Goal: Task Accomplishment & Management: Manage account settings

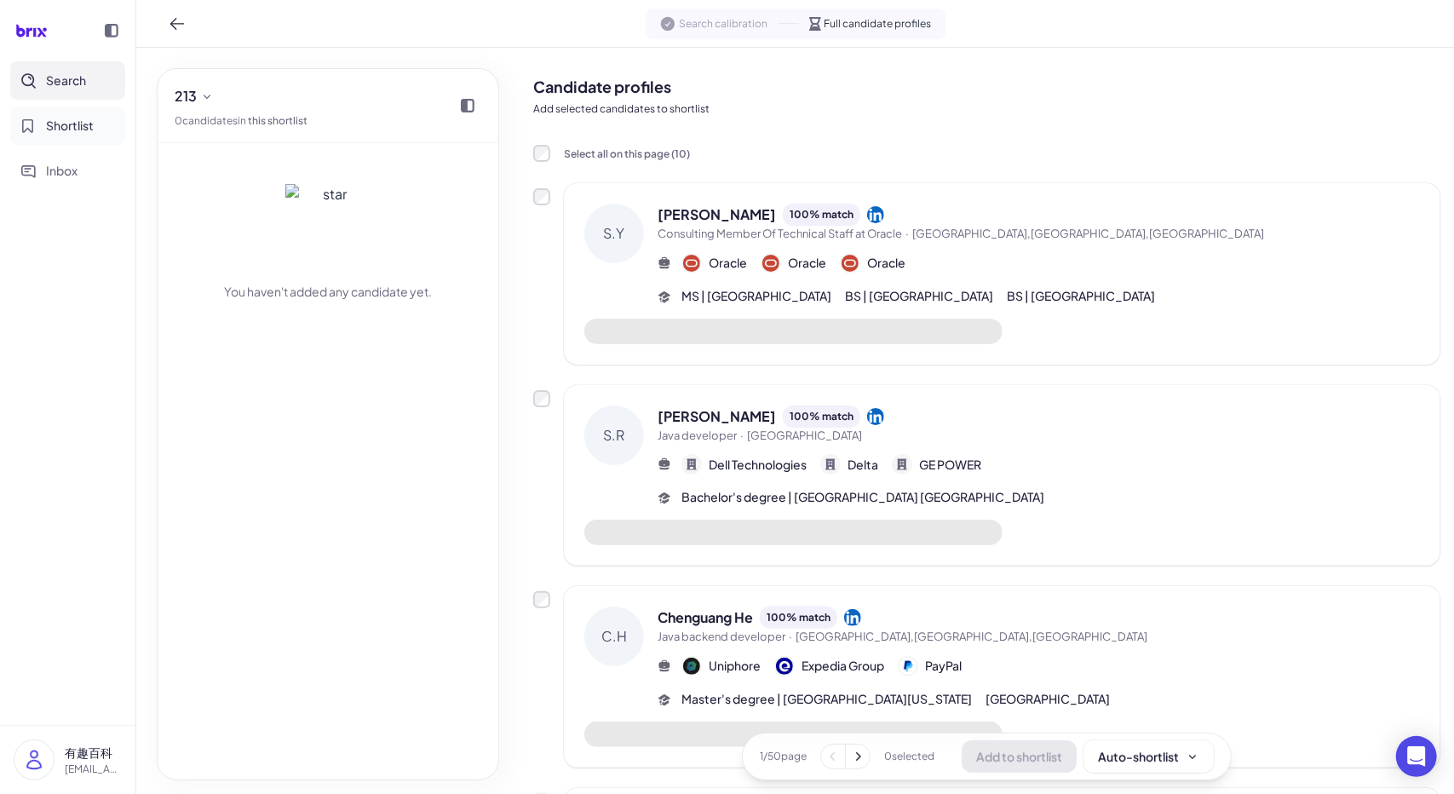
click at [64, 121] on span "Shortlist" at bounding box center [70, 126] width 48 height 18
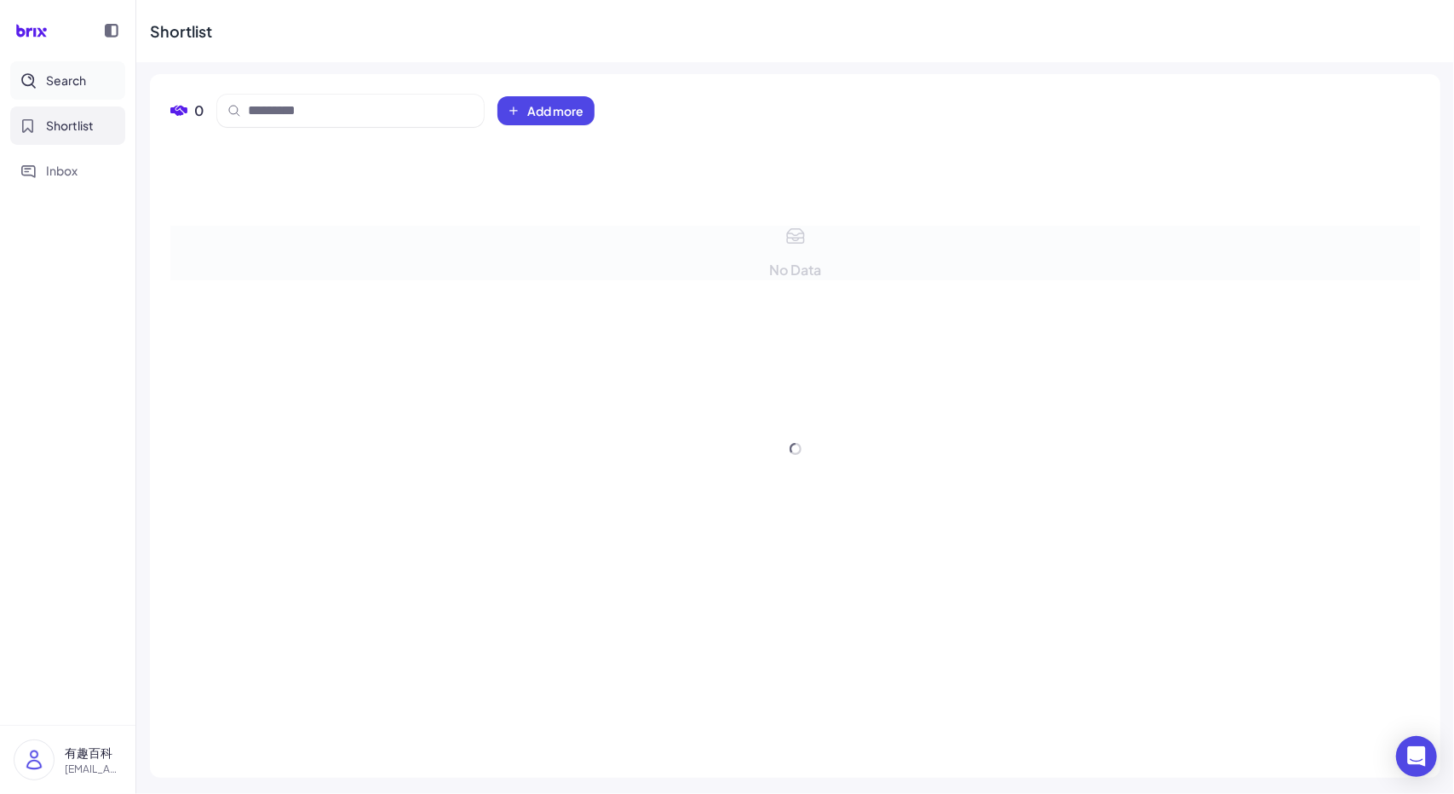
click at [72, 89] on button "Search" at bounding box center [67, 80] width 115 height 38
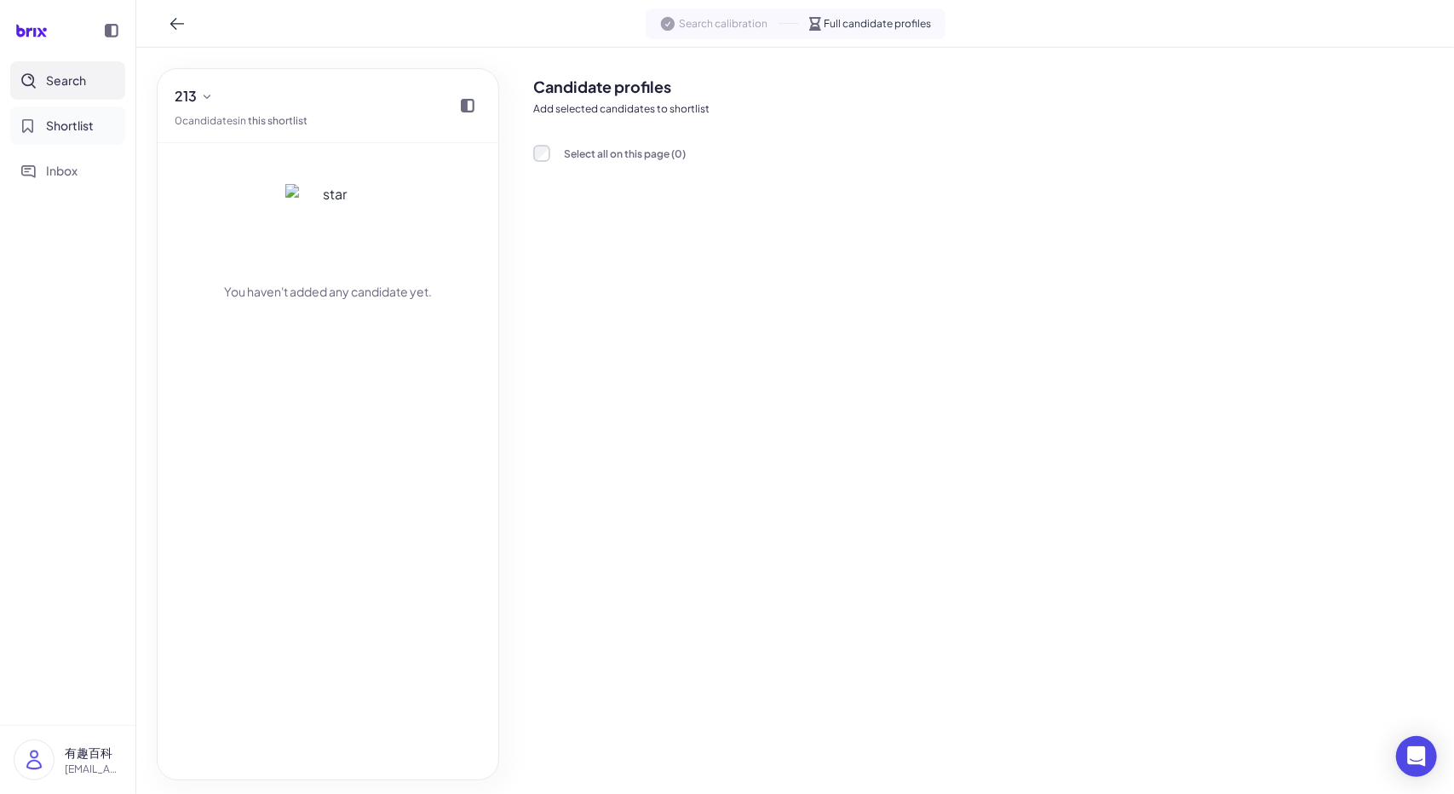
click at [80, 134] on span "Shortlist" at bounding box center [70, 126] width 48 height 18
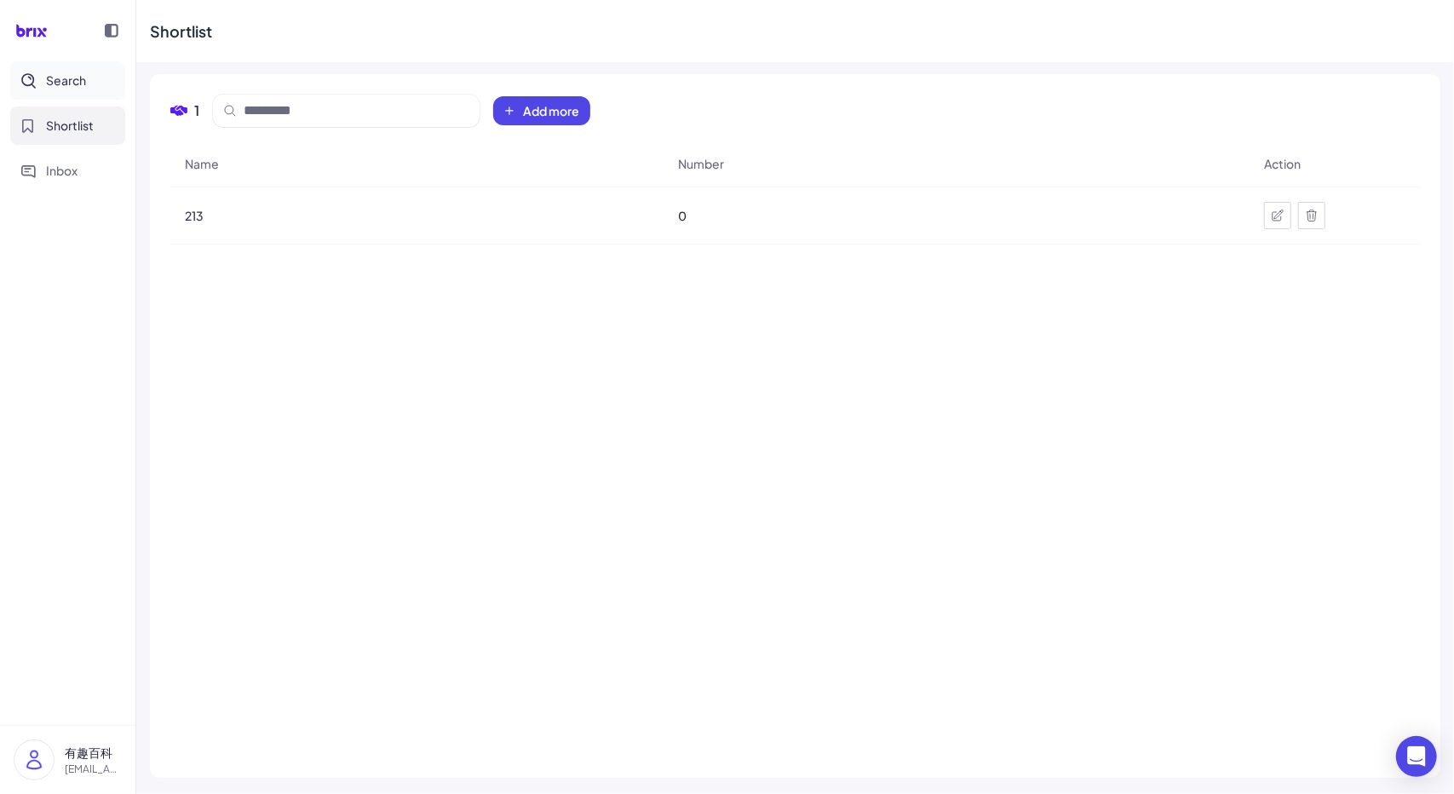
click at [83, 86] on span "Search" at bounding box center [66, 81] width 40 height 18
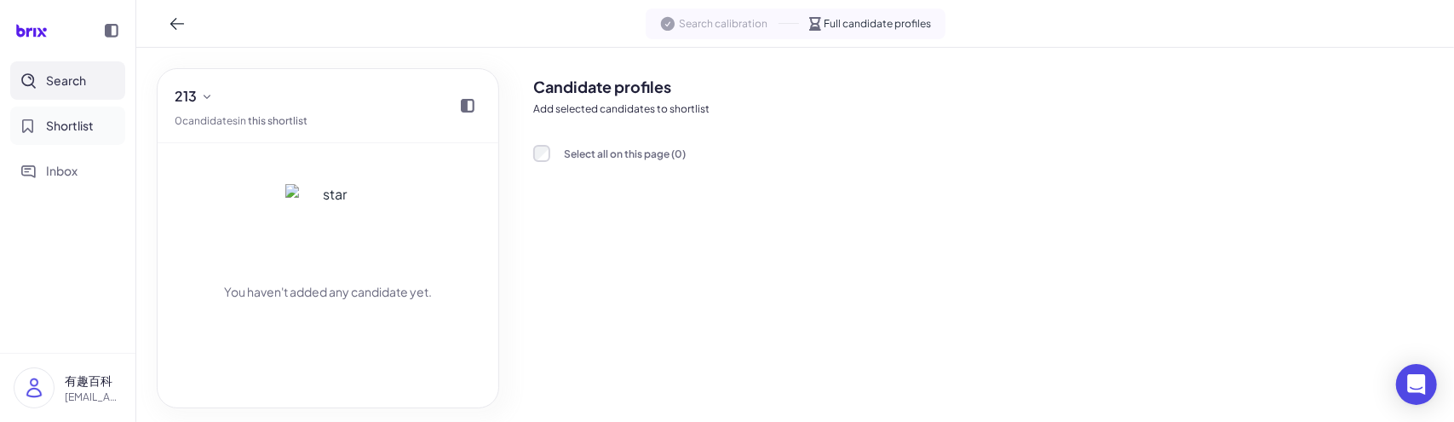
click at [39, 137] on button "Shortlist" at bounding box center [67, 125] width 115 height 38
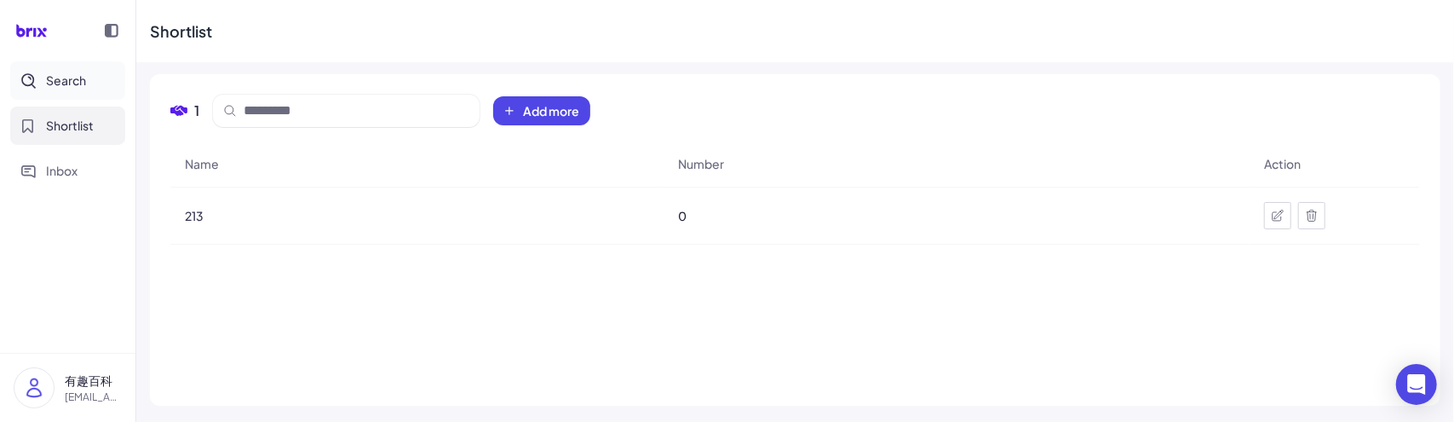
click at [68, 77] on span "Search" at bounding box center [66, 81] width 40 height 18
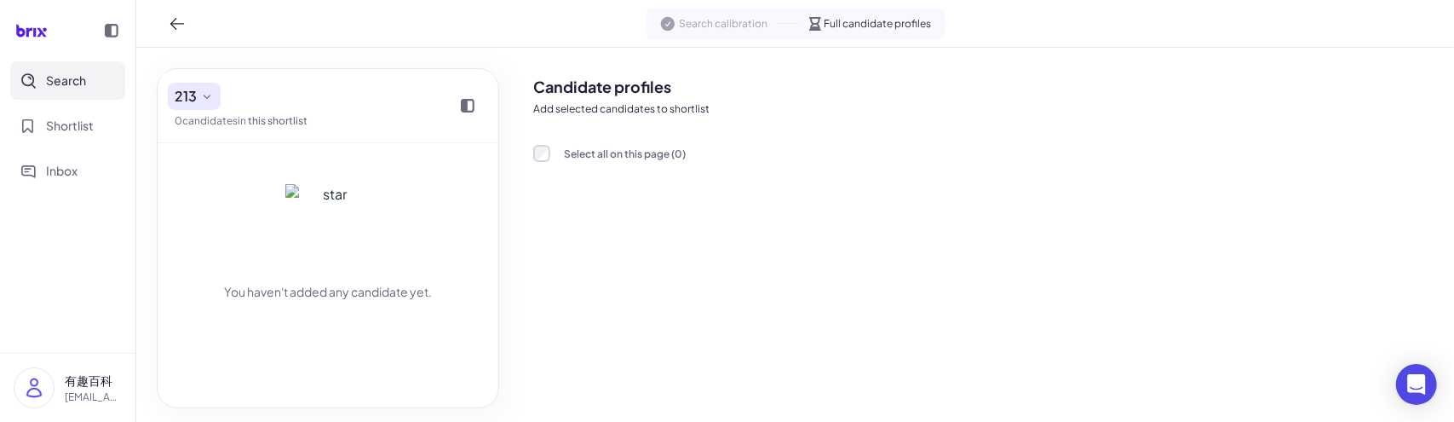
click at [206, 92] on icon at bounding box center [207, 96] width 14 height 14
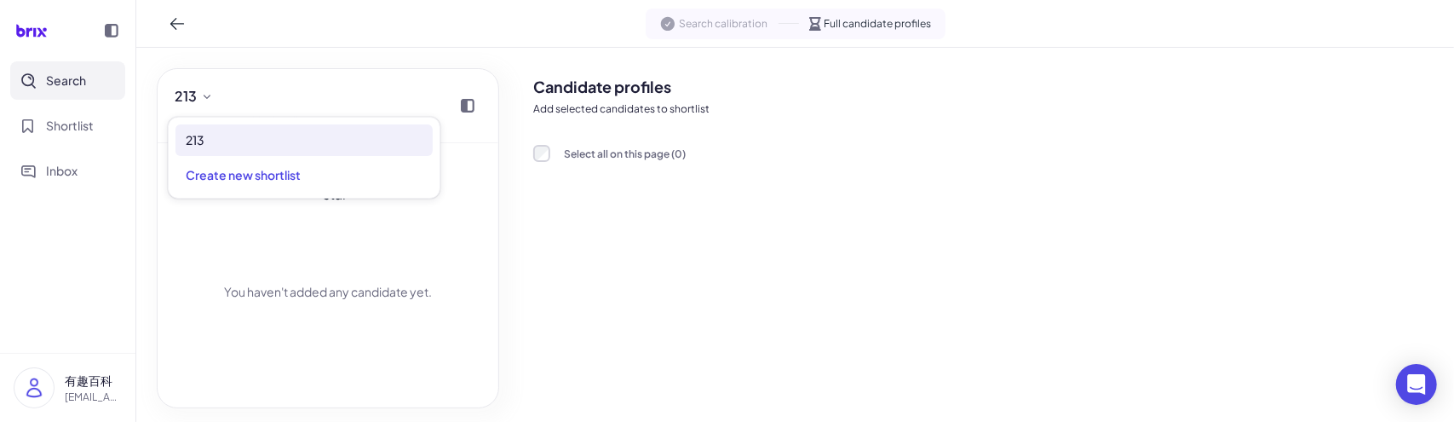
click at [314, 94] on div "213 0 candidate s in this shortlist" at bounding box center [328, 106] width 341 height 74
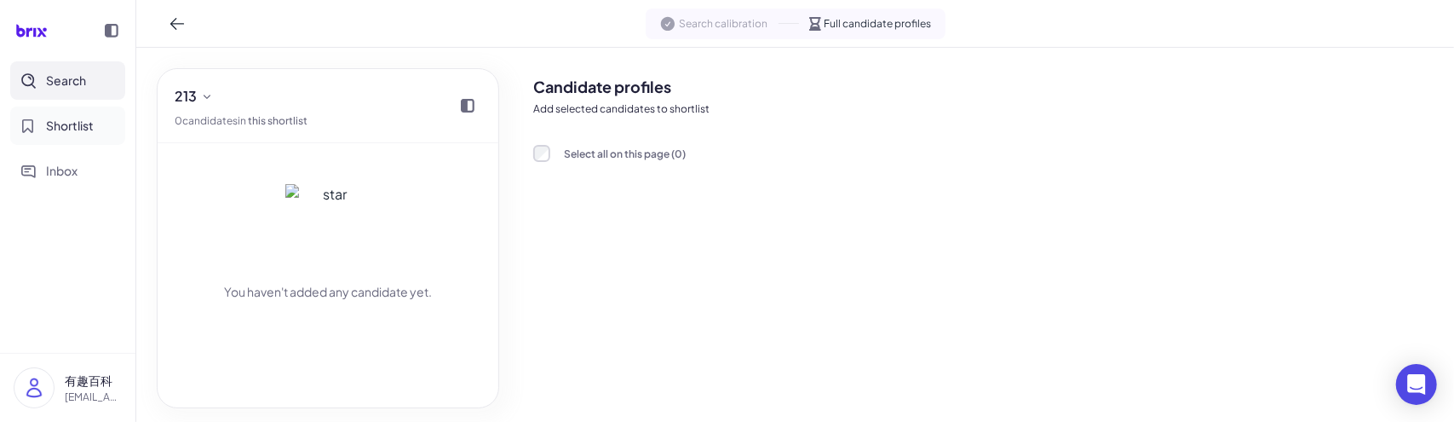
click at [57, 137] on button "Shortlist" at bounding box center [67, 125] width 115 height 38
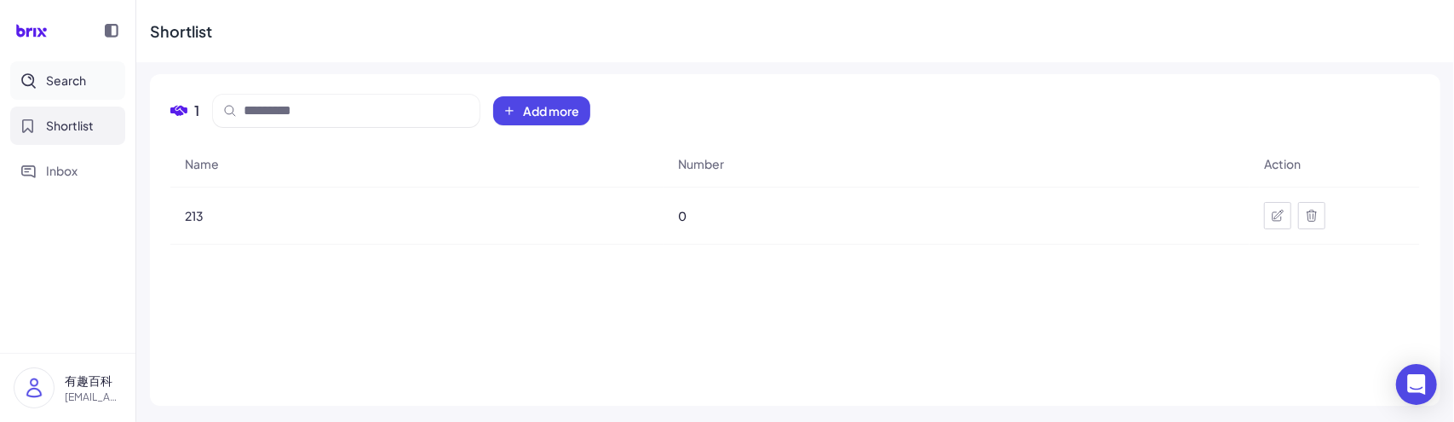
click at [73, 91] on button "Search" at bounding box center [67, 80] width 115 height 38
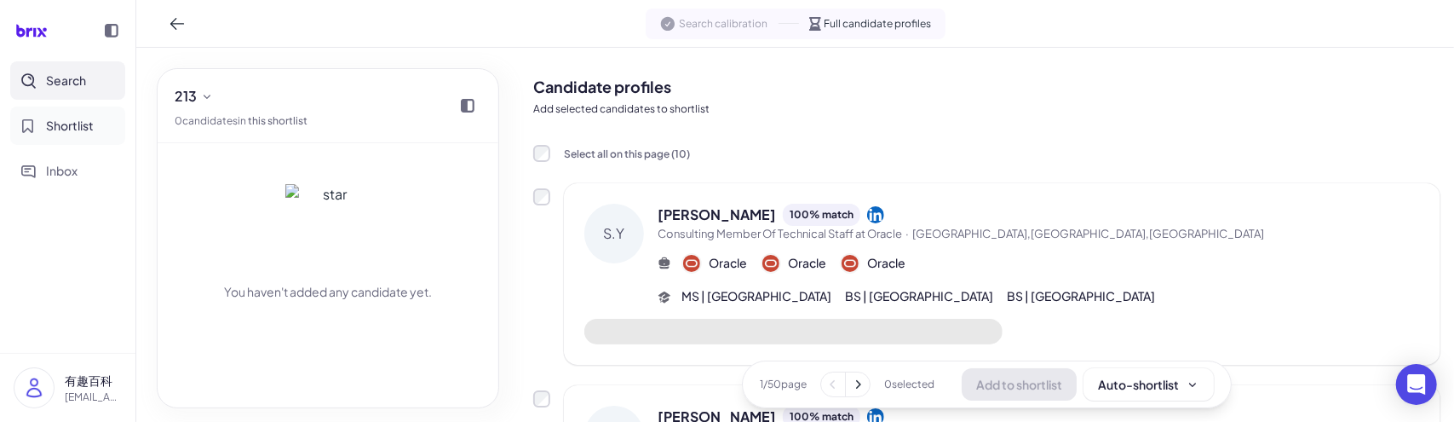
click at [83, 137] on button "Shortlist" at bounding box center [67, 125] width 115 height 38
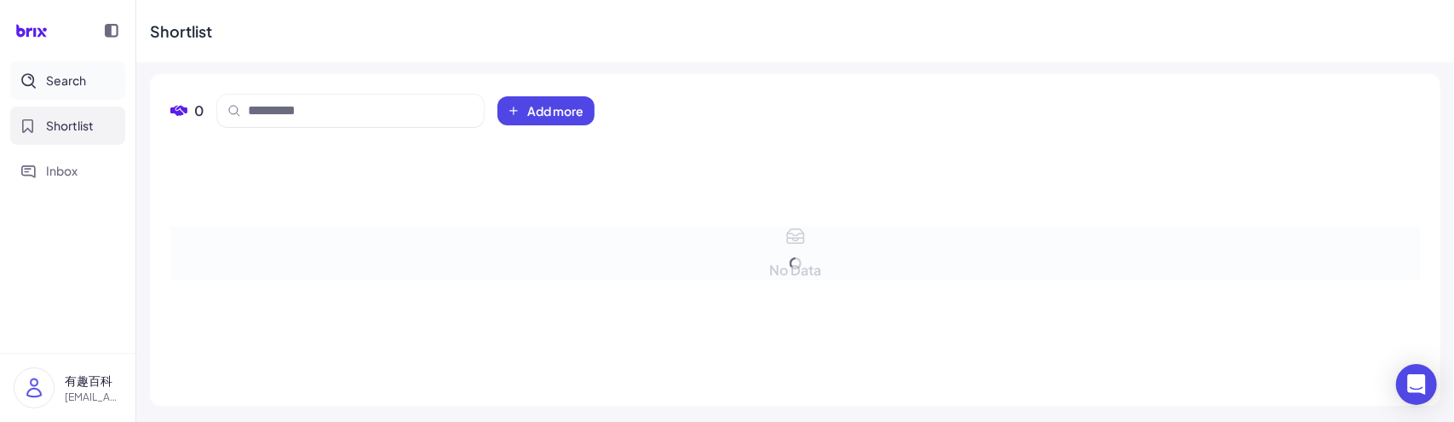
click at [85, 73] on span "Search" at bounding box center [66, 81] width 40 height 18
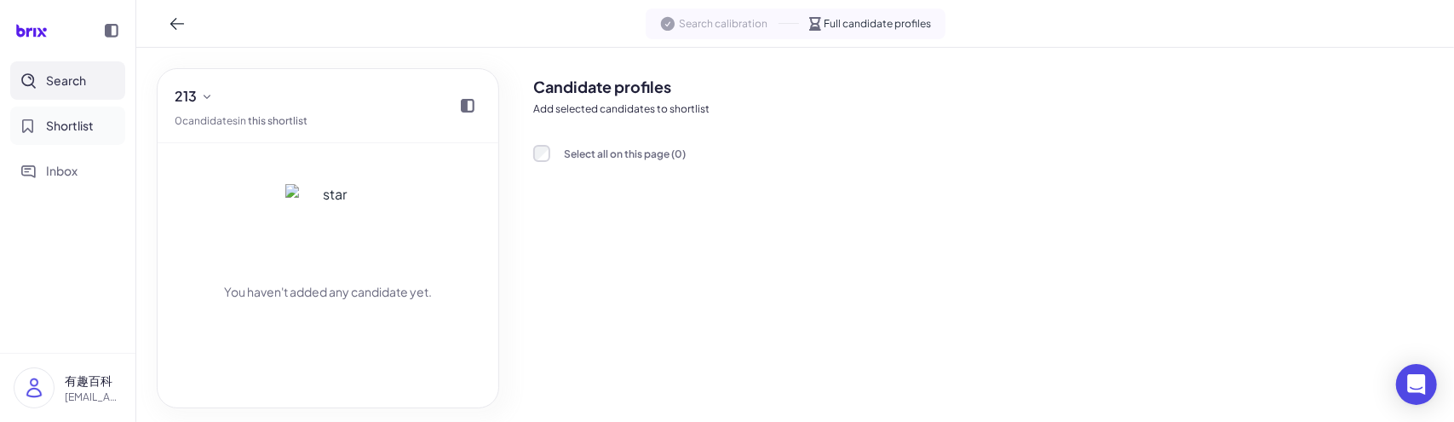
click at [72, 123] on span "Shortlist" at bounding box center [70, 126] width 48 height 18
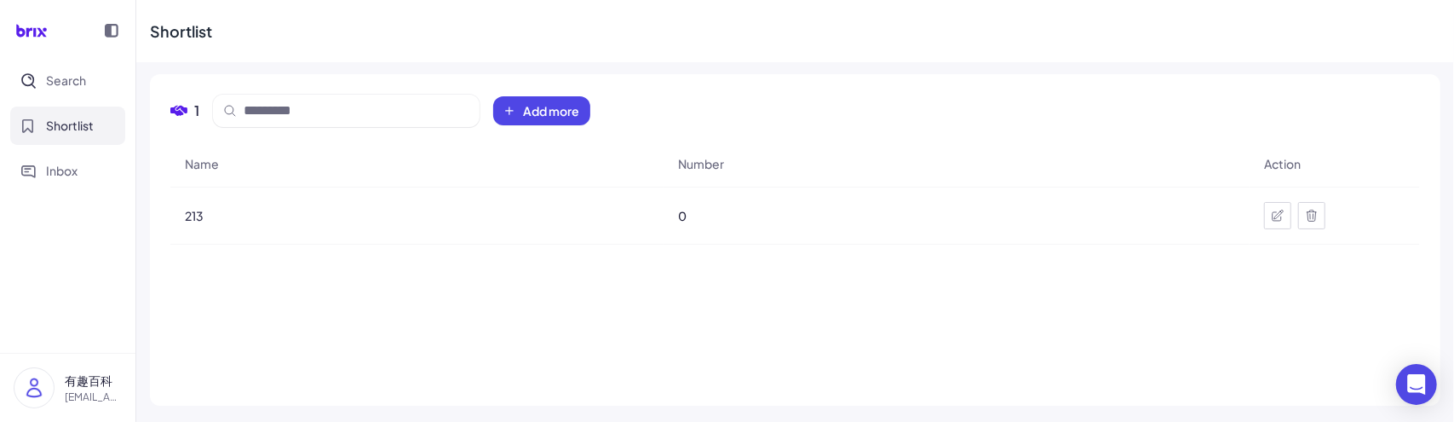
click at [73, 101] on div "Search Shortlist Inbox" at bounding box center [67, 125] width 135 height 129
click at [77, 95] on button "Search" at bounding box center [67, 80] width 115 height 38
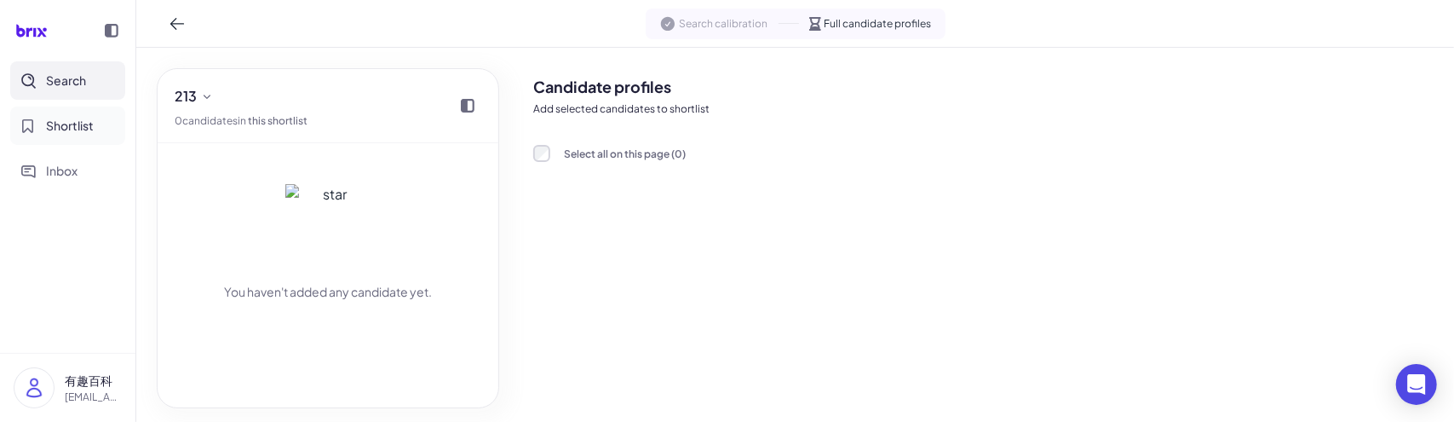
click at [73, 122] on span "Shortlist" at bounding box center [70, 126] width 48 height 18
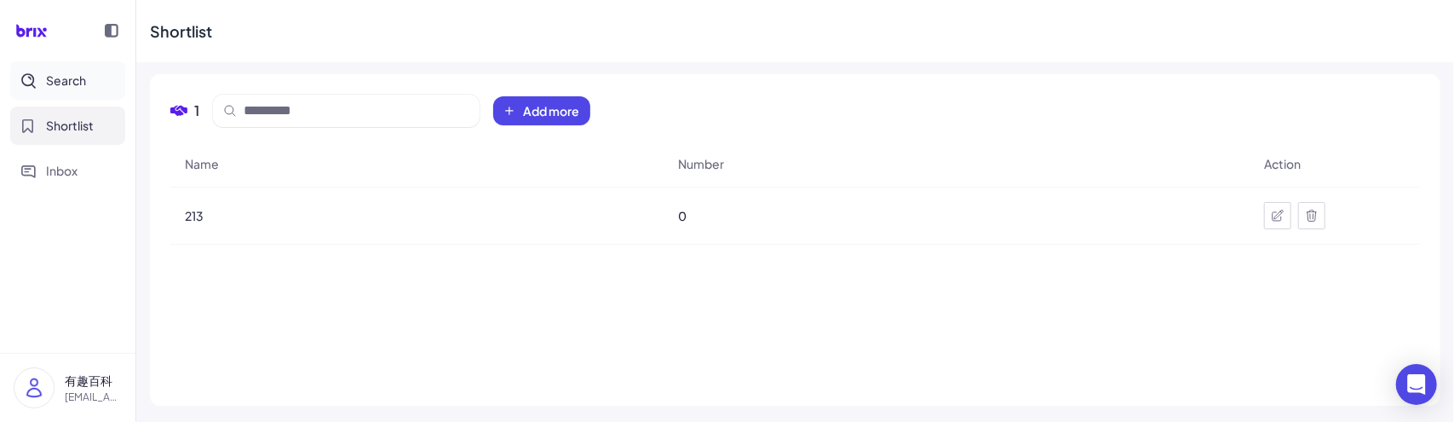
click at [84, 88] on span "Search" at bounding box center [66, 81] width 40 height 18
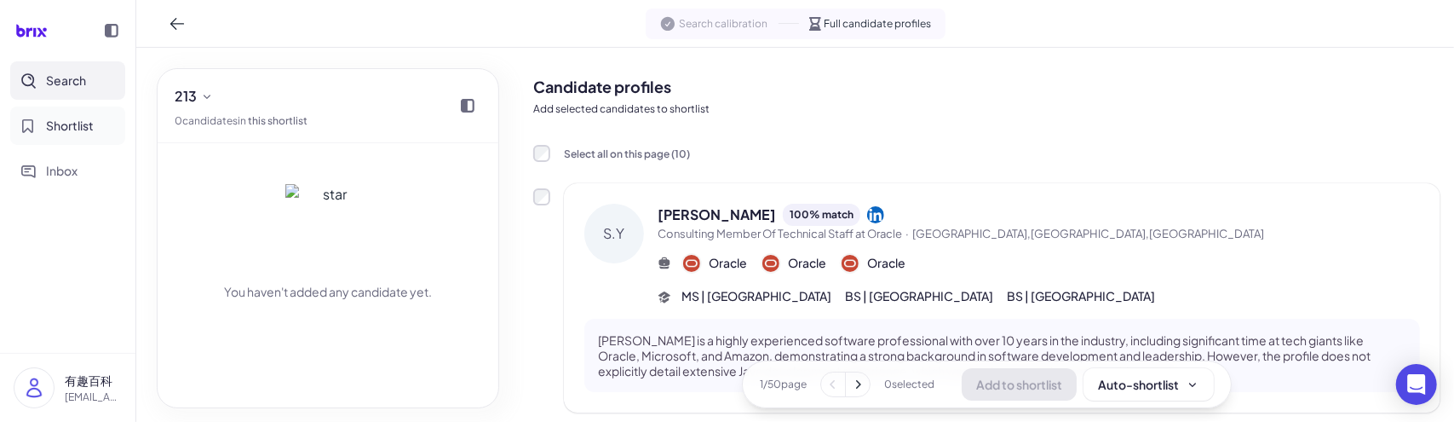
click at [60, 127] on span "Shortlist" at bounding box center [70, 126] width 48 height 18
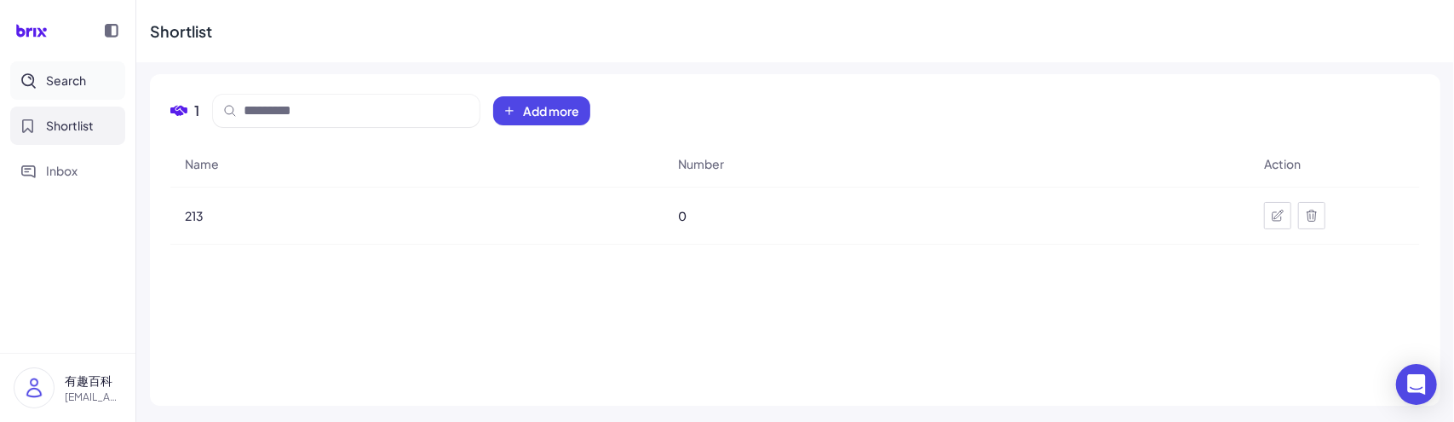
click at [67, 83] on span "Search" at bounding box center [66, 81] width 40 height 18
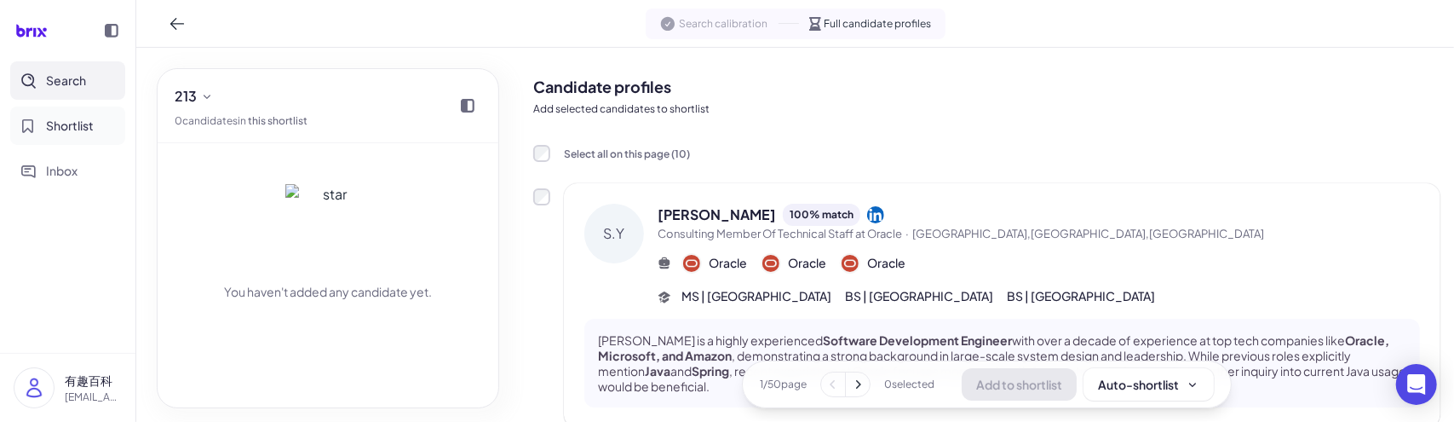
click at [85, 130] on span "Shortlist" at bounding box center [70, 126] width 48 height 18
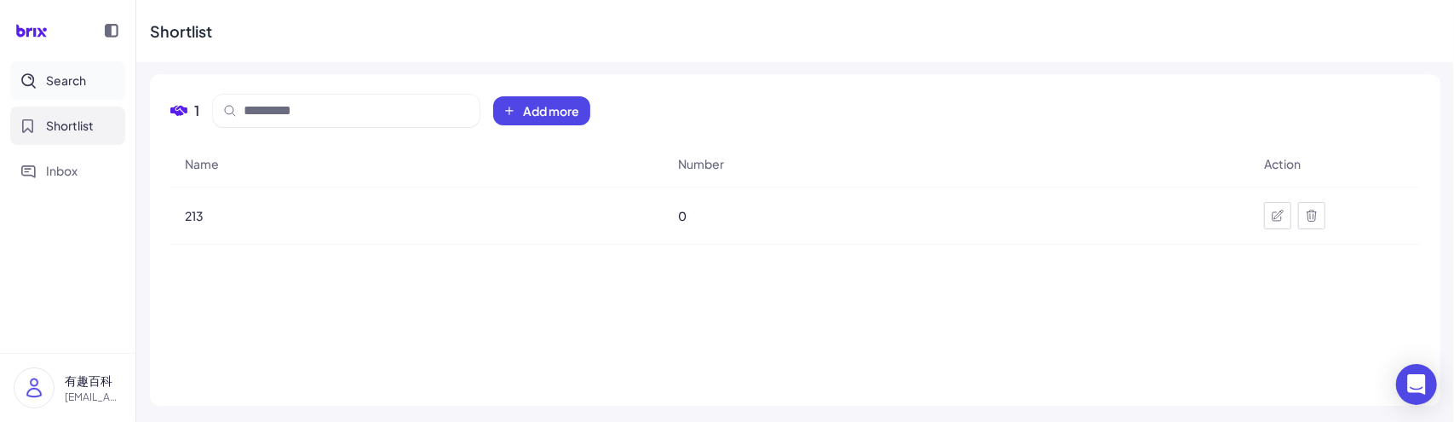
click at [77, 83] on span "Search" at bounding box center [66, 81] width 40 height 18
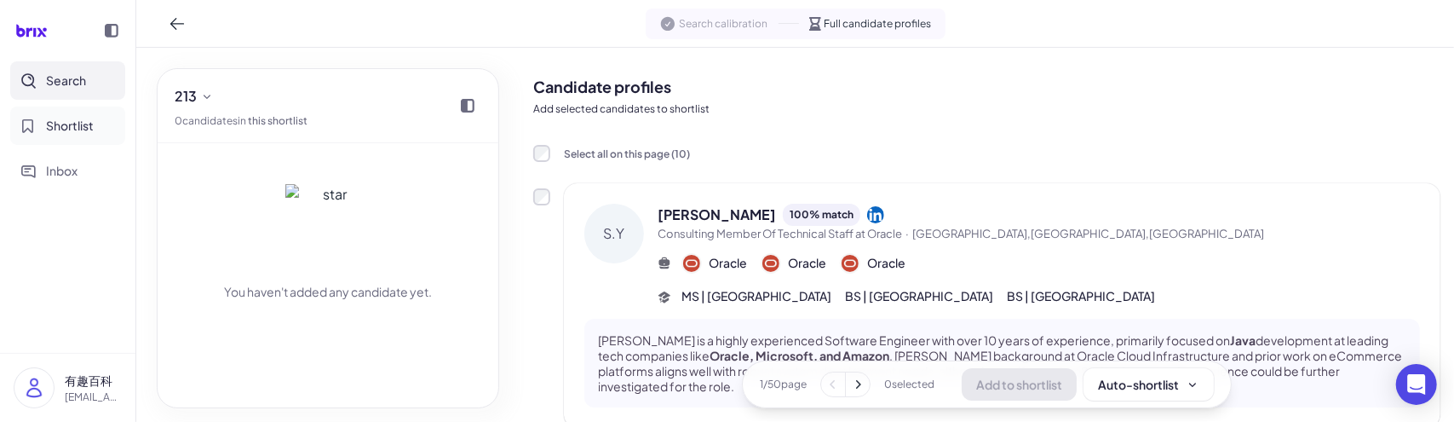
click at [101, 124] on button "Shortlist" at bounding box center [67, 125] width 115 height 38
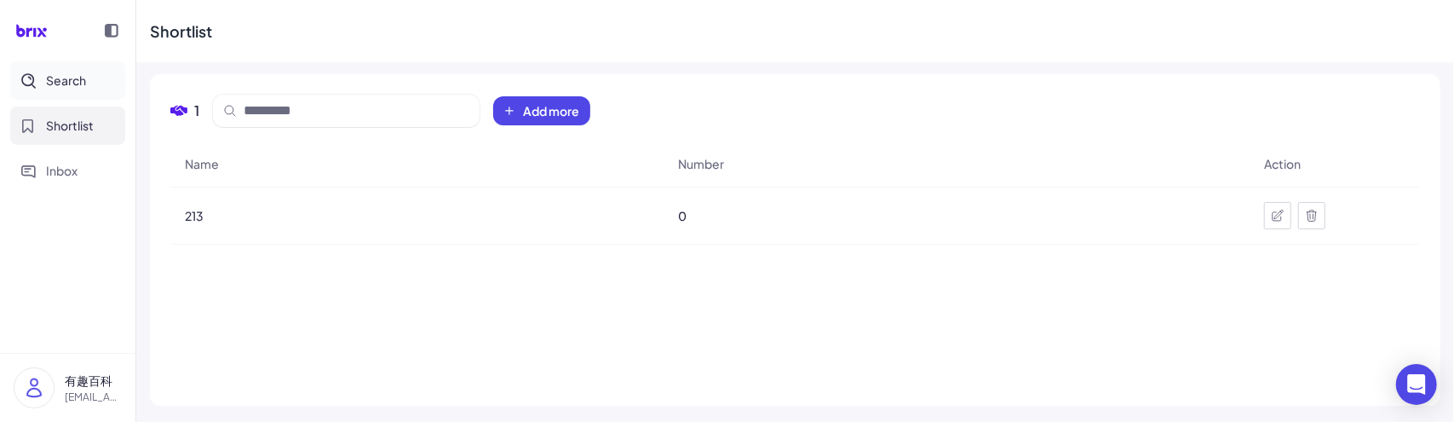
click at [86, 85] on button "Search" at bounding box center [67, 80] width 115 height 38
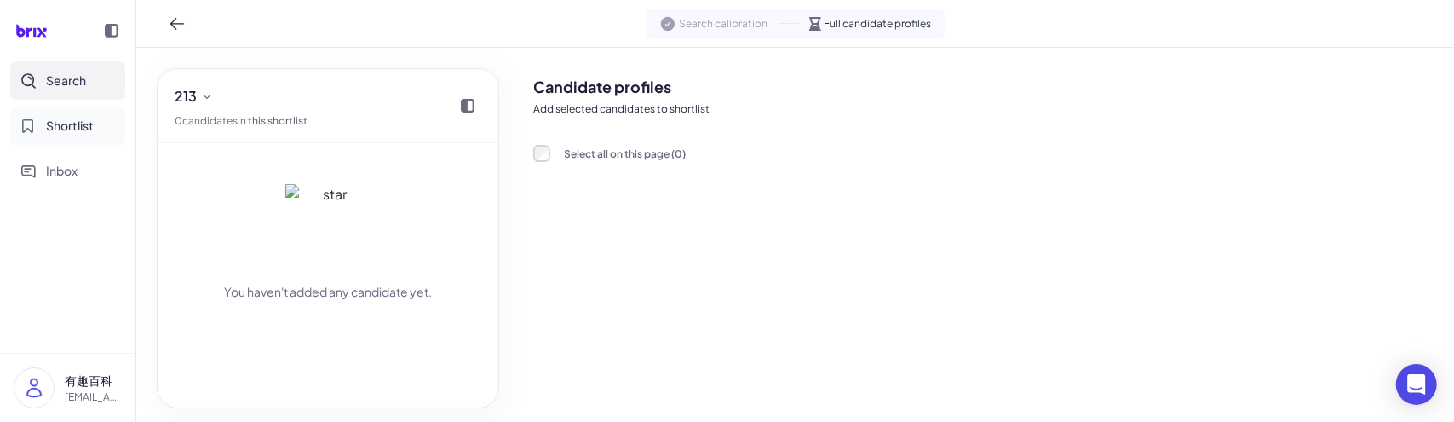
click at [40, 124] on button "Shortlist" at bounding box center [67, 125] width 115 height 38
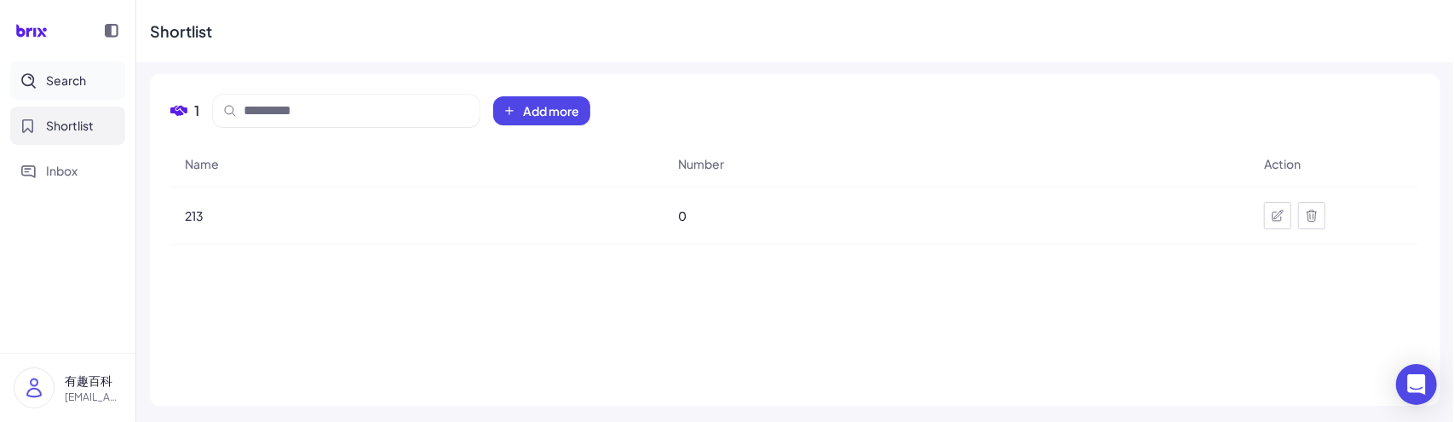
click at [44, 90] on button "Search" at bounding box center [67, 80] width 115 height 38
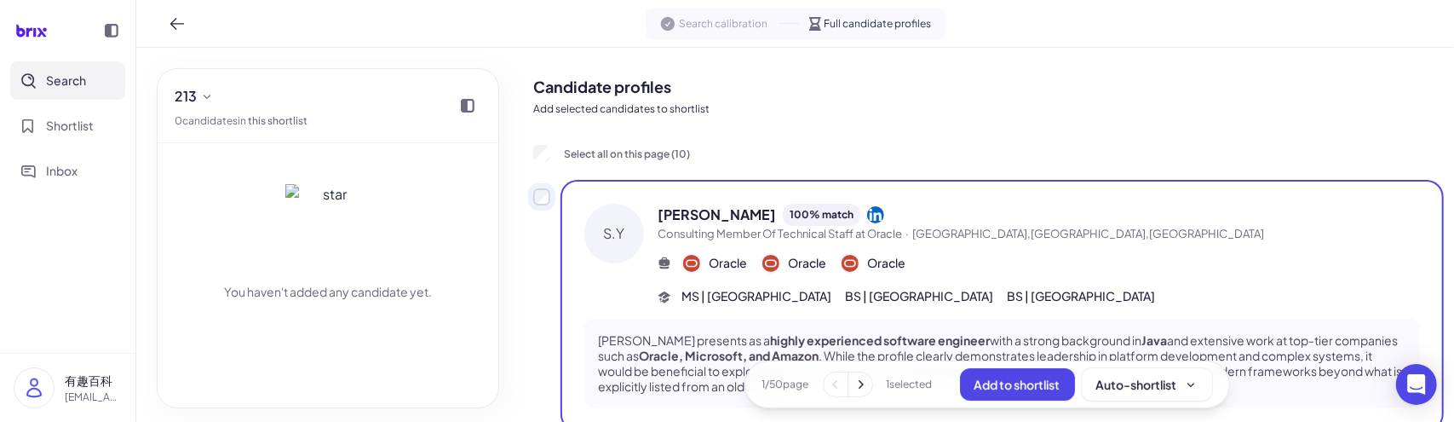
scroll to position [85, 0]
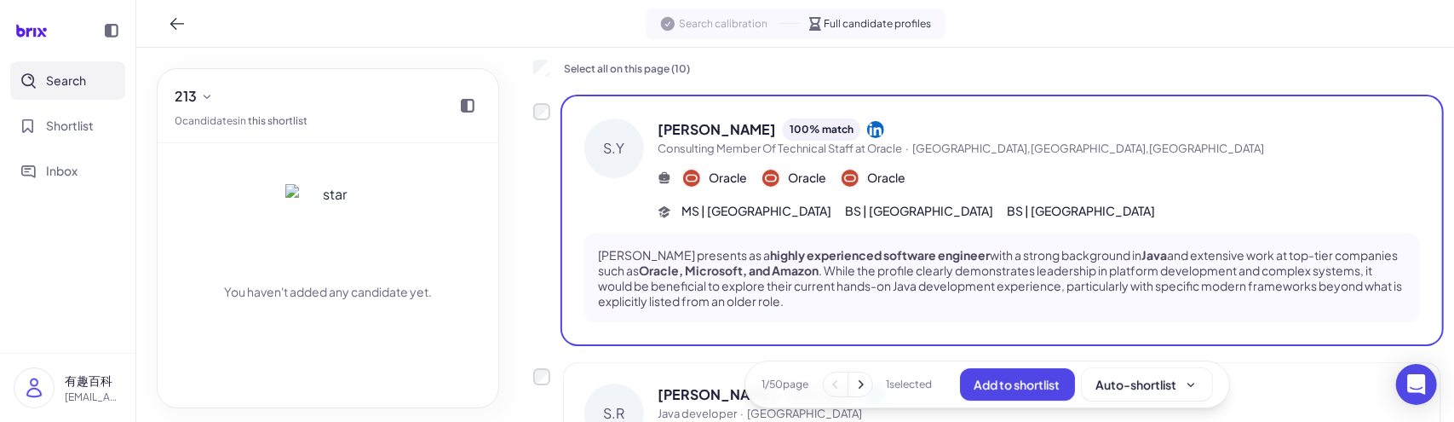
click at [858, 382] on icon at bounding box center [860, 384] width 17 height 17
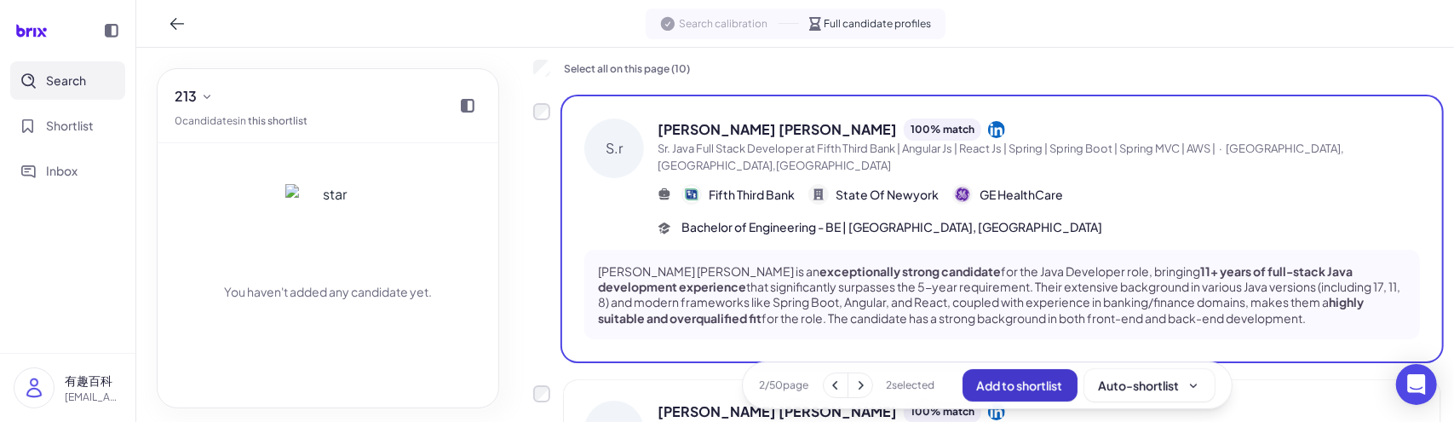
click at [993, 381] on span "Add to shortlist" at bounding box center [1020, 383] width 86 height 15
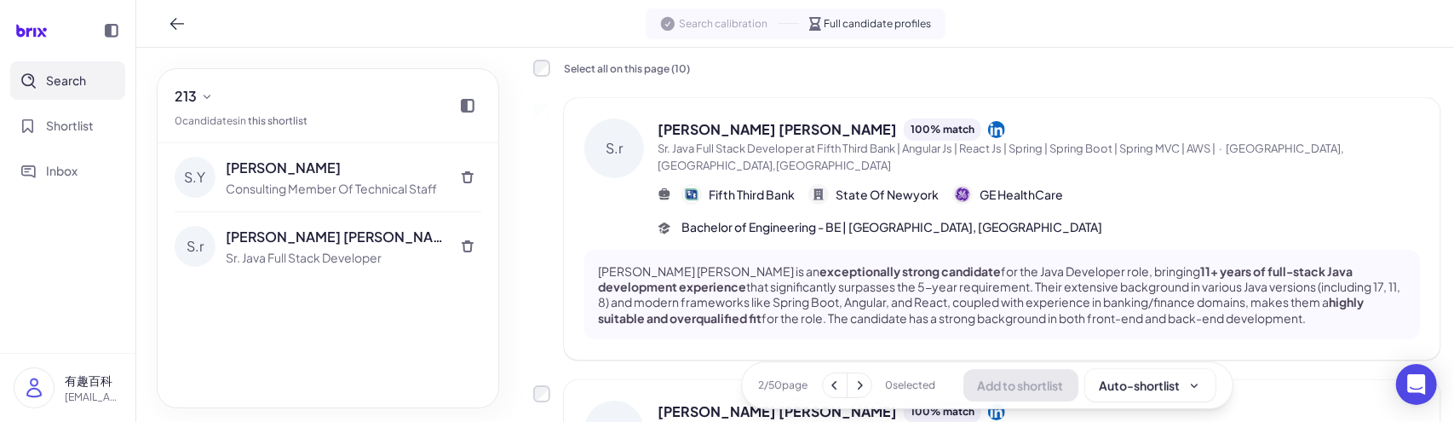
click at [833, 377] on icon at bounding box center [834, 384] width 17 height 17
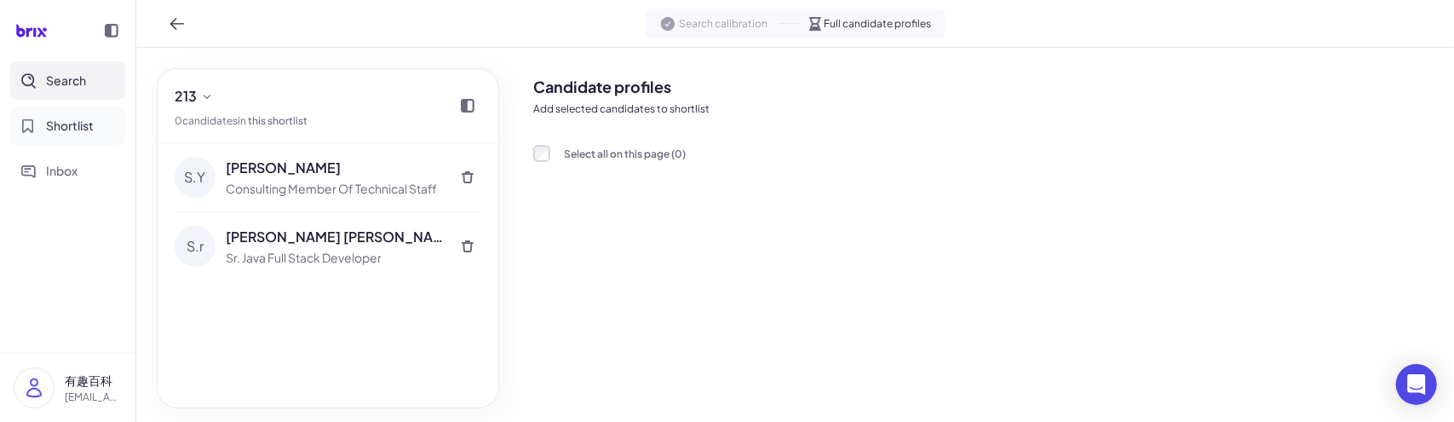
click at [92, 117] on span "Shortlist" at bounding box center [70, 126] width 48 height 18
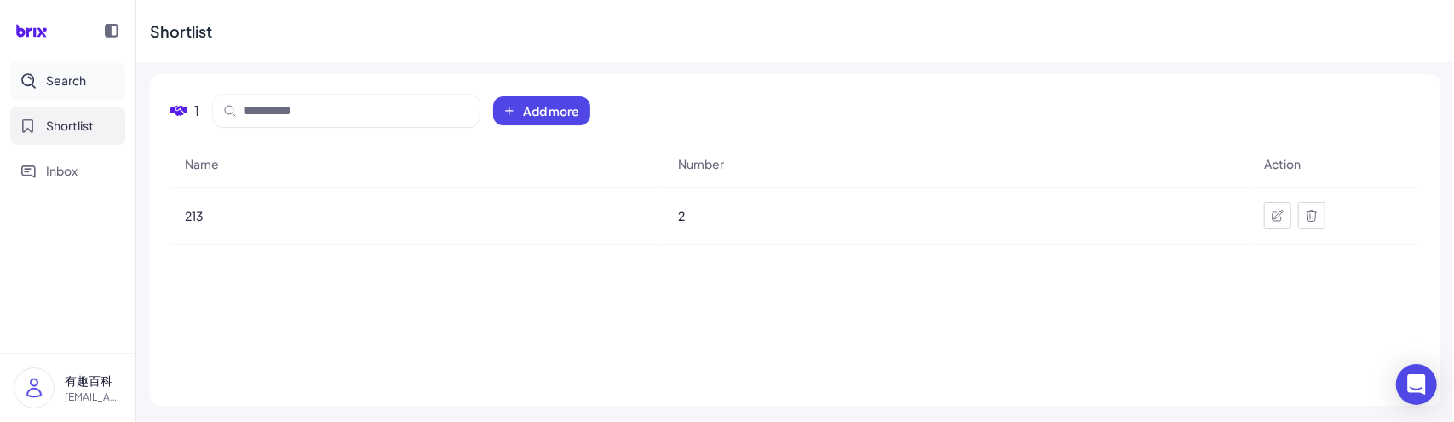
click at [86, 83] on button "Search" at bounding box center [67, 80] width 115 height 38
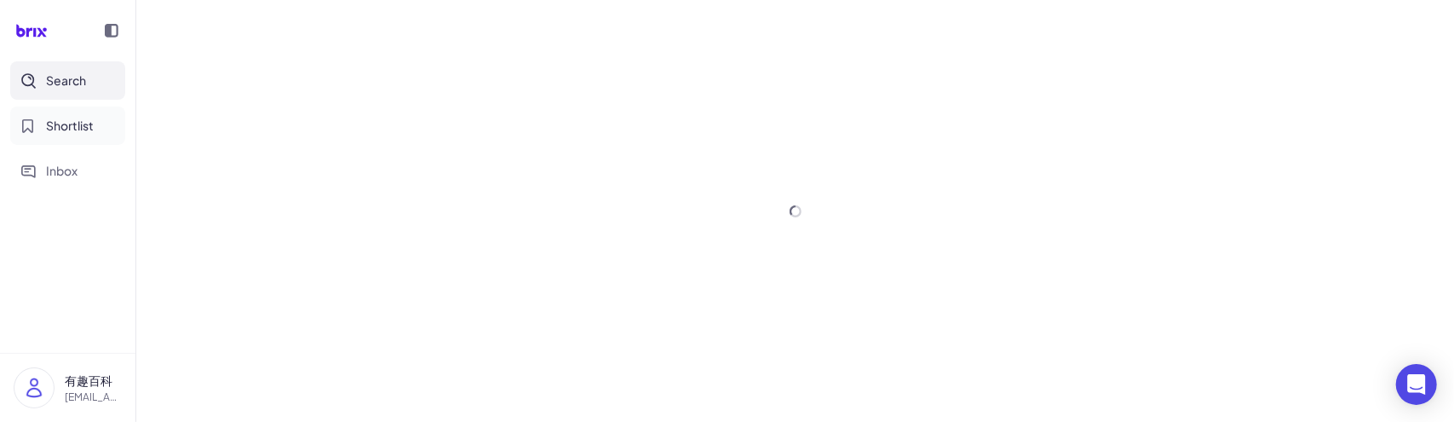
click at [70, 134] on span "Shortlist" at bounding box center [70, 126] width 48 height 18
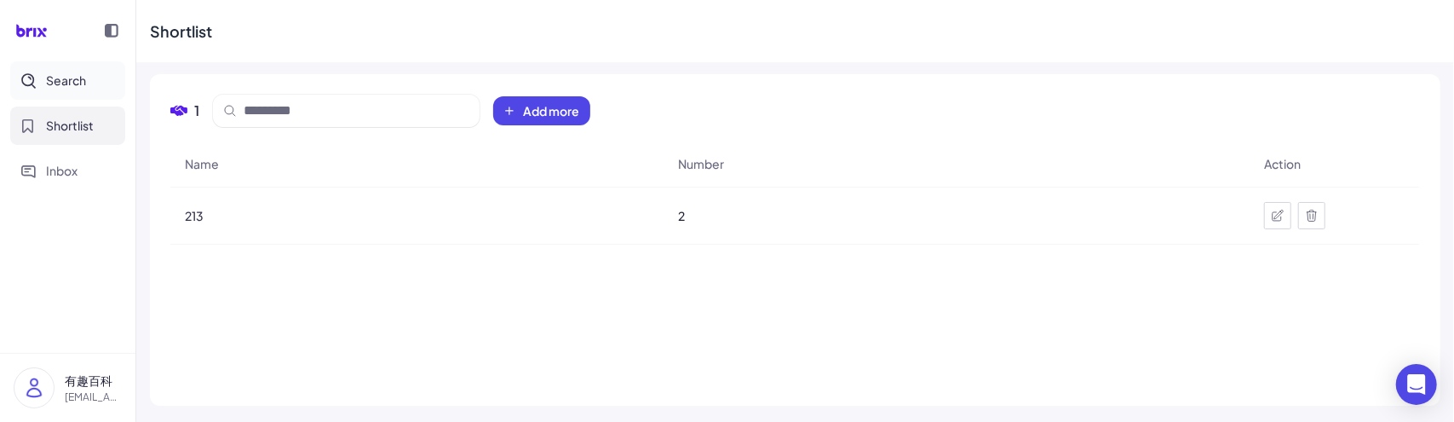
click at [76, 82] on span "Search" at bounding box center [66, 81] width 40 height 18
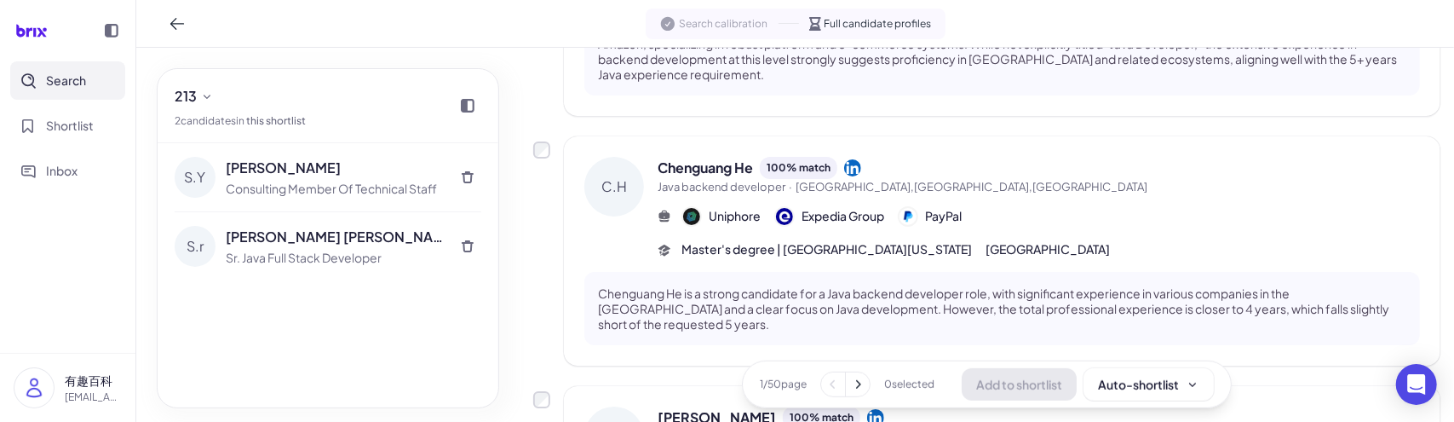
scroll to position [35, 0]
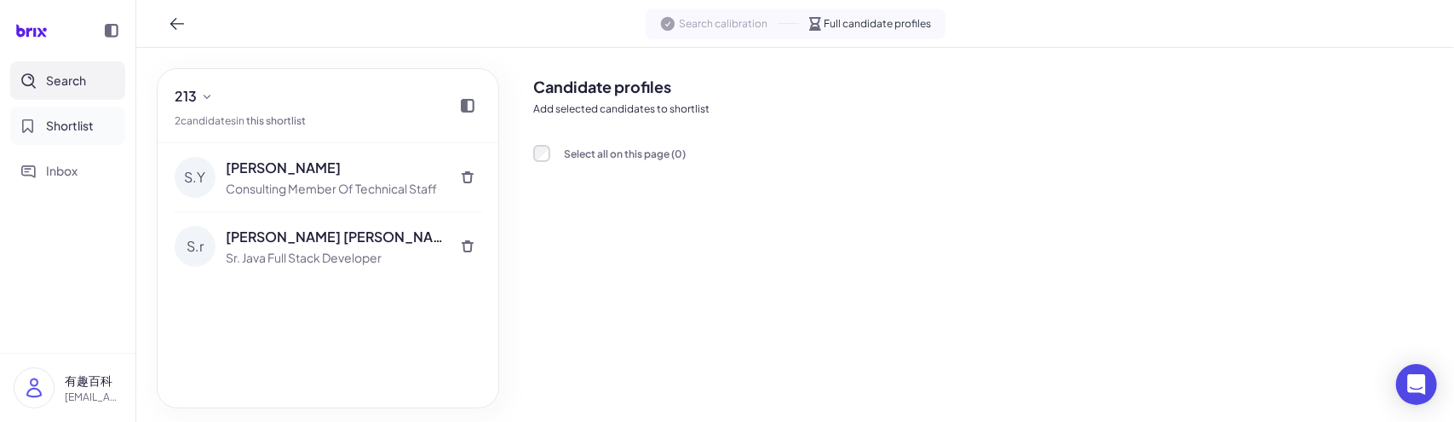
click at [60, 123] on span "Shortlist" at bounding box center [70, 126] width 48 height 18
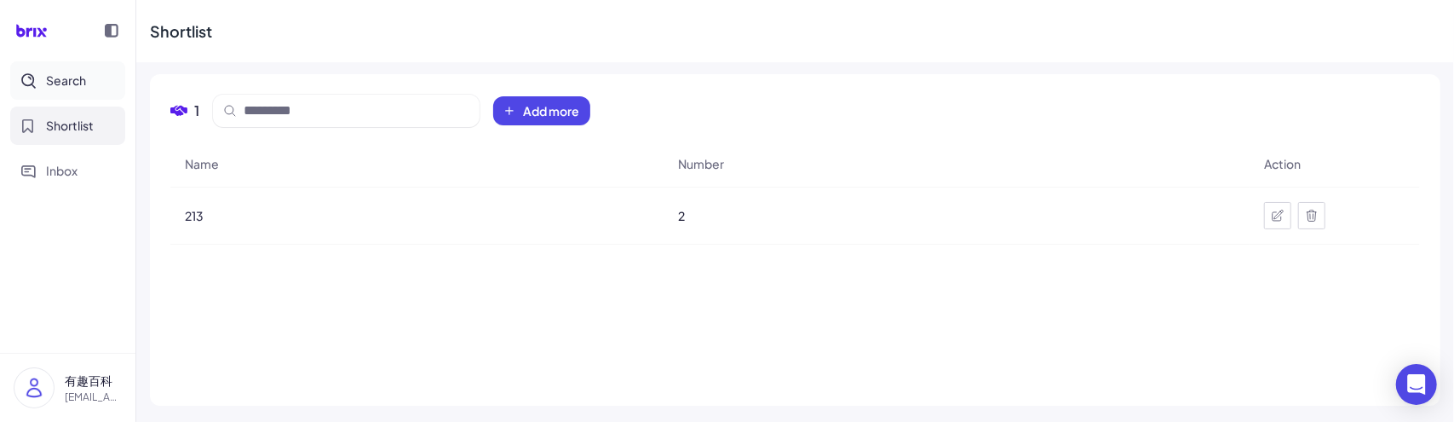
click at [61, 81] on span "Search" at bounding box center [66, 81] width 40 height 18
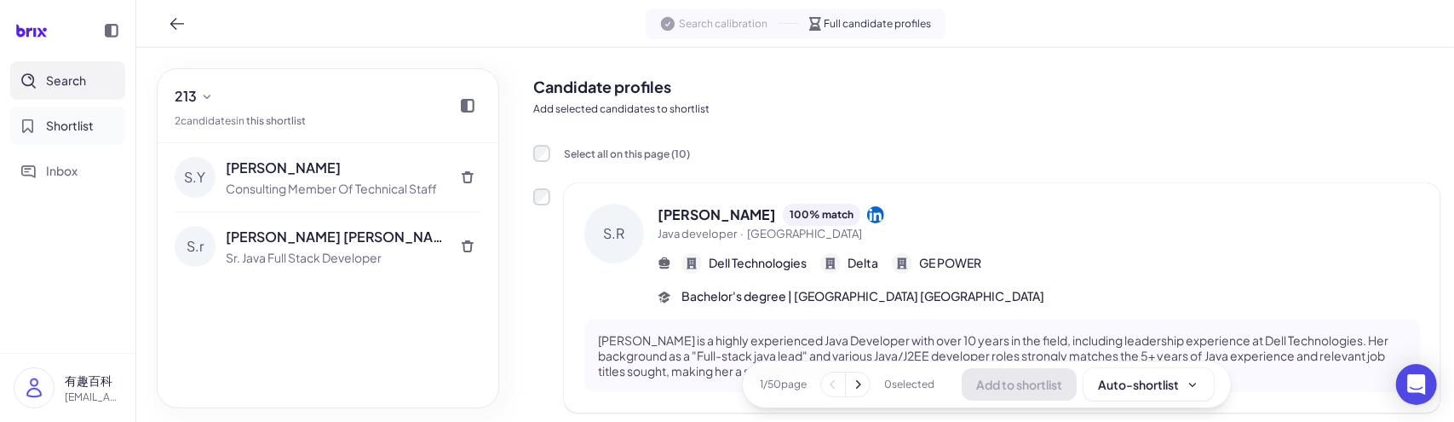
click at [80, 135] on button "Shortlist" at bounding box center [67, 125] width 115 height 38
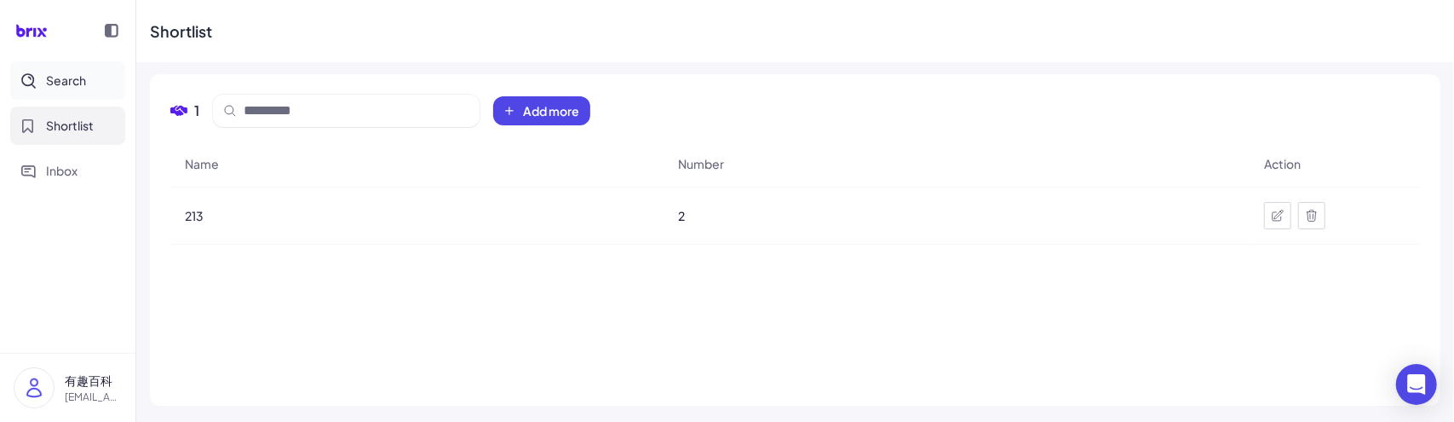
click at [78, 82] on span "Search" at bounding box center [66, 81] width 40 height 18
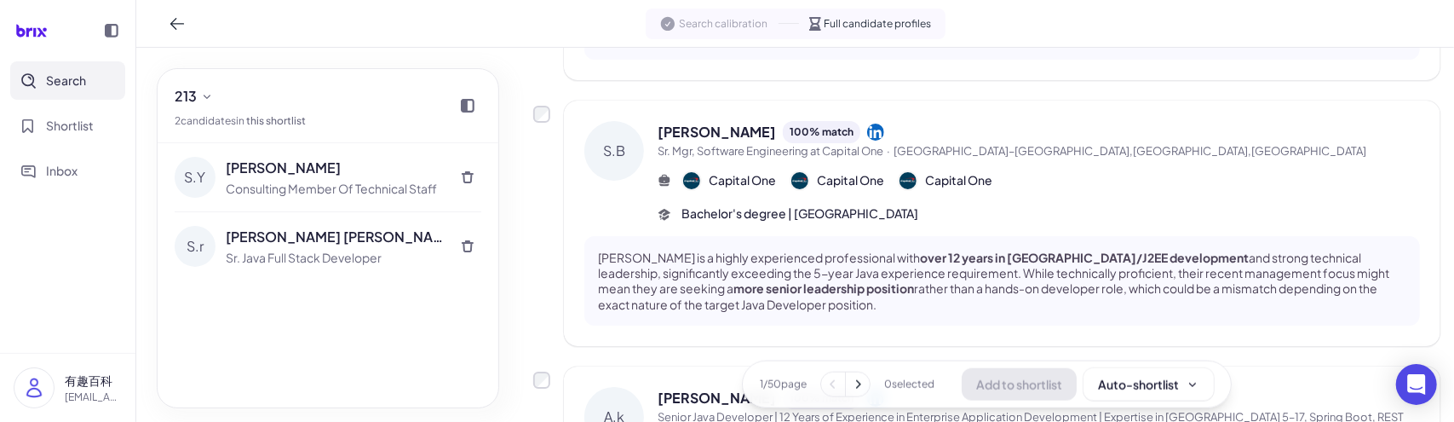
scroll to position [1278, 0]
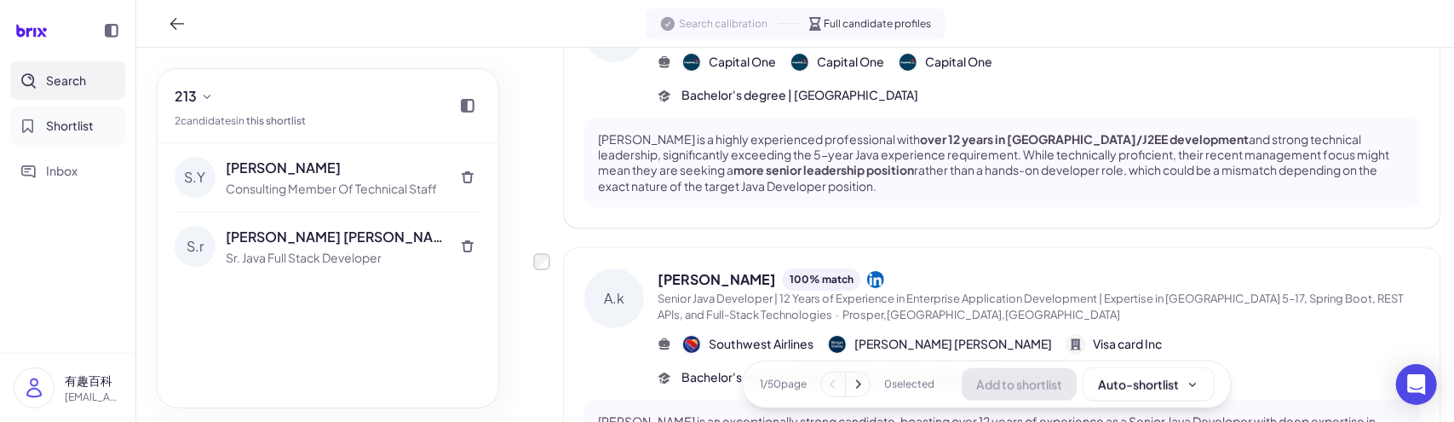
click at [81, 141] on button "Shortlist" at bounding box center [67, 125] width 115 height 38
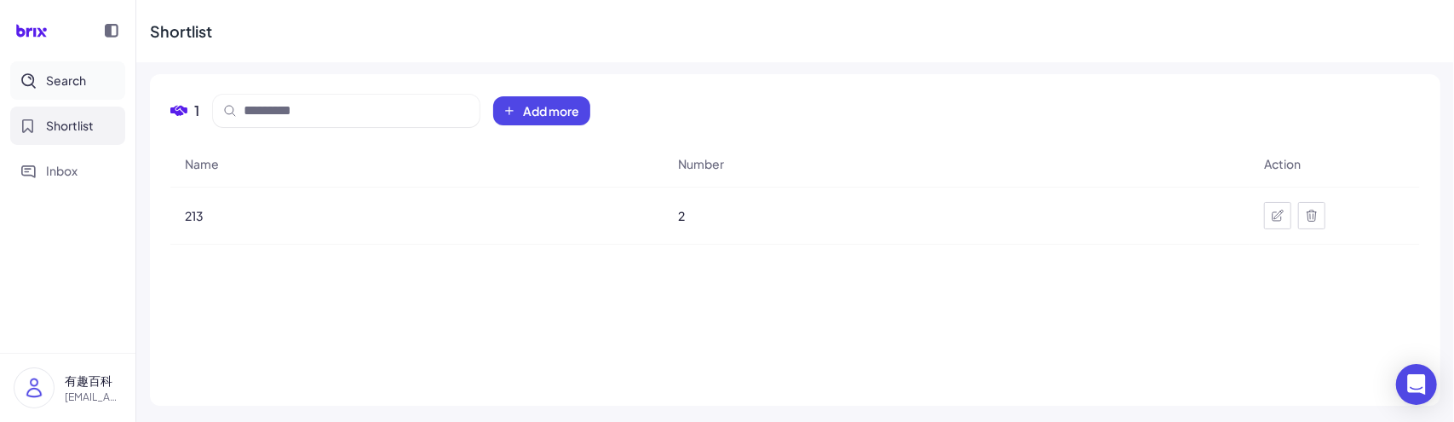
click at [75, 75] on span "Search" at bounding box center [66, 81] width 40 height 18
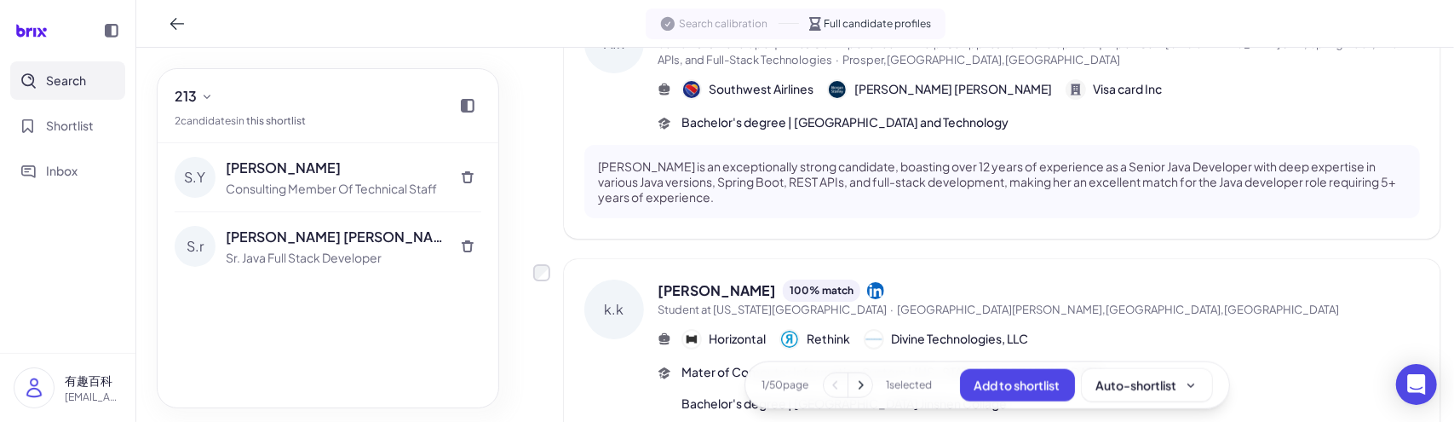
scroll to position [1533, 0]
click at [859, 389] on icon at bounding box center [860, 384] width 17 height 17
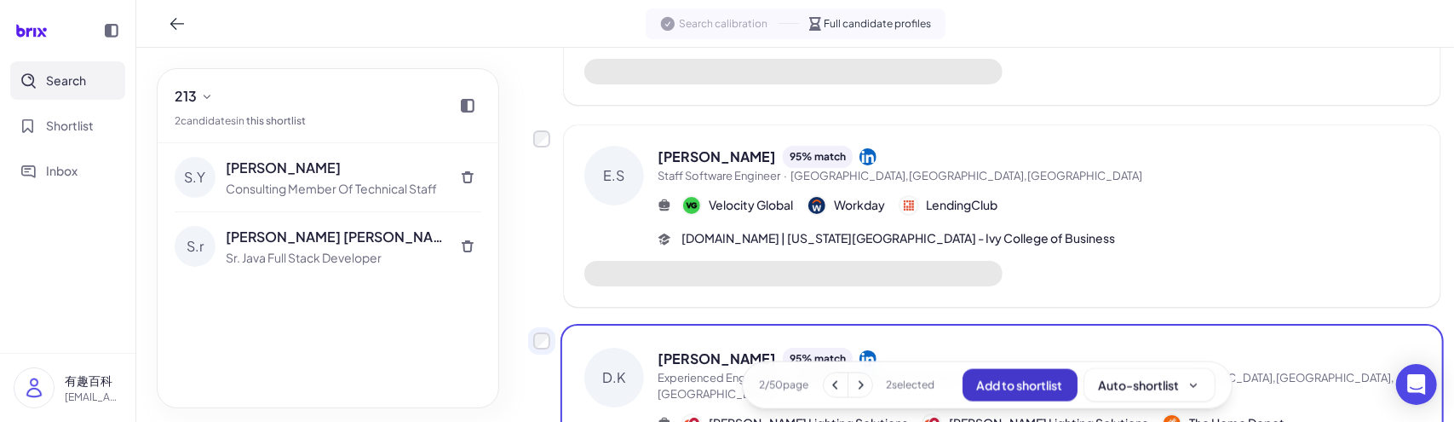
scroll to position [1838, 0]
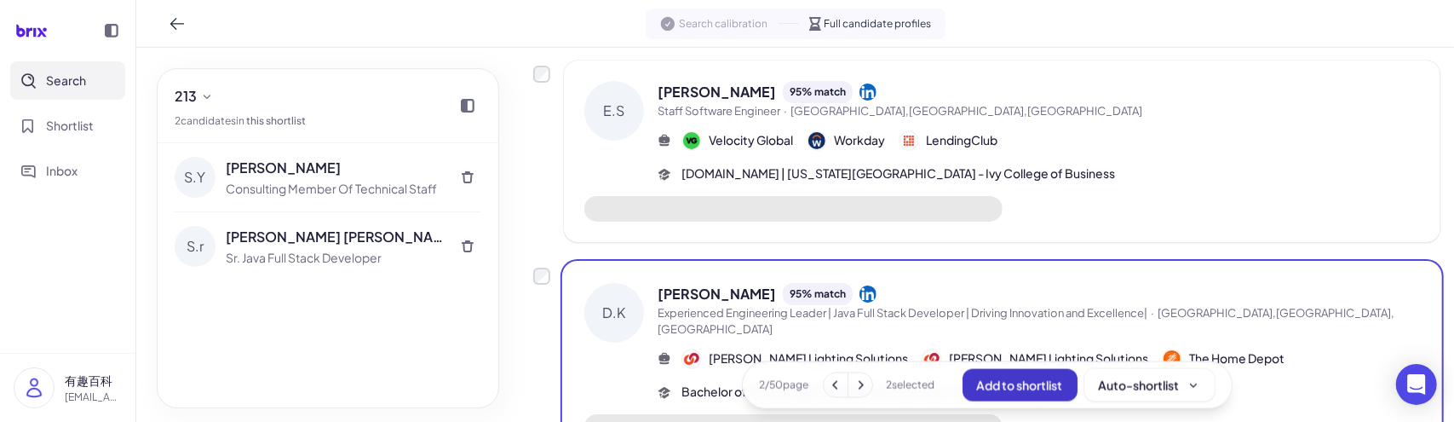
click at [991, 380] on span "Add to shortlist" at bounding box center [1020, 383] width 86 height 15
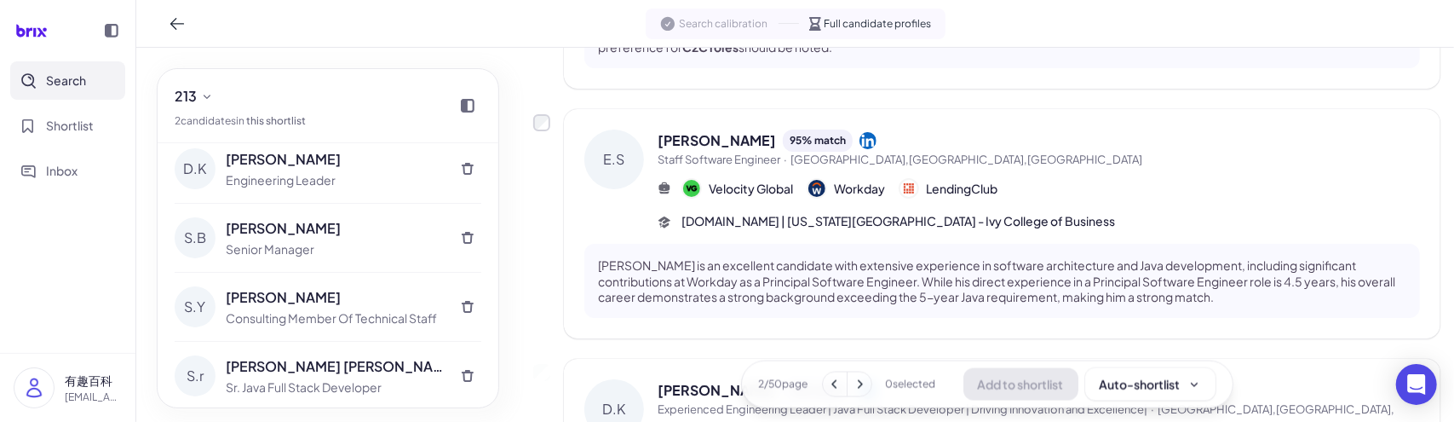
scroll to position [0, 0]
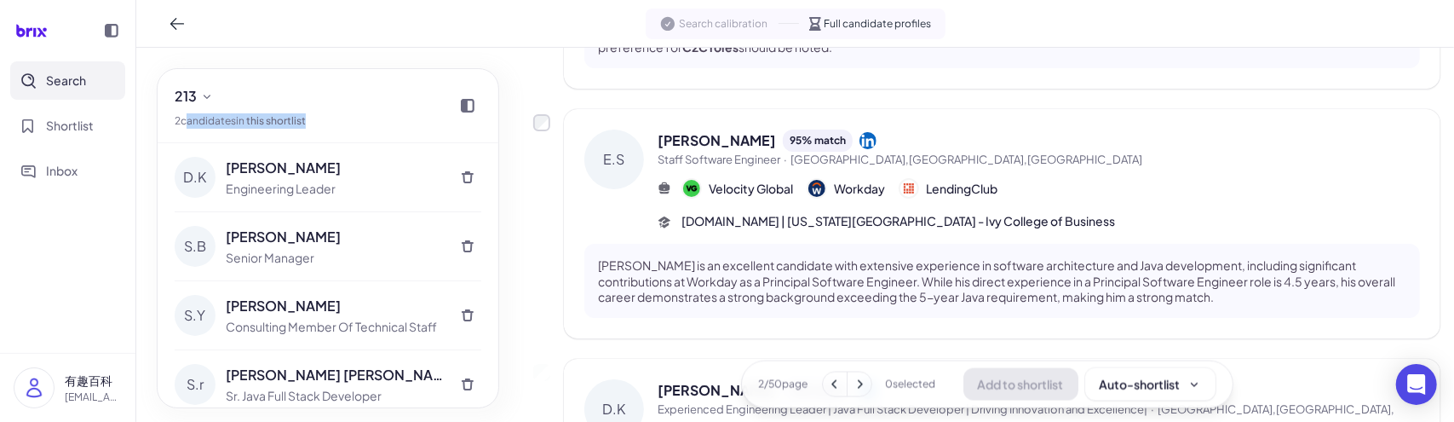
drag, startPoint x: 320, startPoint y: 126, endPoint x: 182, endPoint y: 123, distance: 138.0
click at [182, 123] on div "213 2 candidate s in this shortlist" at bounding box center [328, 106] width 341 height 74
copy div "candidate s in this shortlist"
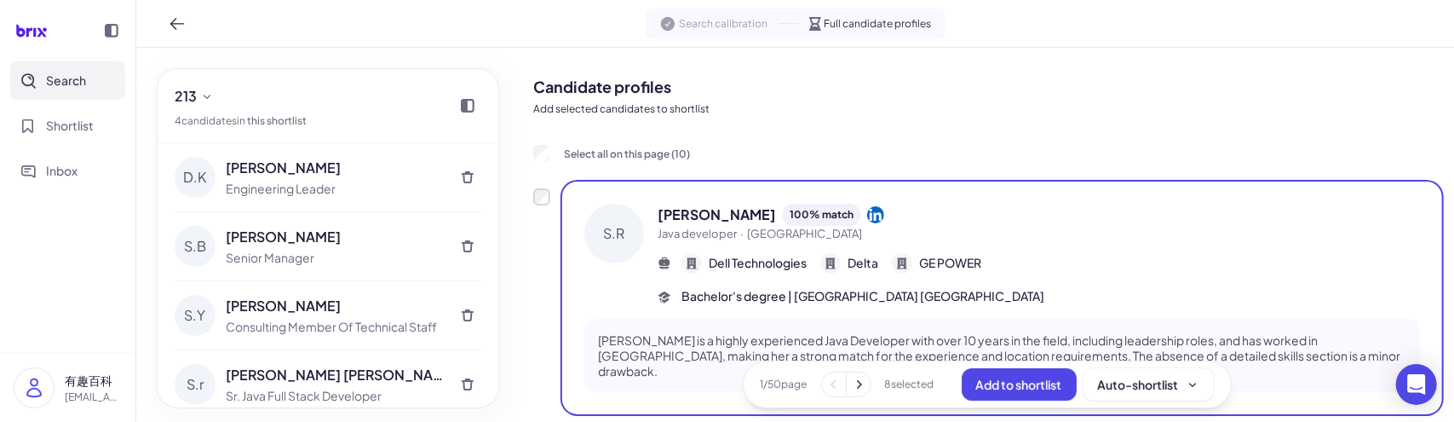
click at [856, 388] on icon at bounding box center [858, 384] width 17 height 17
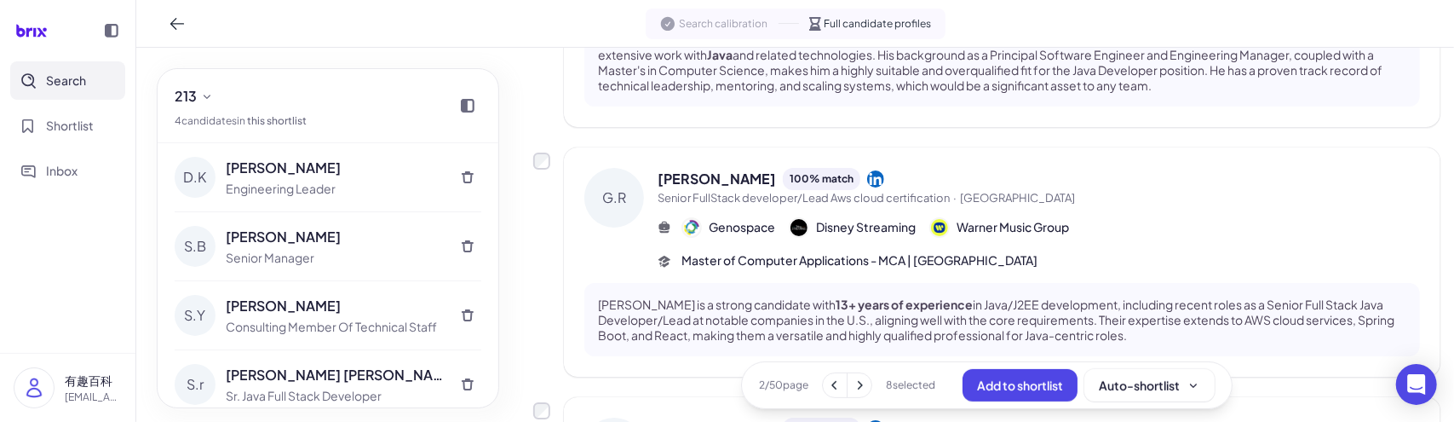
scroll to position [341, 0]
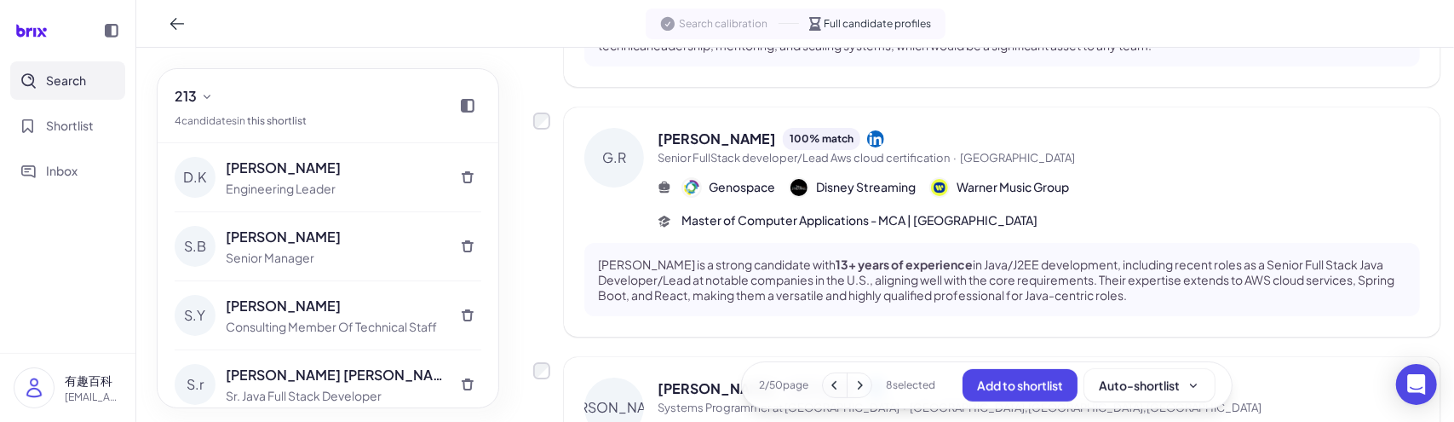
click at [831, 384] on icon at bounding box center [834, 384] width 17 height 17
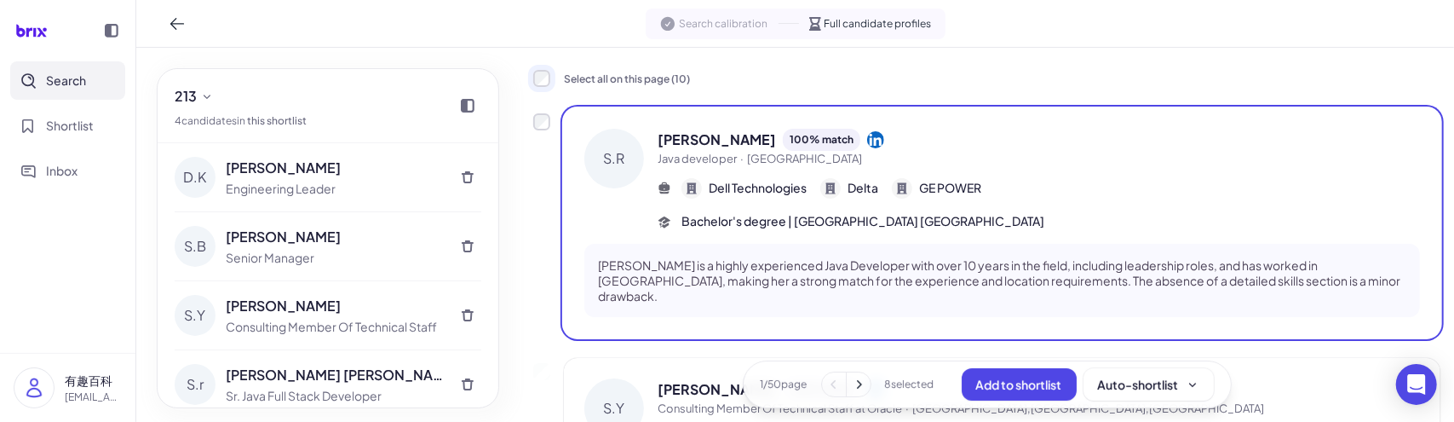
scroll to position [0, 0]
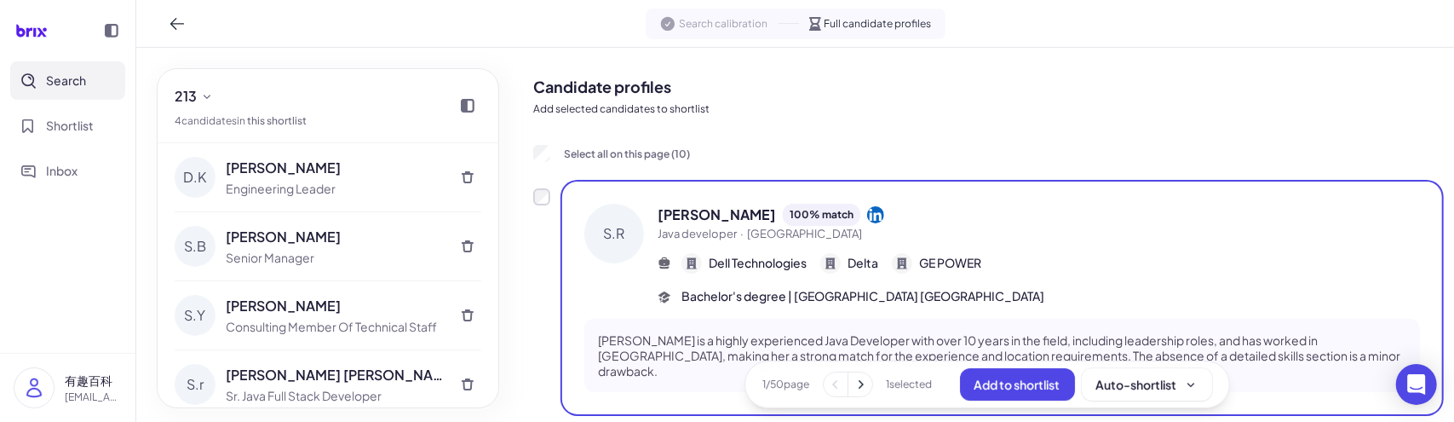
click at [852, 391] on icon at bounding box center [860, 384] width 17 height 17
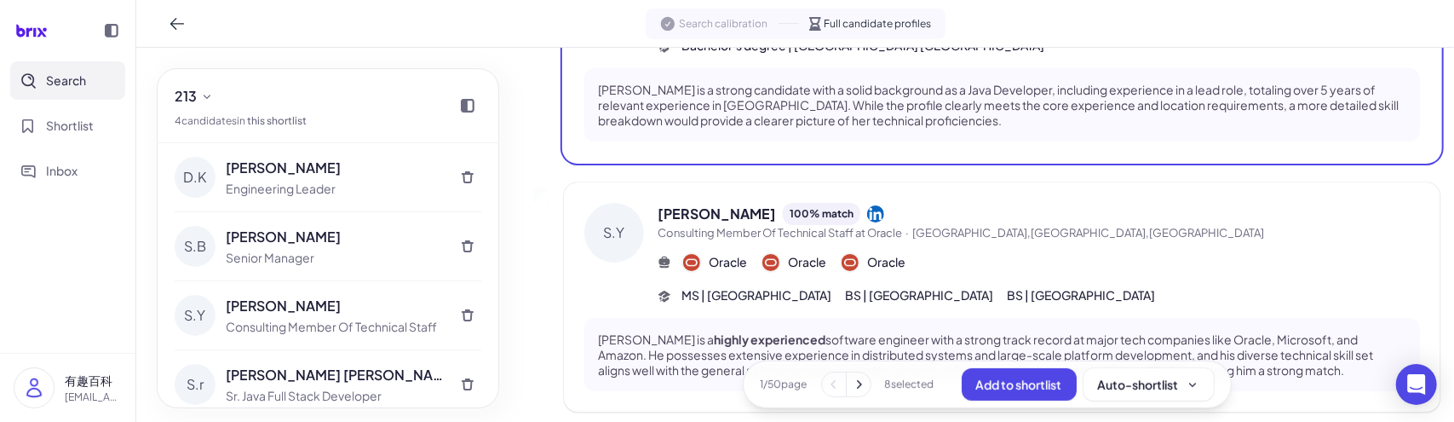
scroll to position [426, 0]
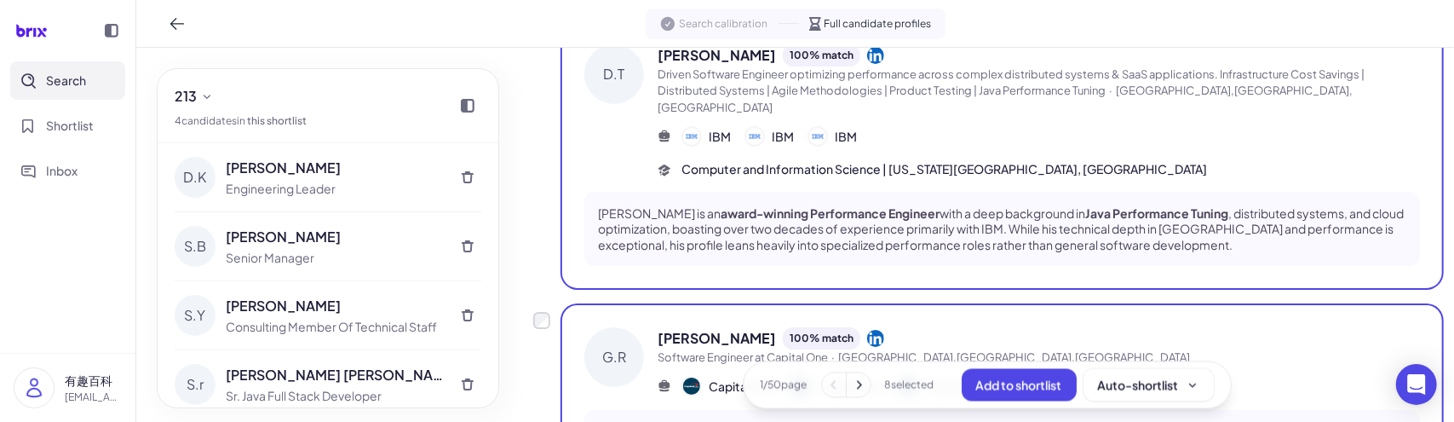
click at [860, 382] on icon at bounding box center [858, 384] width 17 height 17
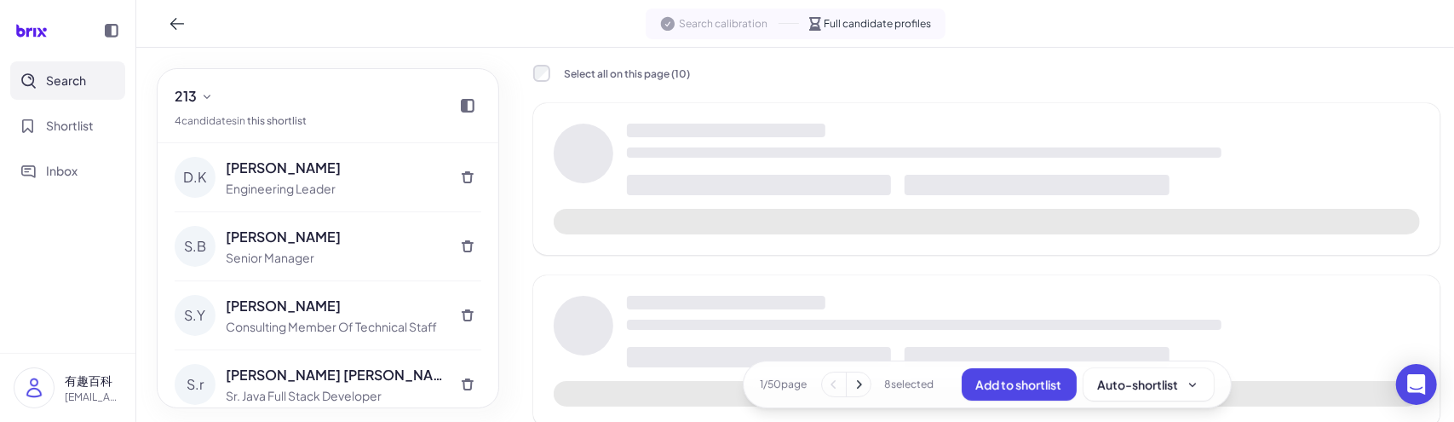
scroll to position [0, 0]
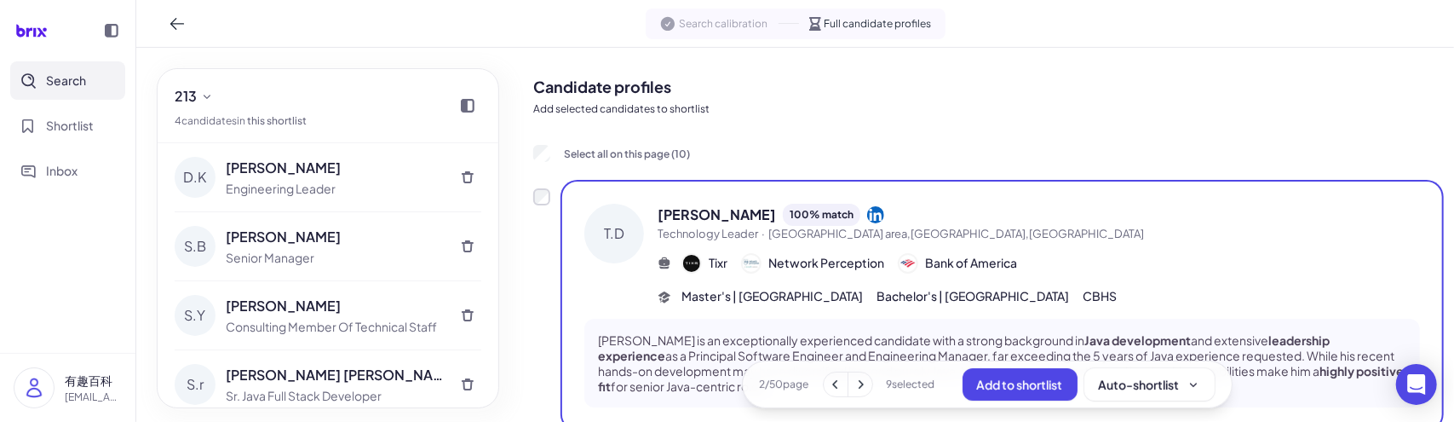
click at [827, 389] on icon at bounding box center [835, 384] width 17 height 17
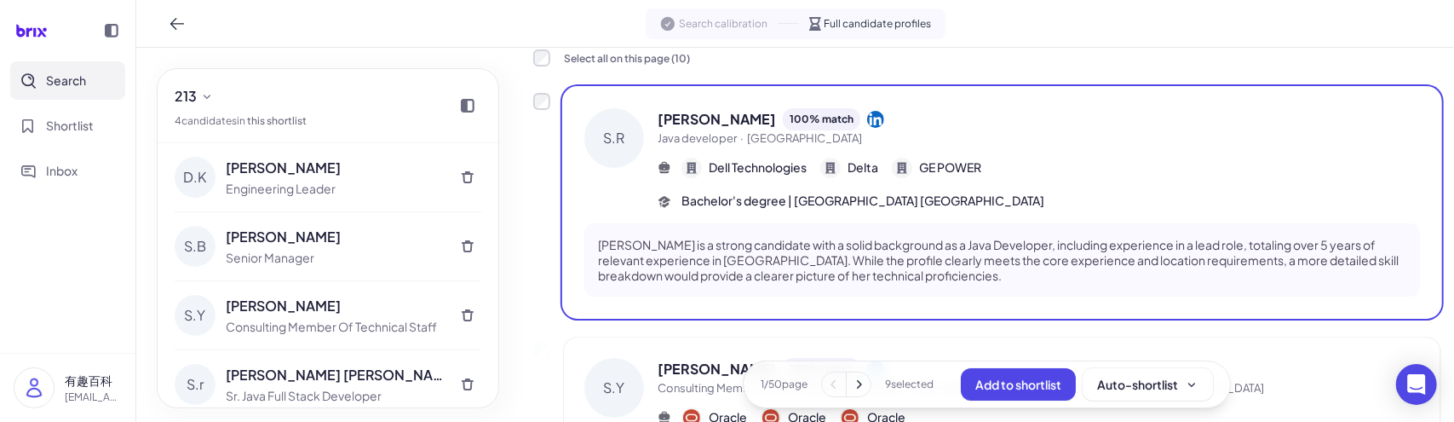
scroll to position [256, 0]
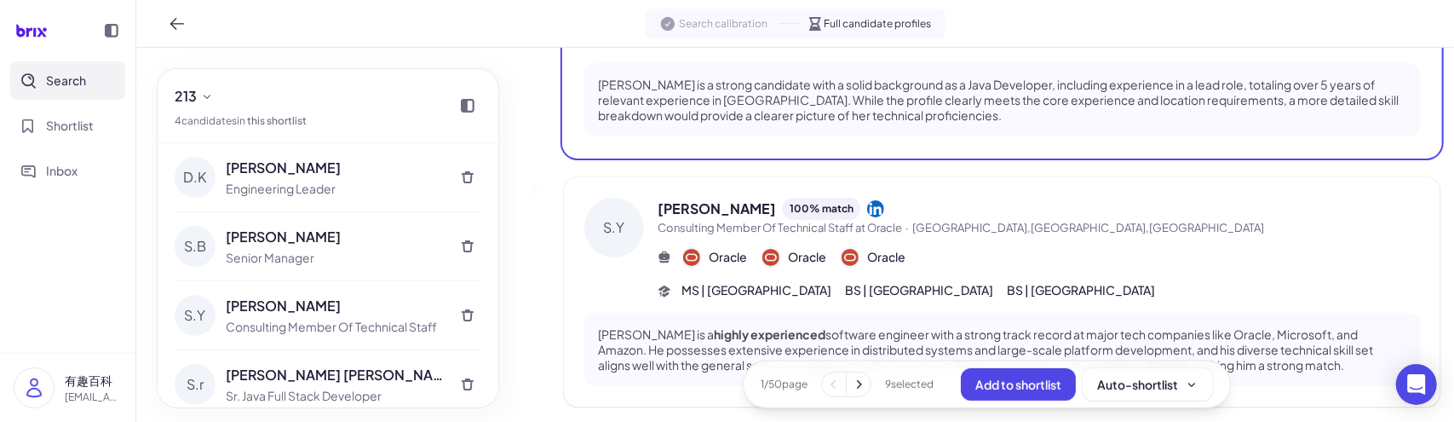
click at [860, 388] on icon at bounding box center [858, 384] width 17 height 17
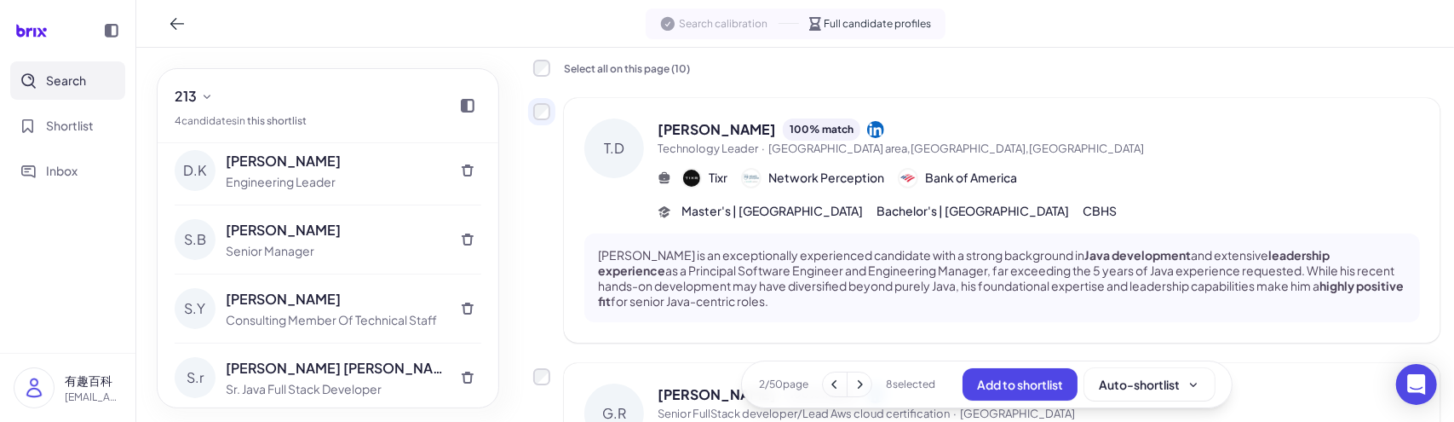
scroll to position [9, 0]
click at [32, 118] on icon "Shortlist" at bounding box center [27, 125] width 15 height 15
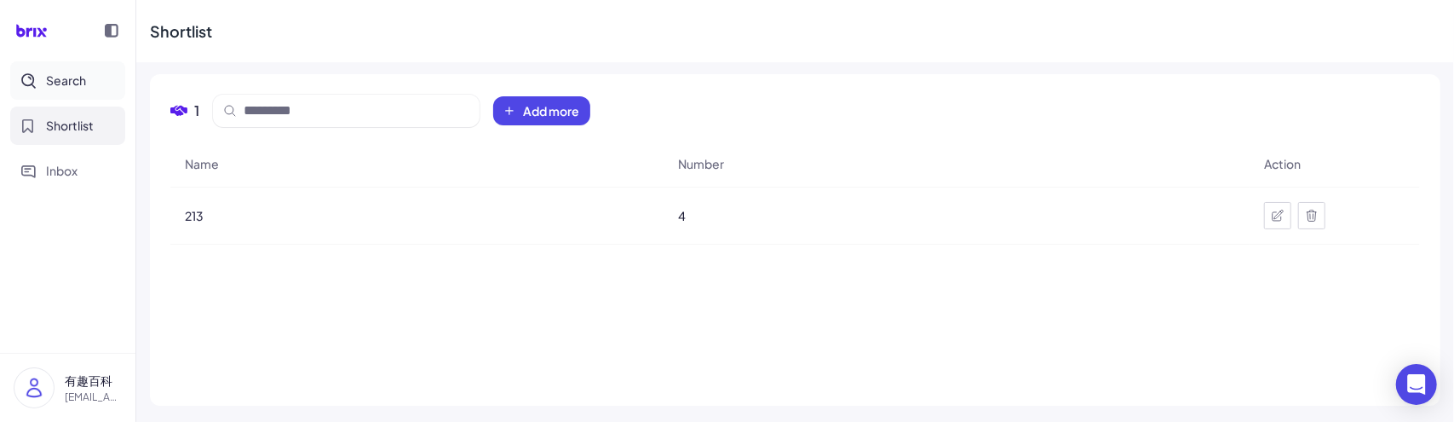
click at [90, 91] on button "Search" at bounding box center [67, 80] width 115 height 38
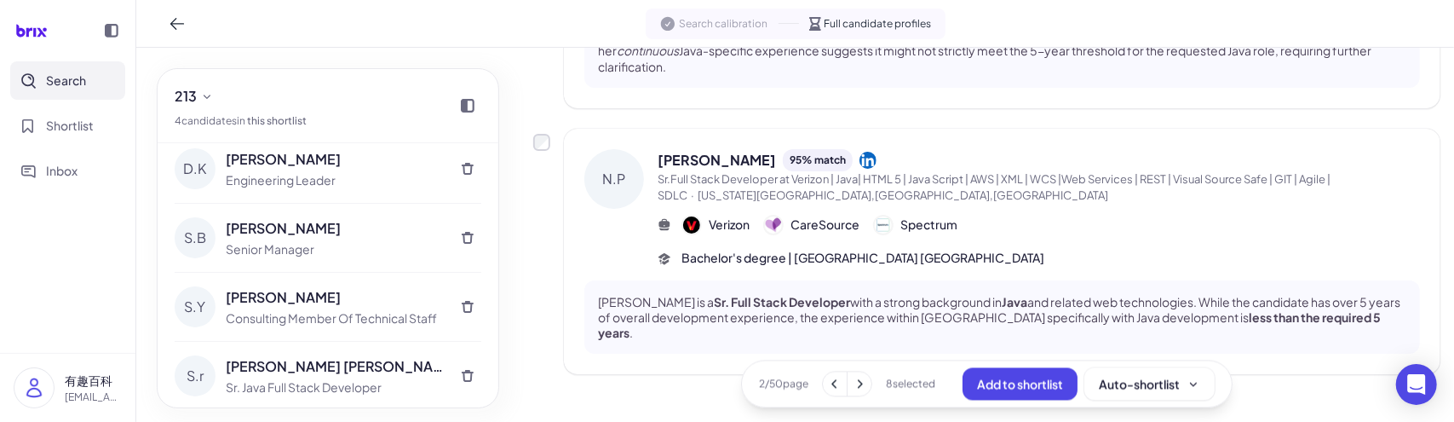
scroll to position [2009, 0]
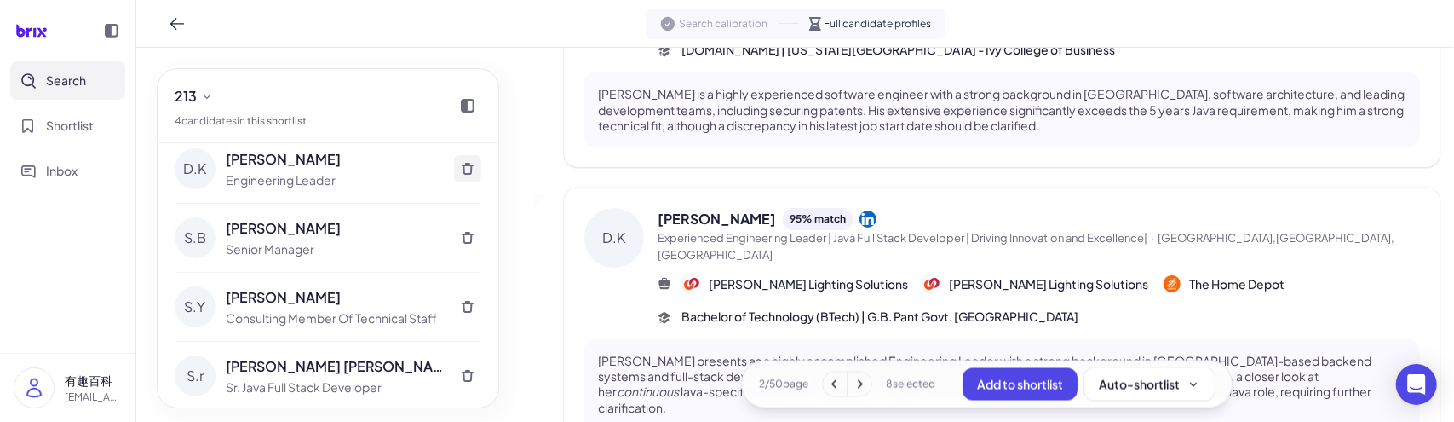
click at [461, 172] on icon at bounding box center [468, 169] width 14 height 14
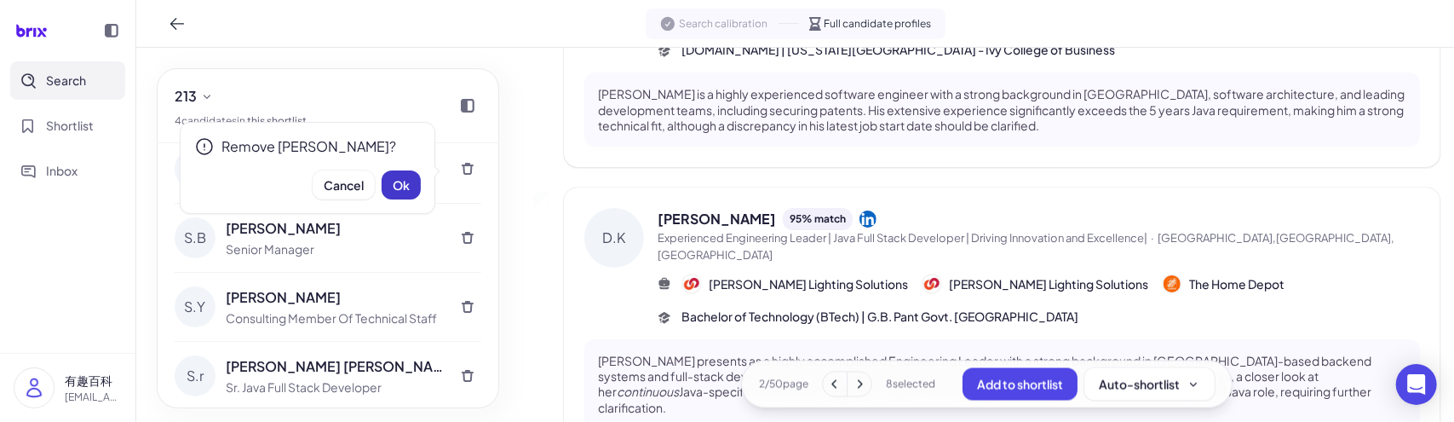
click at [401, 182] on span "Ok" at bounding box center [401, 184] width 17 height 15
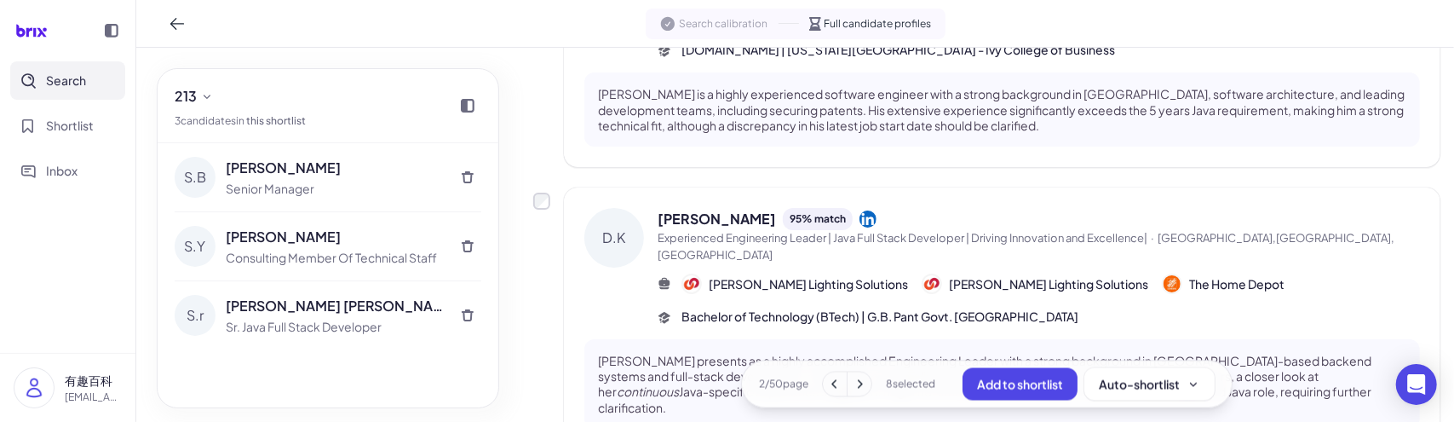
scroll to position [0, 0]
click at [469, 180] on icon at bounding box center [468, 177] width 14 height 14
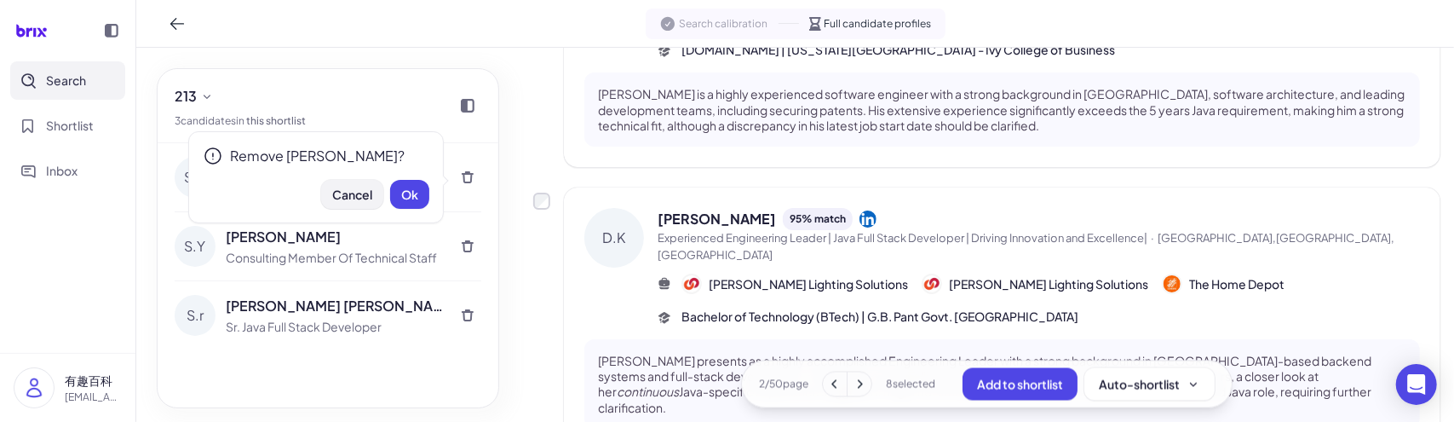
click at [353, 198] on span "Cancel" at bounding box center [352, 194] width 40 height 15
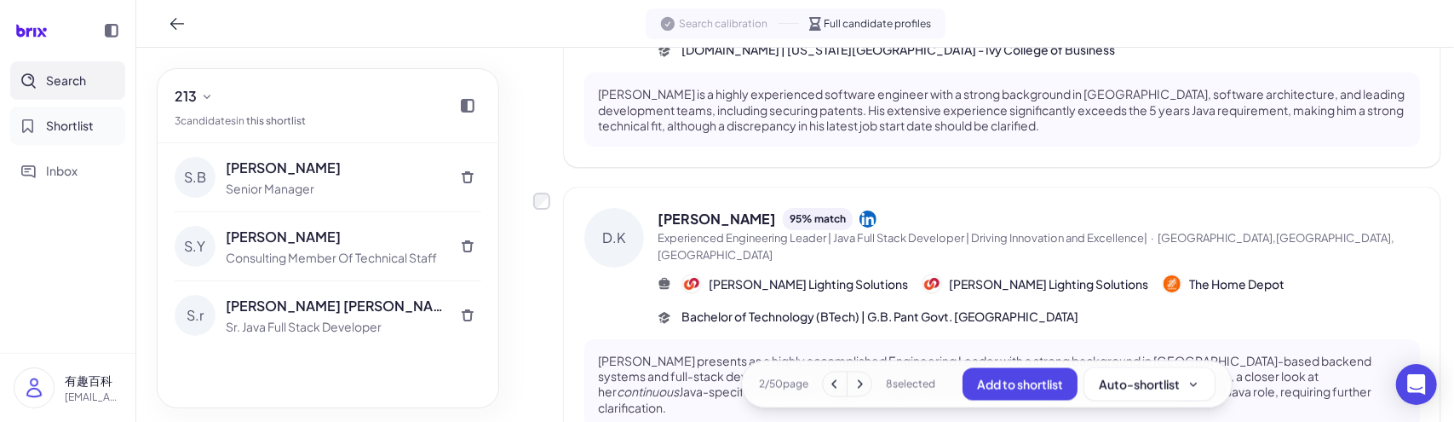
click at [77, 132] on span "Shortlist" at bounding box center [70, 126] width 48 height 18
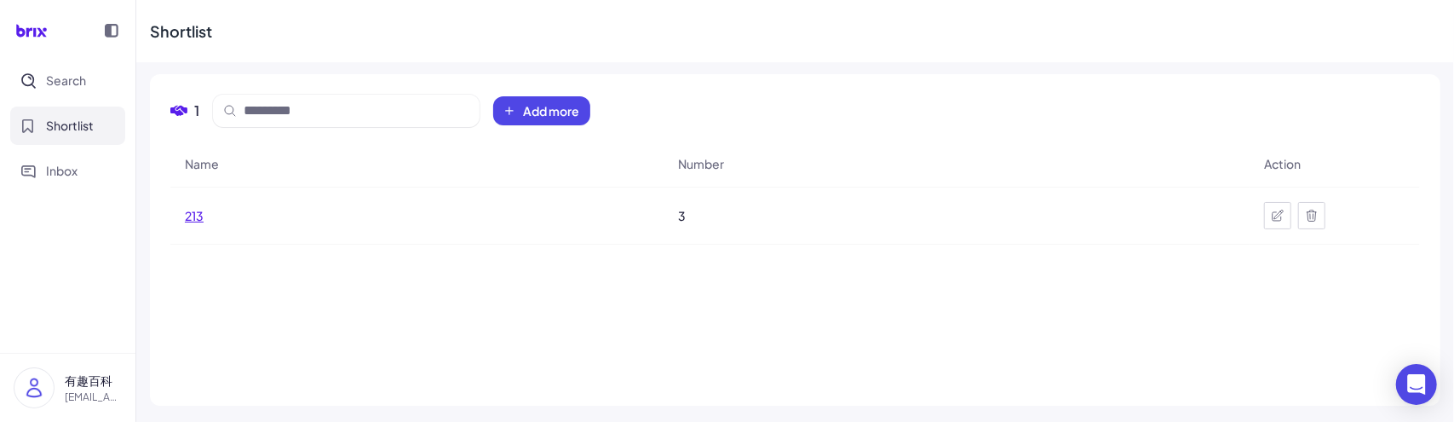
click at [189, 214] on span "213" at bounding box center [194, 215] width 19 height 17
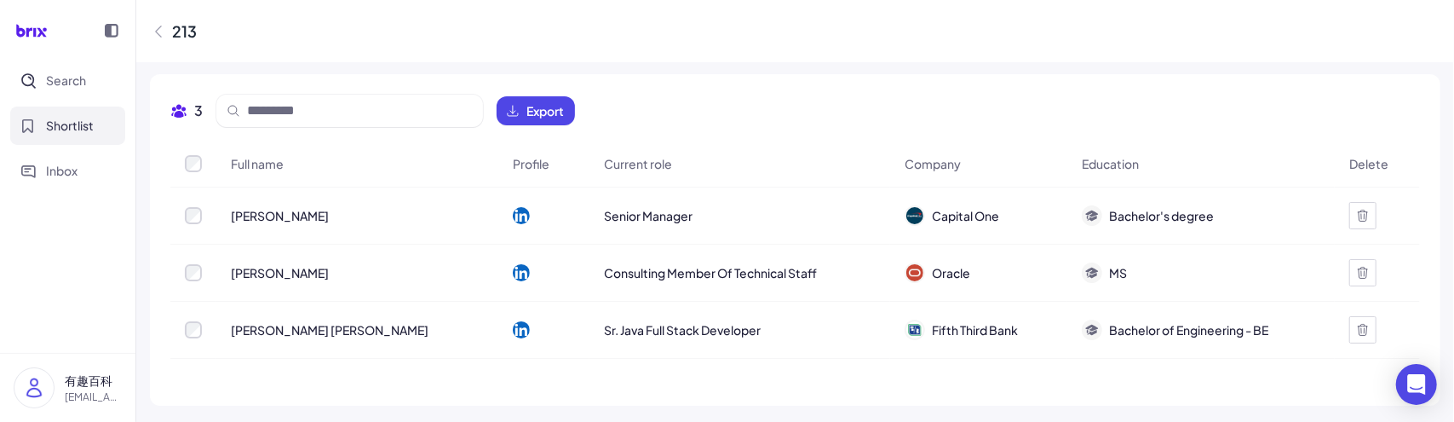
click at [1364, 324] on div at bounding box center [1362, 329] width 27 height 27
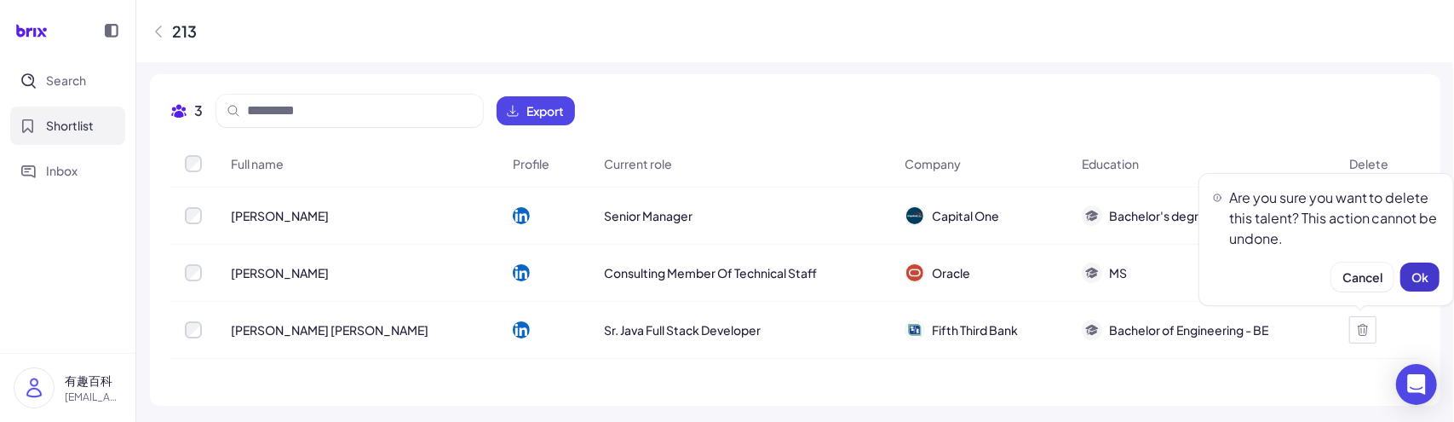
click at [1422, 275] on span "Ok" at bounding box center [1419, 276] width 17 height 15
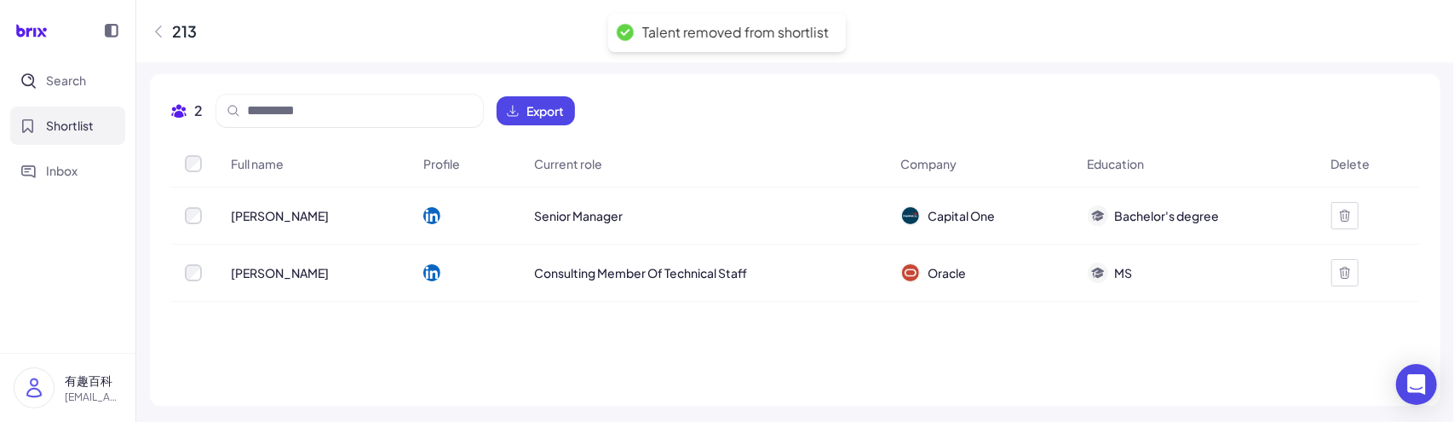
click at [1339, 263] on div at bounding box center [1344, 272] width 27 height 27
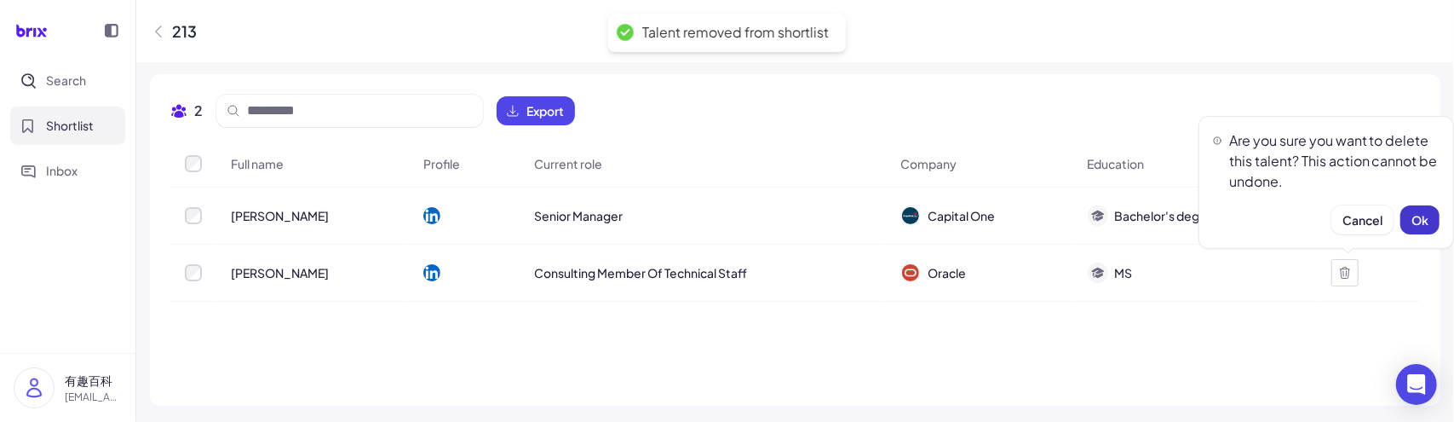
click at [1422, 219] on span "Ok" at bounding box center [1419, 219] width 17 height 15
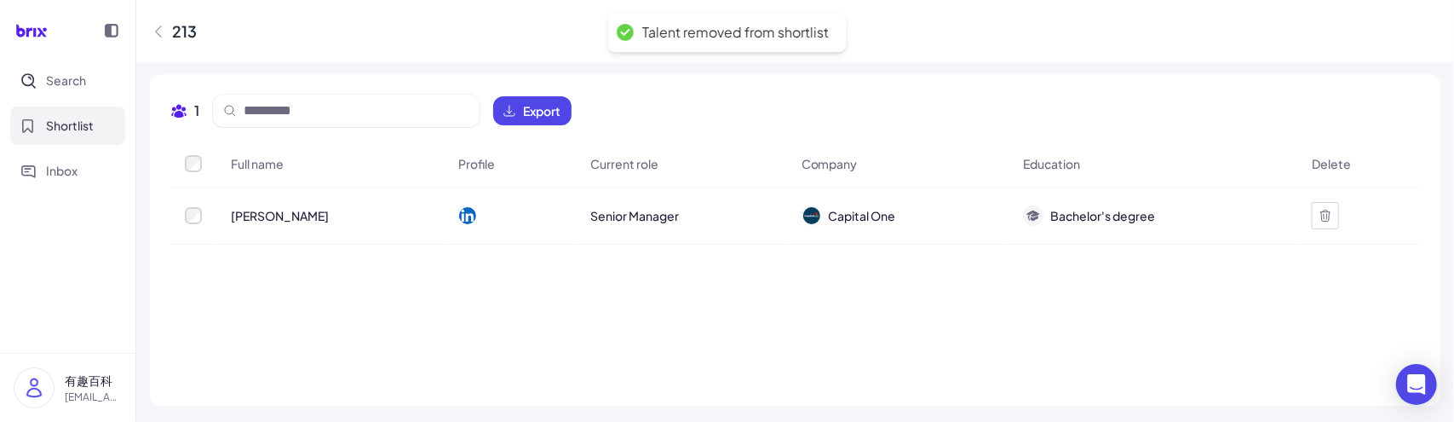
click at [1344, 217] on div at bounding box center [1358, 215] width 121 height 55
click at [1315, 215] on div at bounding box center [1325, 215] width 27 height 27
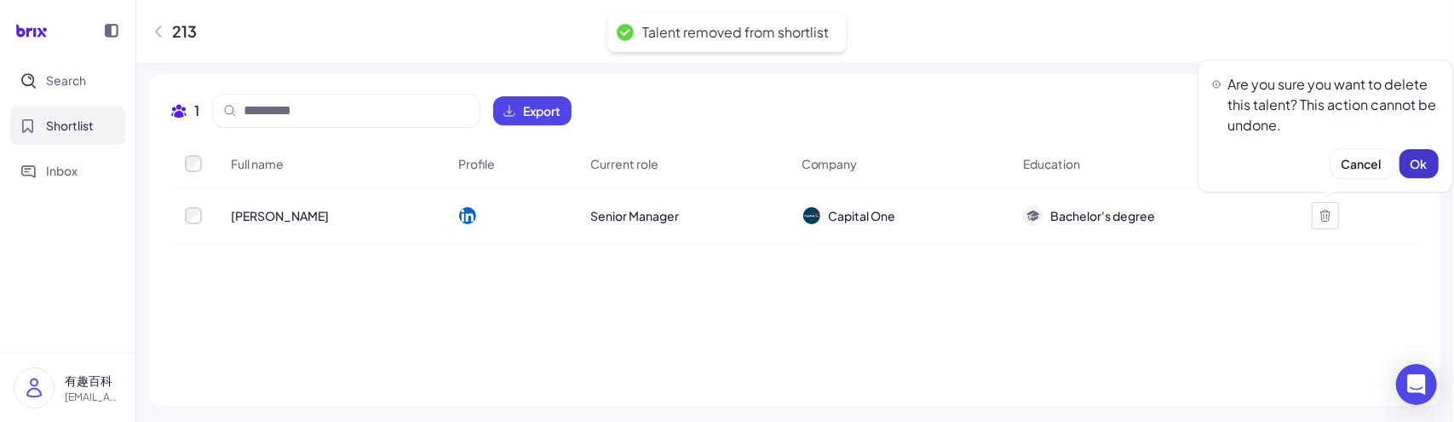
click at [1414, 173] on button "Ok" at bounding box center [1418, 163] width 39 height 29
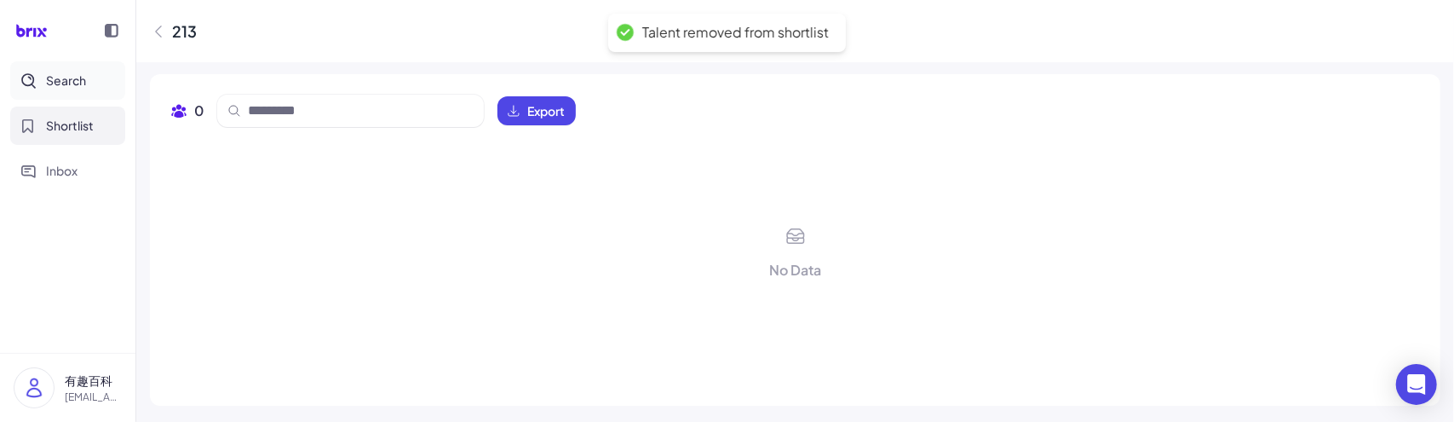
click at [68, 89] on button "Search" at bounding box center [67, 80] width 115 height 38
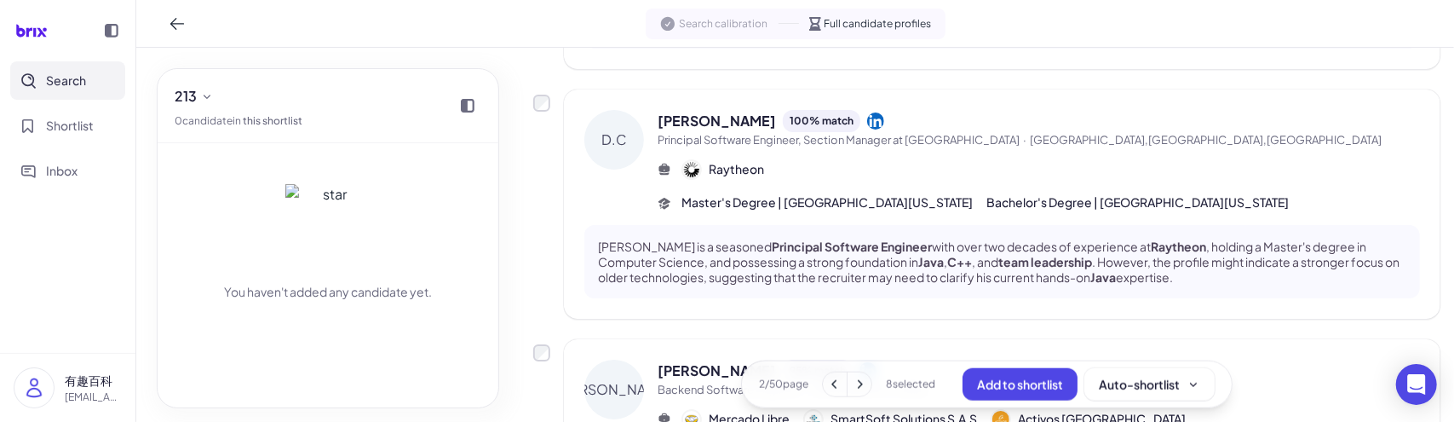
scroll to position [1278, 0]
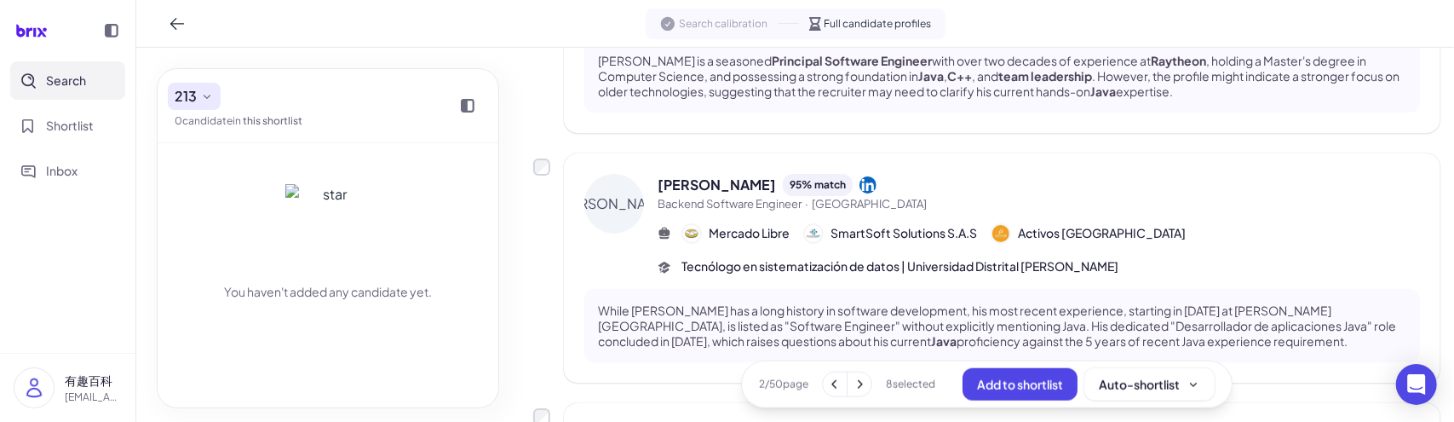
click at [210, 99] on icon at bounding box center [207, 96] width 14 height 14
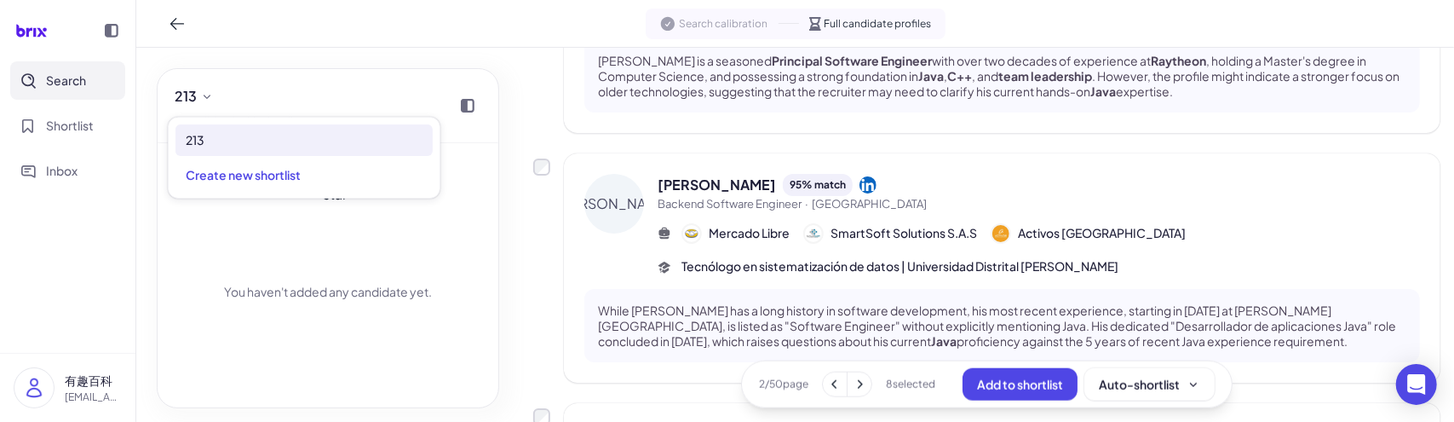
click at [236, 251] on div "You haven't added any candidate yet." at bounding box center [328, 222] width 307 height 158
click at [613, 16] on div "Search calibration Full candidate profiles" at bounding box center [795, 24] width 1318 height 48
click at [75, 122] on span "Shortlist" at bounding box center [70, 126] width 48 height 18
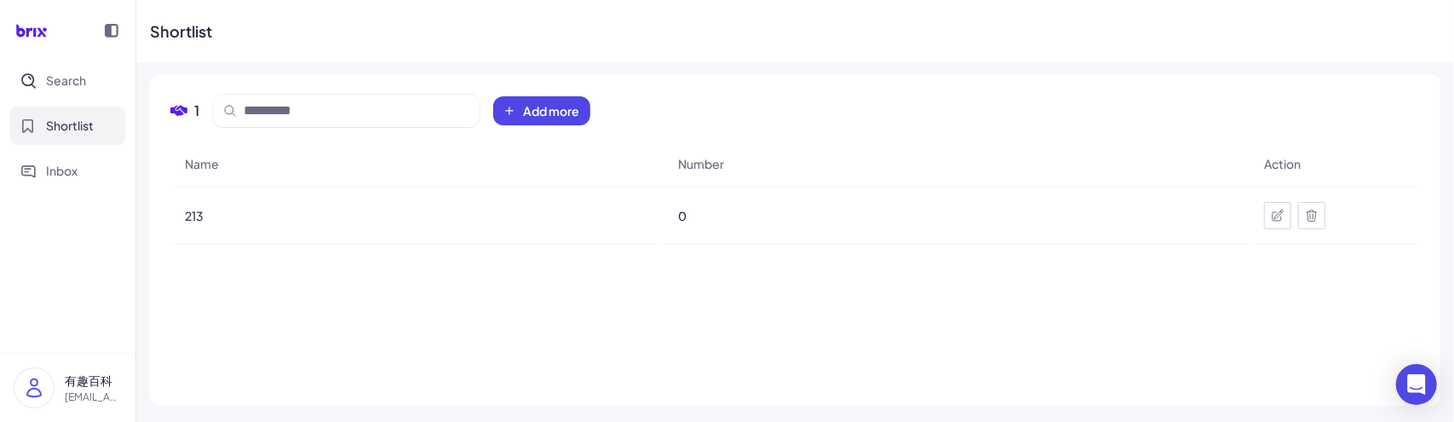
click at [1312, 222] on div at bounding box center [1311, 215] width 27 height 27
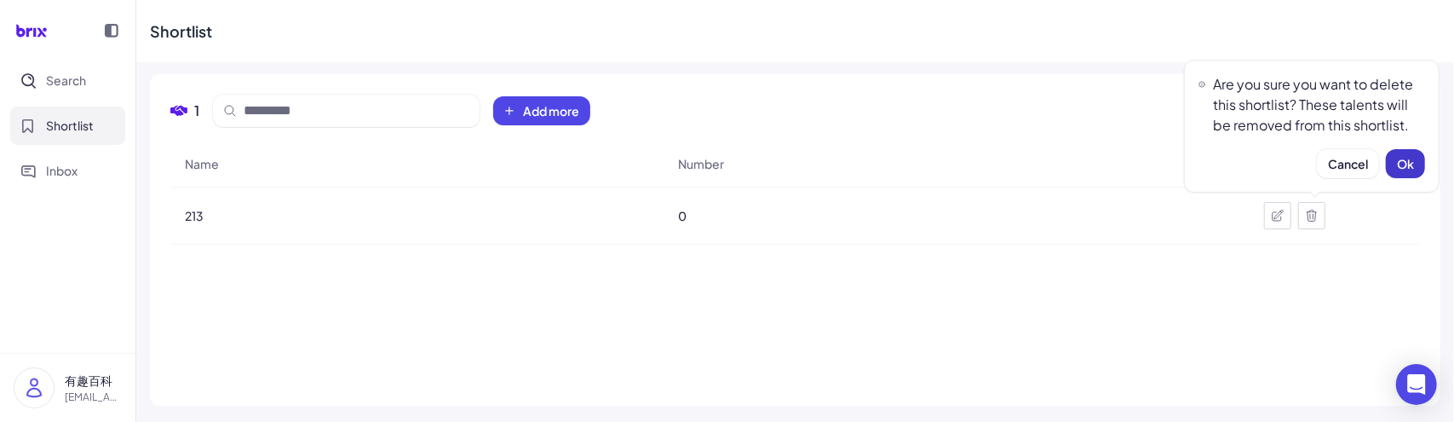
click at [1407, 159] on span "Ok" at bounding box center [1405, 163] width 17 height 15
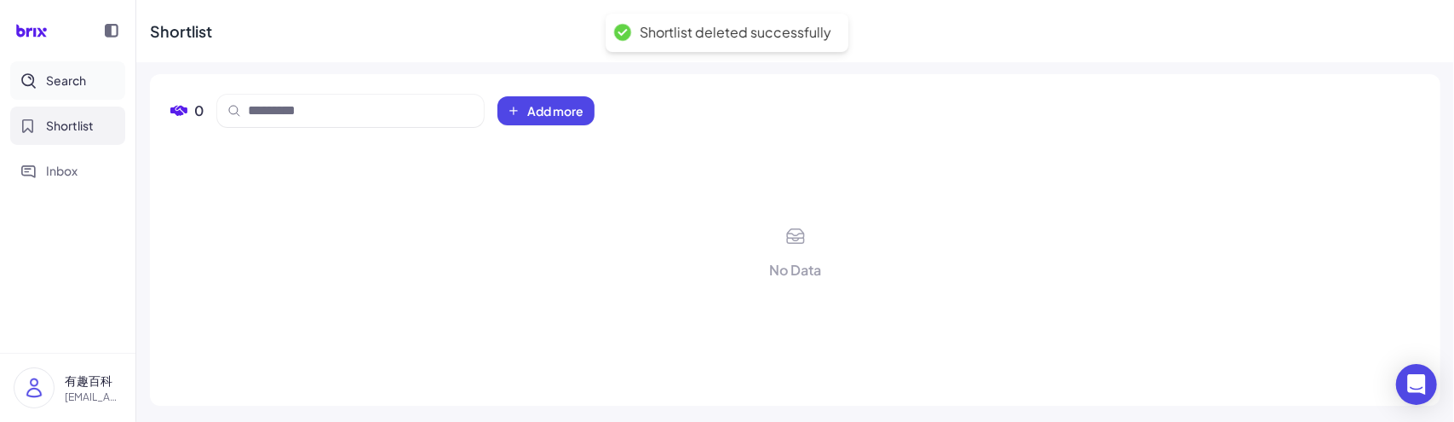
click at [88, 79] on button "Search" at bounding box center [67, 80] width 115 height 38
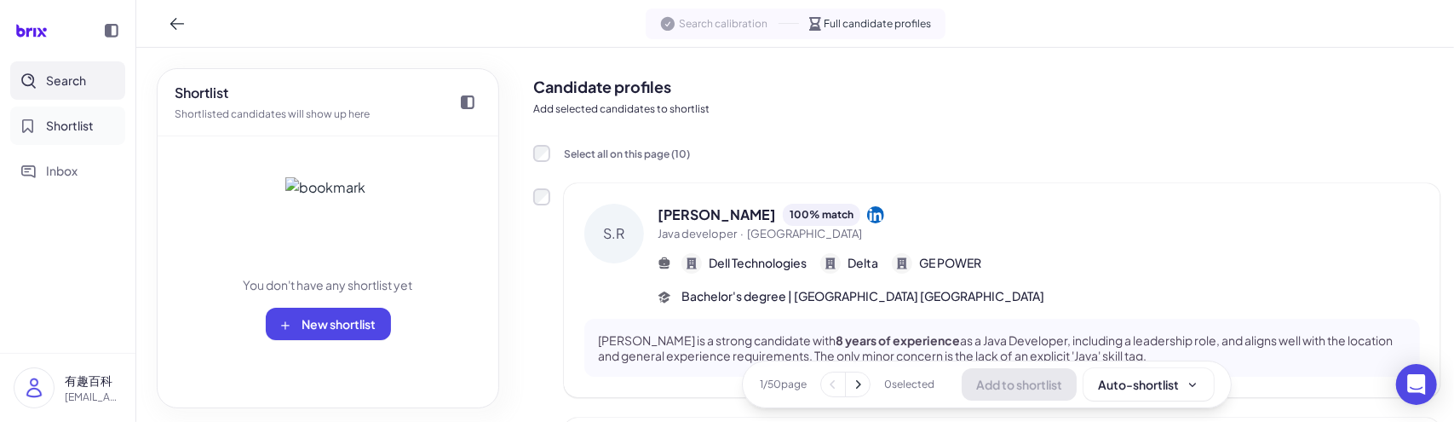
click at [72, 127] on span "Shortlist" at bounding box center [70, 126] width 48 height 18
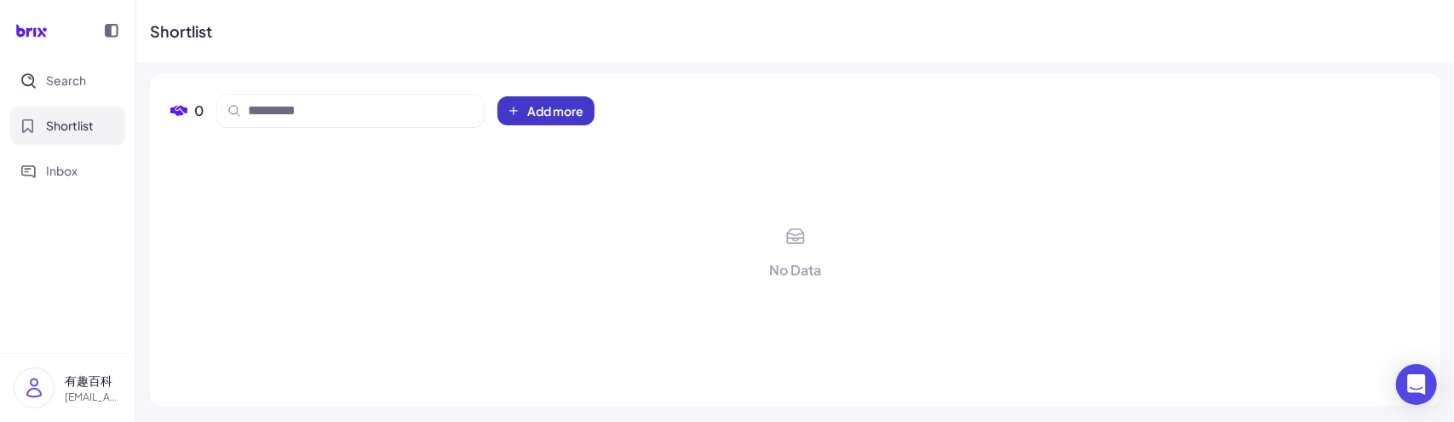
click at [554, 111] on span "Add more" at bounding box center [555, 110] width 56 height 17
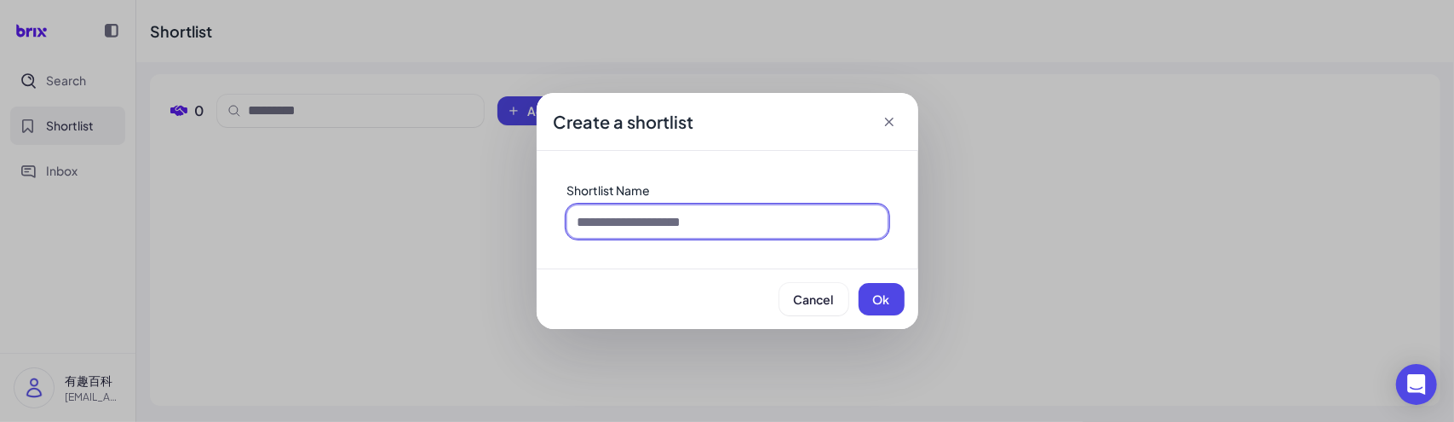
click at [615, 214] on input at bounding box center [727, 221] width 320 height 32
type input "****"
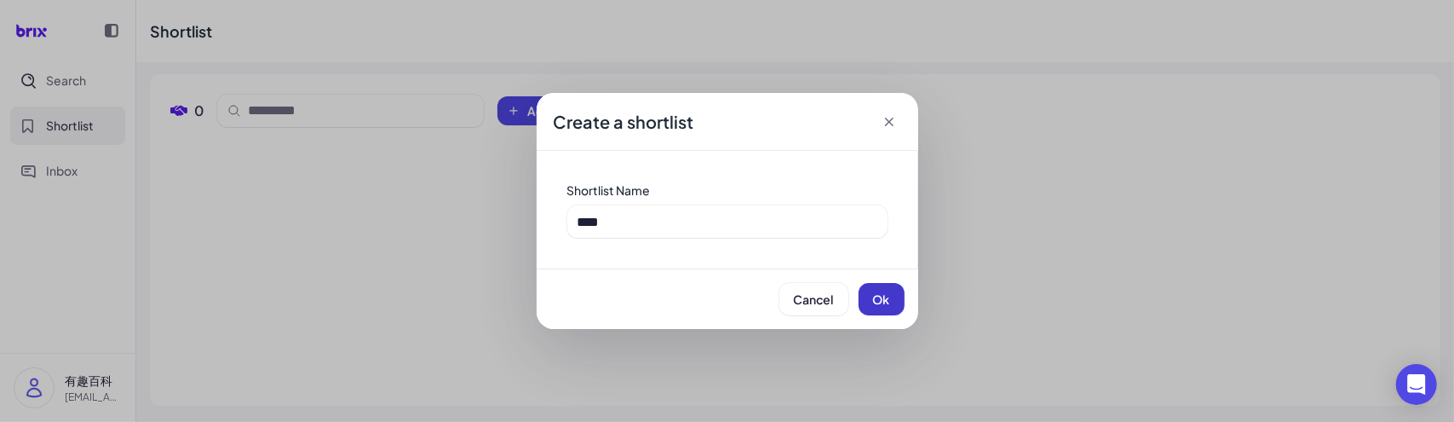
click at [880, 292] on span "Ok" at bounding box center [881, 298] width 17 height 15
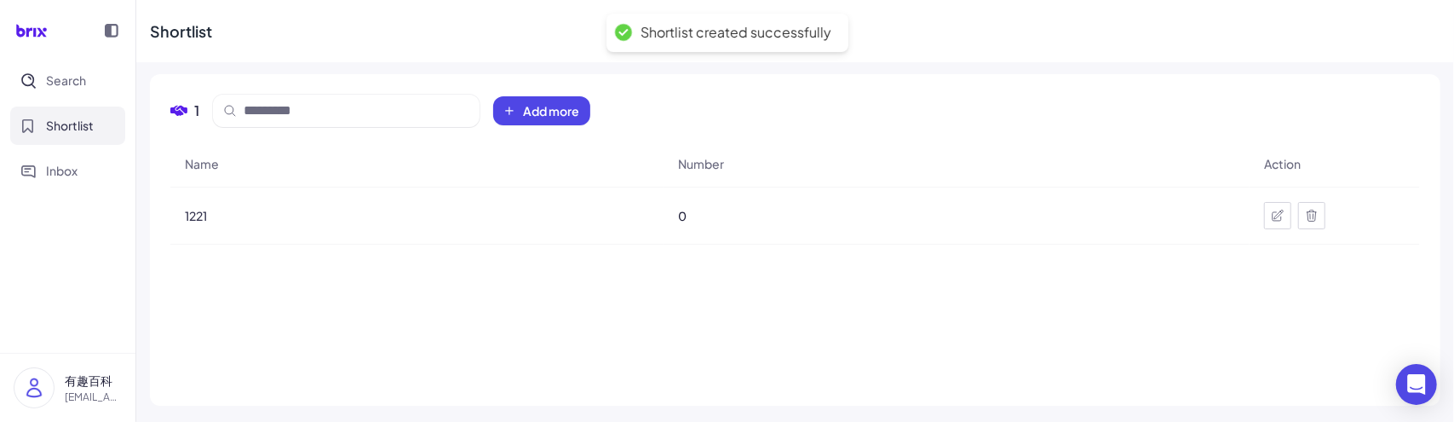
click at [60, 81] on div "Create a shortlist Shortlist Name Cancel Ok" at bounding box center [727, 211] width 1454 height 422
click at [73, 75] on div "Create a shortlist Shortlist Name Cancel Ok" at bounding box center [727, 211] width 1454 height 422
click at [73, 83] on div "Create a shortlist Shortlist Name Cancel Ok" at bounding box center [727, 211] width 1454 height 422
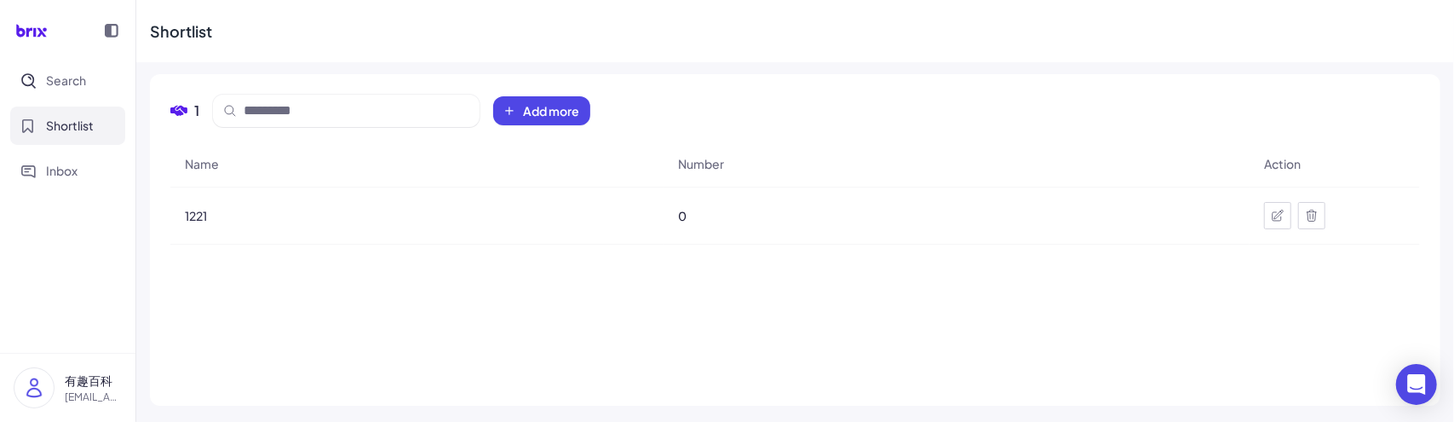
click at [237, 304] on div "Create a shortlist Shortlist Name Cancel Ok" at bounding box center [727, 211] width 1454 height 422
click at [60, 78] on div "Create a shortlist Shortlist Name Cancel Ok" at bounding box center [727, 211] width 1454 height 422
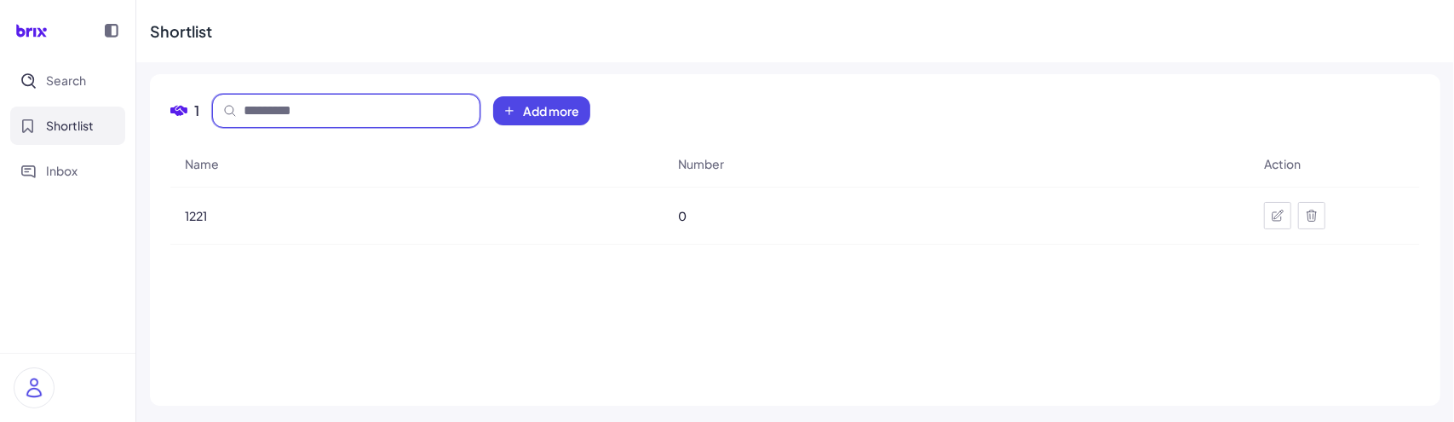
click at [300, 118] on input at bounding box center [357, 111] width 226 height 20
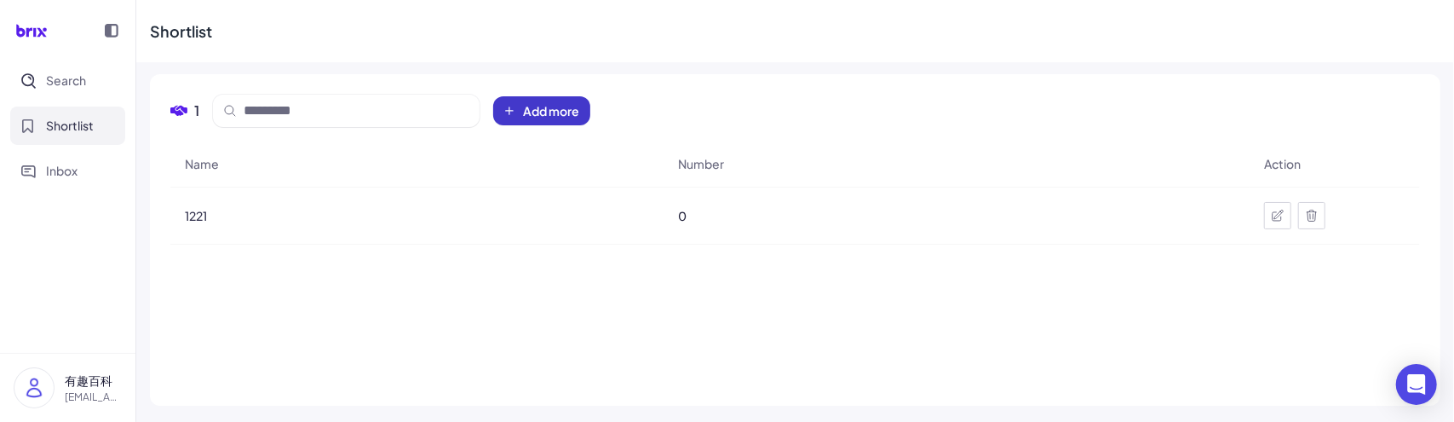
click at [535, 107] on span "Add more" at bounding box center [551, 110] width 56 height 17
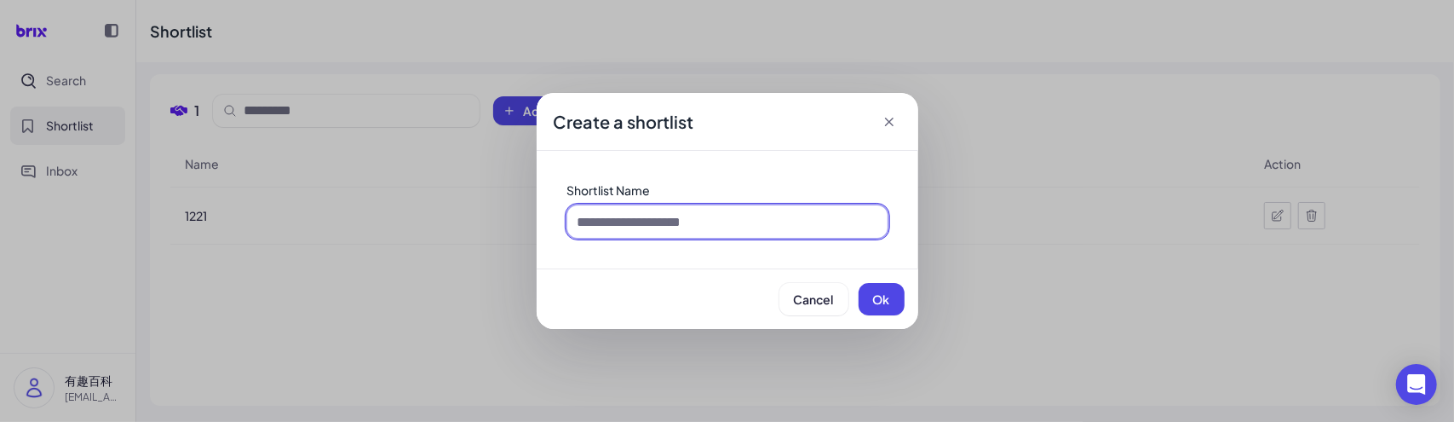
click at [604, 223] on input at bounding box center [727, 221] width 320 height 32
type input "***"
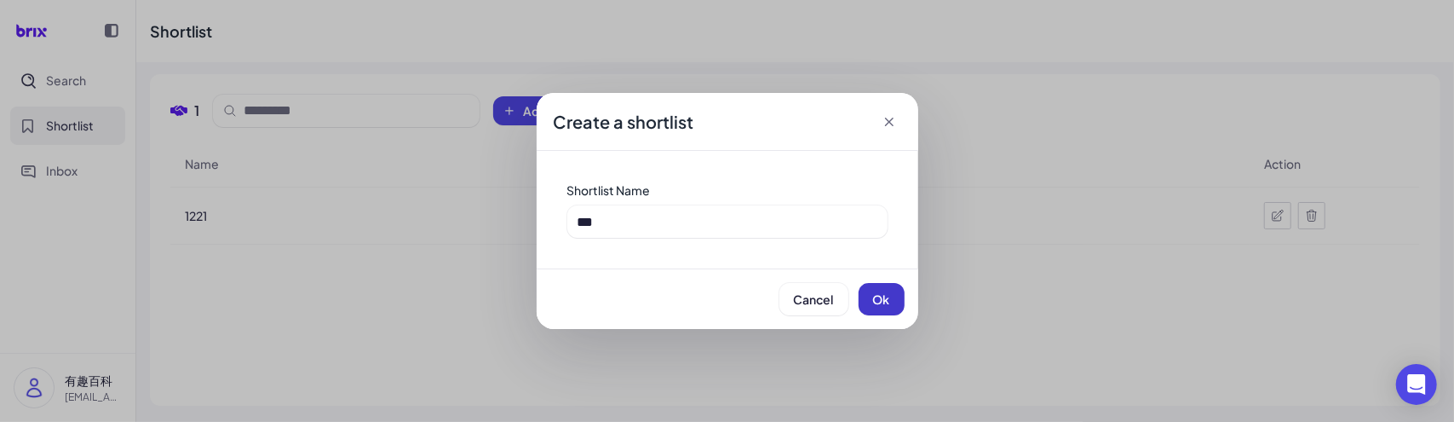
click at [873, 296] on span "Ok" at bounding box center [881, 298] width 17 height 15
click at [289, 304] on div "Create a shortlist Shortlist Name Cancel Ok" at bounding box center [727, 211] width 1454 height 422
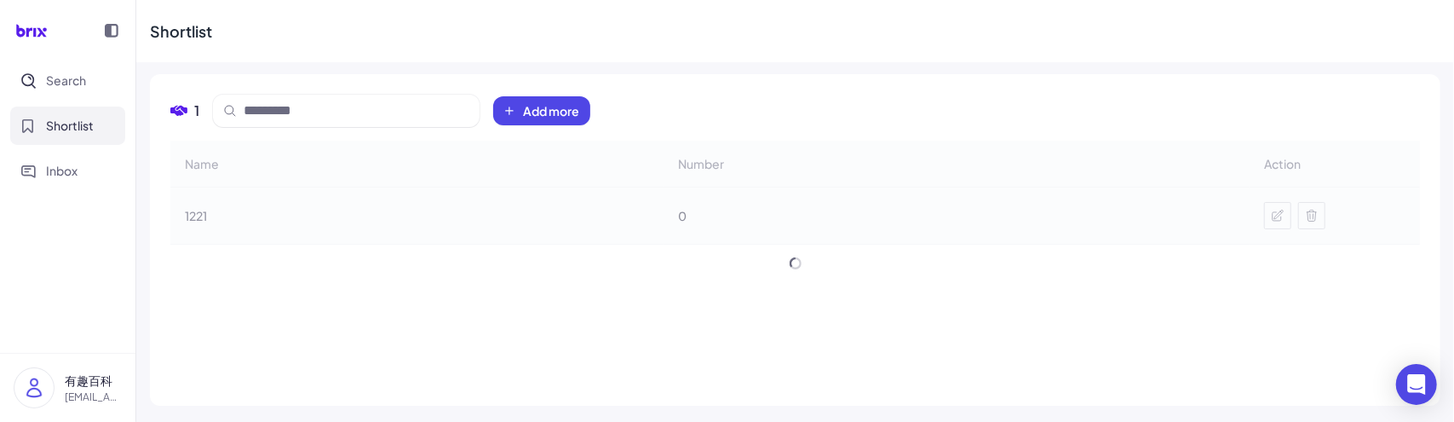
click at [286, 312] on div "Name Number Action 1221 0" at bounding box center [794, 263] width 1249 height 244
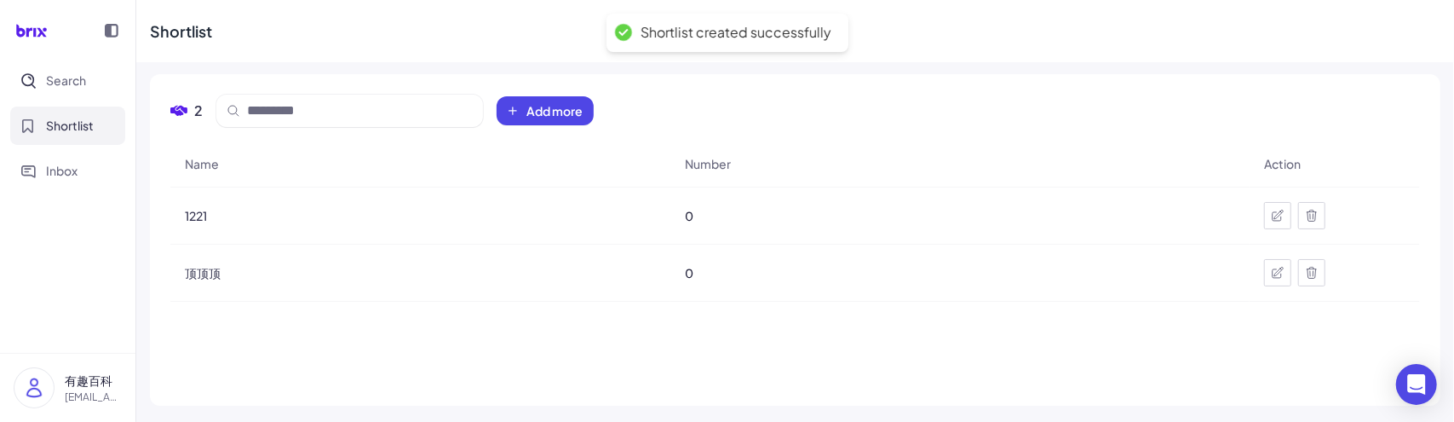
click at [179, 320] on div "Name Number Action 1221 0 顶顶顶 0" at bounding box center [794, 263] width 1249 height 244
click at [83, 81] on span "Search" at bounding box center [66, 81] width 40 height 18
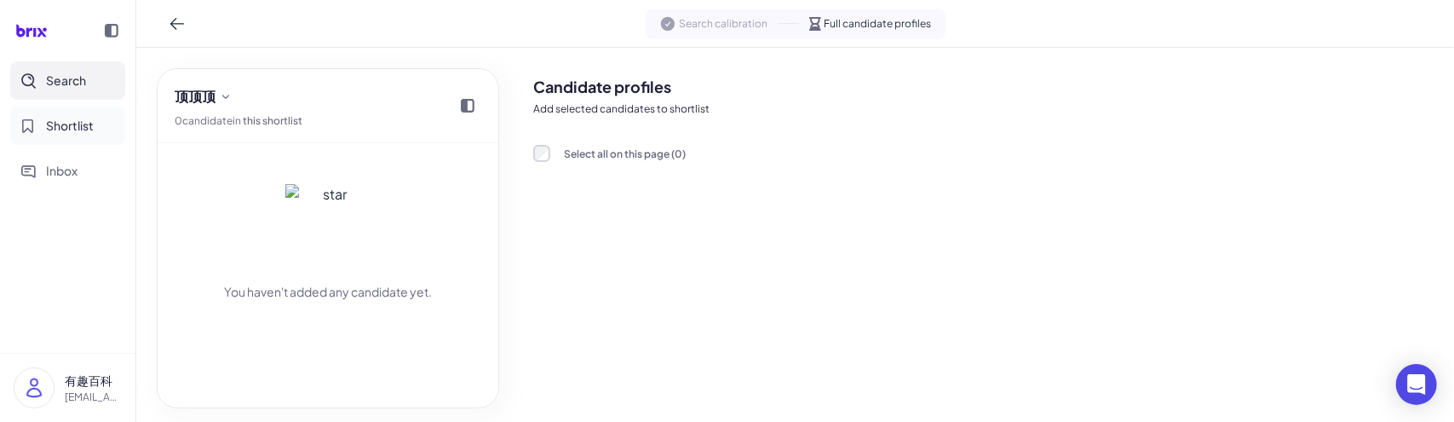
click at [94, 129] on span "Shortlist" at bounding box center [70, 126] width 48 height 18
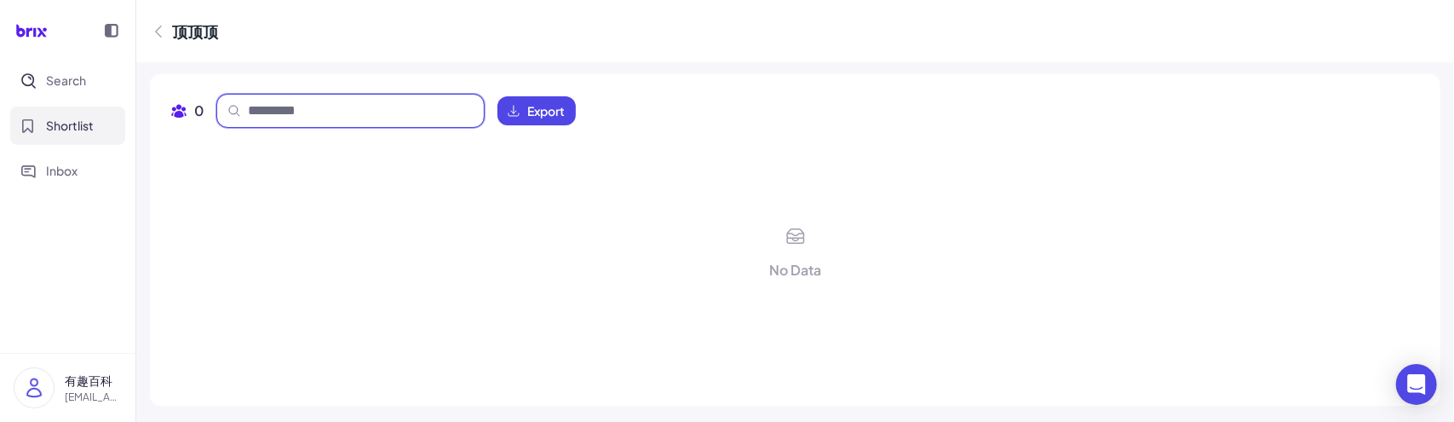
click at [319, 113] on input at bounding box center [361, 111] width 226 height 20
click at [158, 37] on icon at bounding box center [158, 31] width 17 height 17
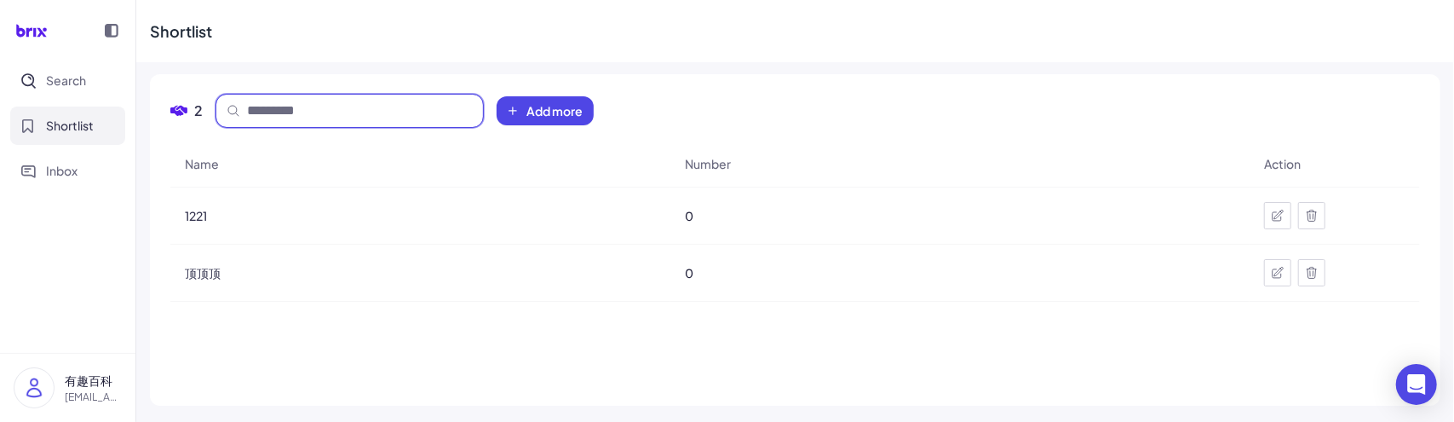
click at [278, 123] on span at bounding box center [349, 111] width 267 height 32
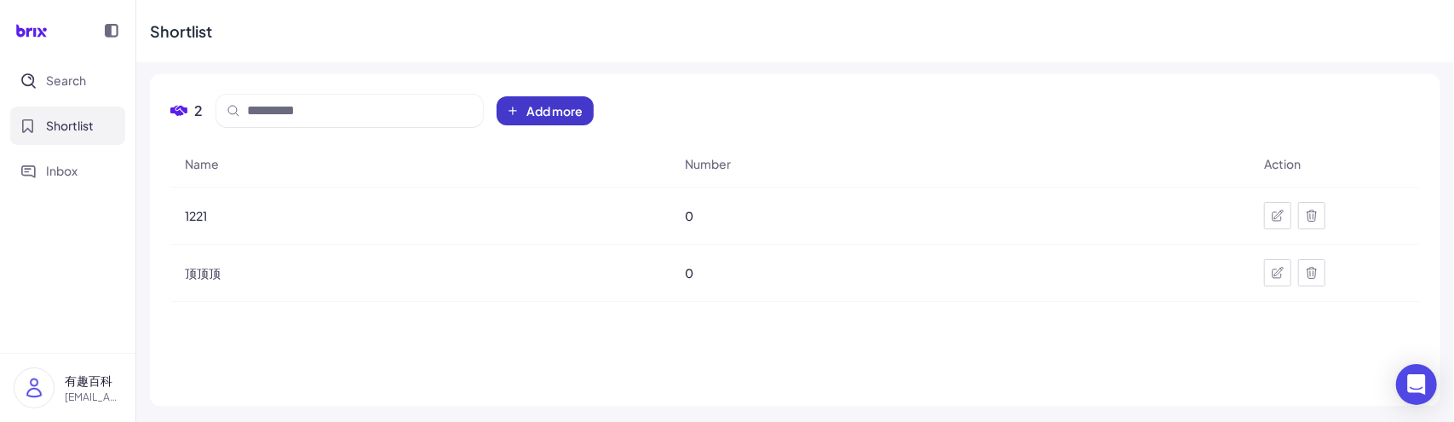
click at [556, 118] on span "Add more" at bounding box center [554, 110] width 56 height 17
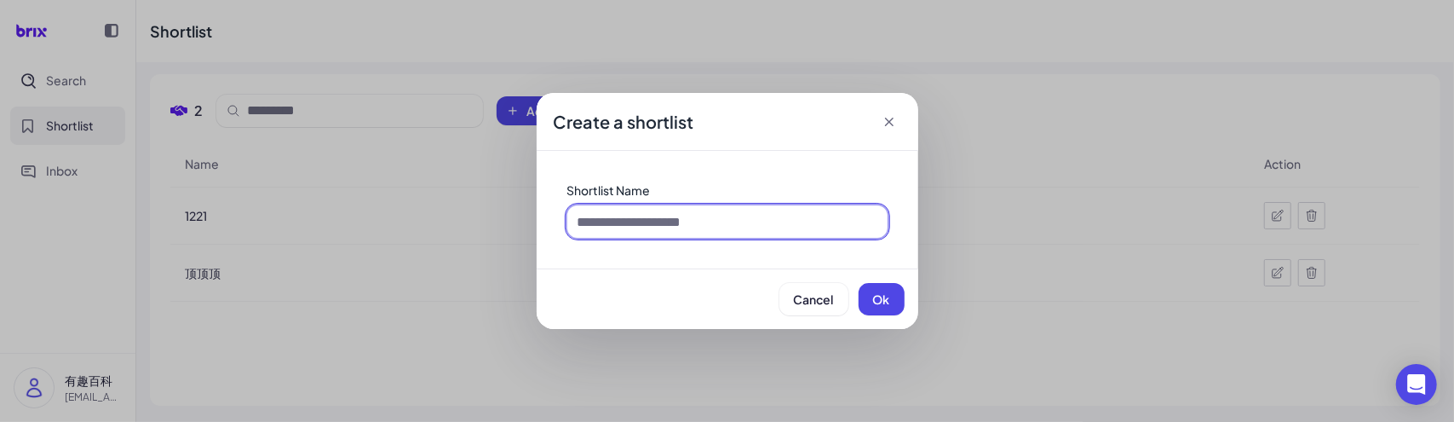
click at [627, 231] on input at bounding box center [727, 221] width 320 height 32
type input "*****"
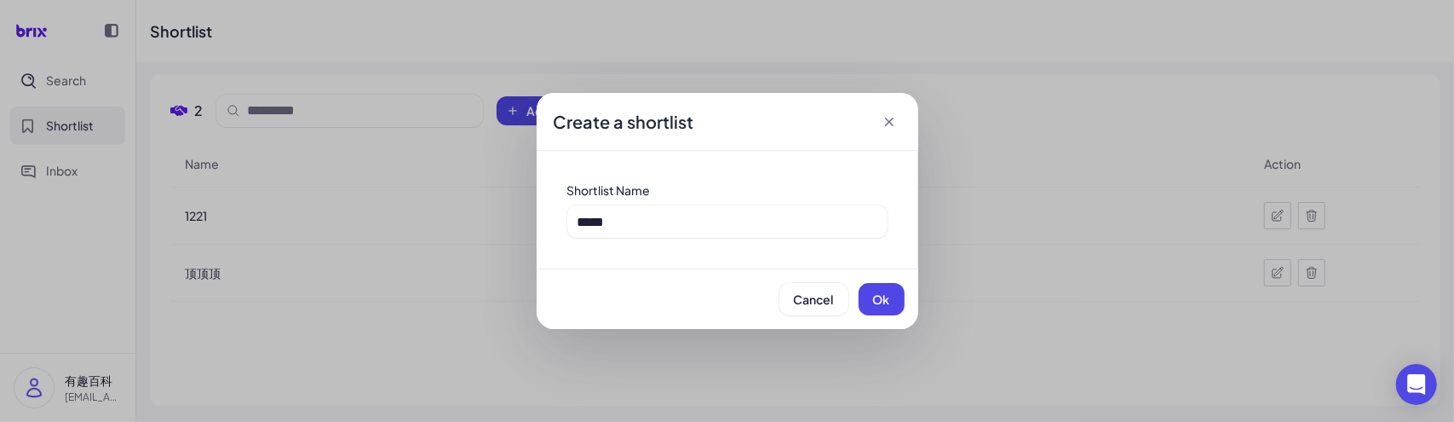
click at [880, 287] on button "Ok" at bounding box center [882, 299] width 46 height 32
click at [390, 301] on div "Create a shortlist Shortlist Name Cancel Ok" at bounding box center [727, 211] width 1454 height 422
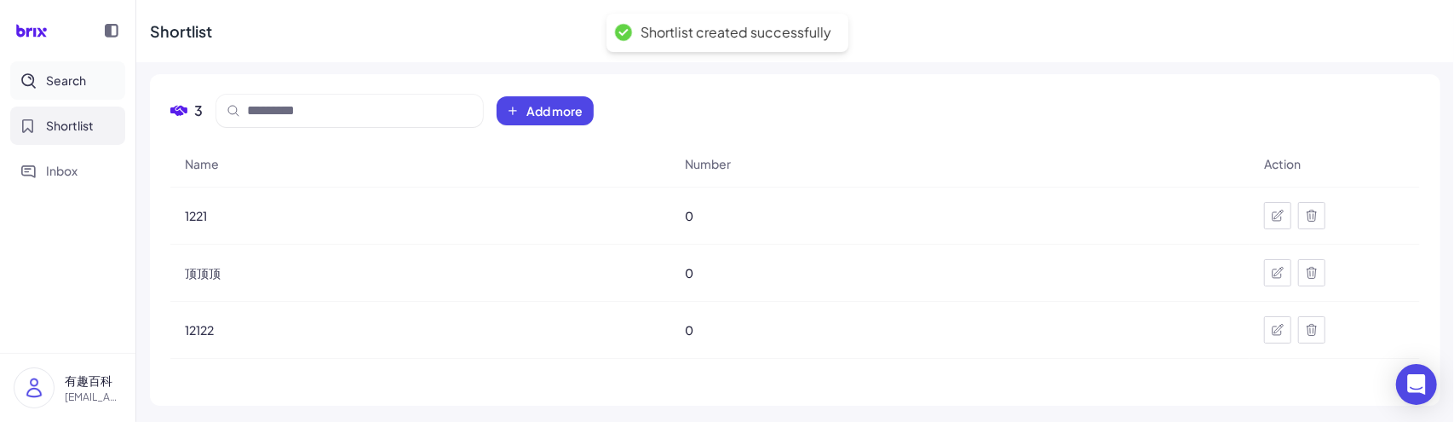
click at [61, 95] on button "Search" at bounding box center [67, 80] width 115 height 38
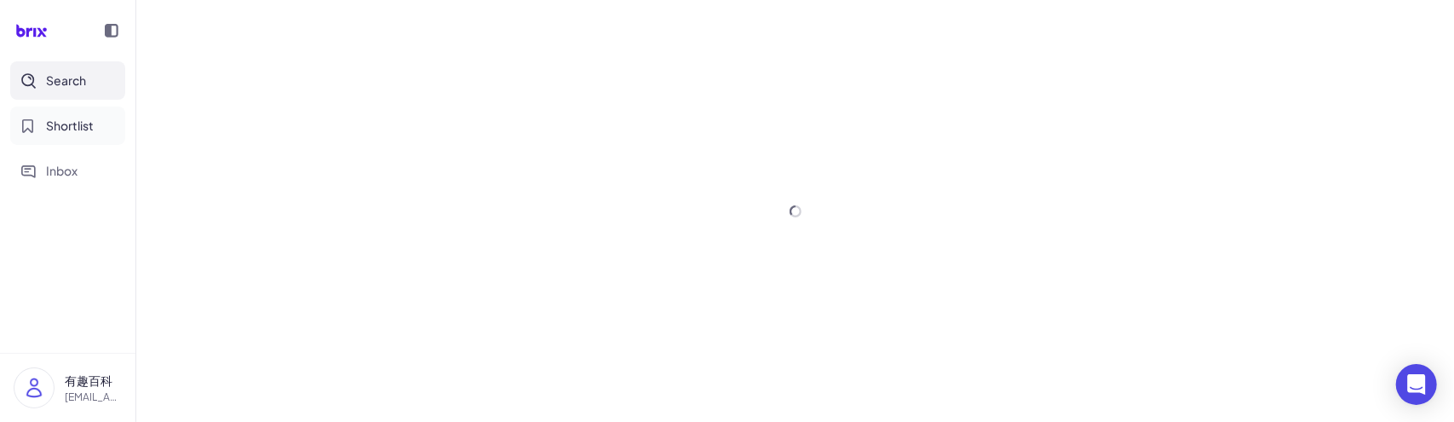
click at [60, 122] on span "Shortlist" at bounding box center [70, 126] width 48 height 18
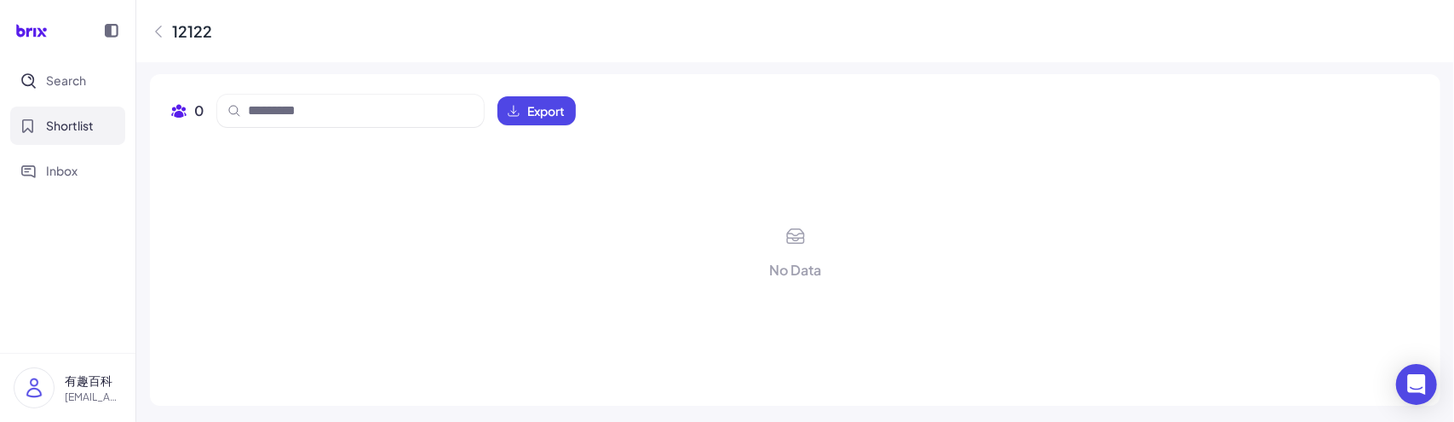
click at [162, 36] on icon at bounding box center [158, 31] width 17 height 17
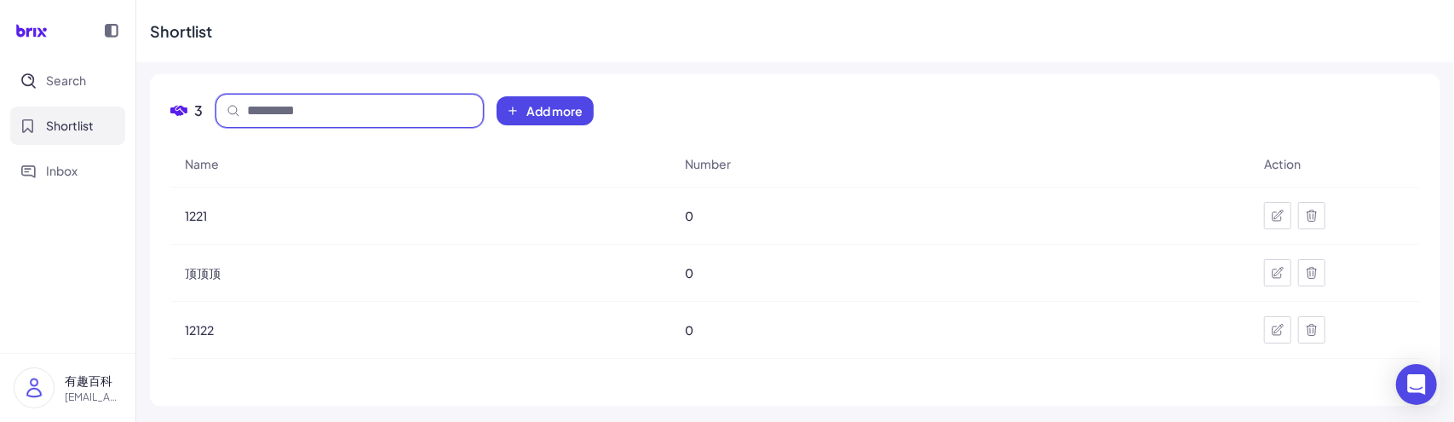
click at [275, 100] on span at bounding box center [349, 111] width 267 height 32
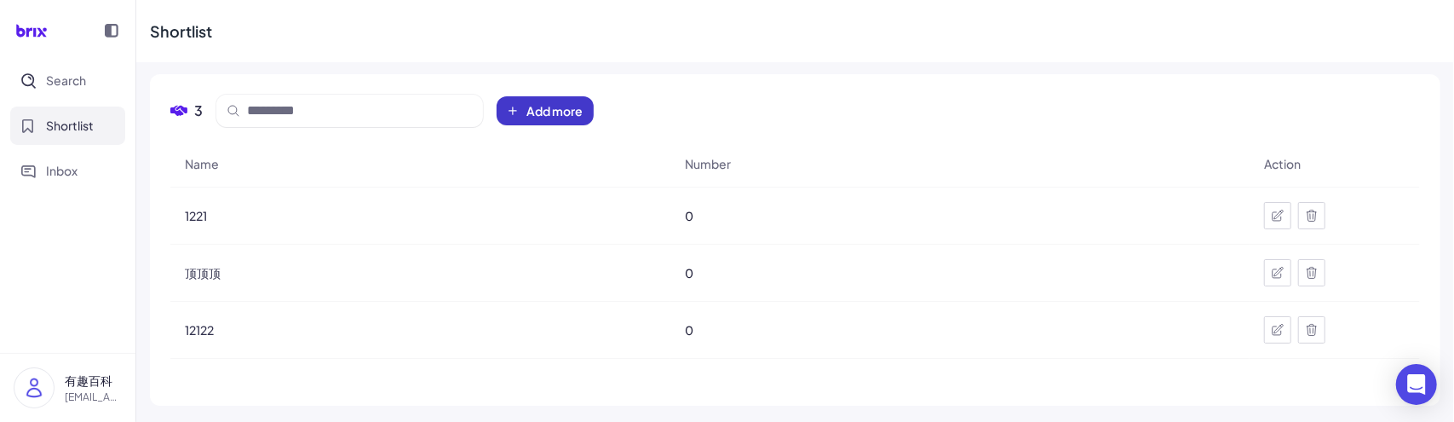
click at [531, 101] on button "Add more" at bounding box center [545, 110] width 97 height 29
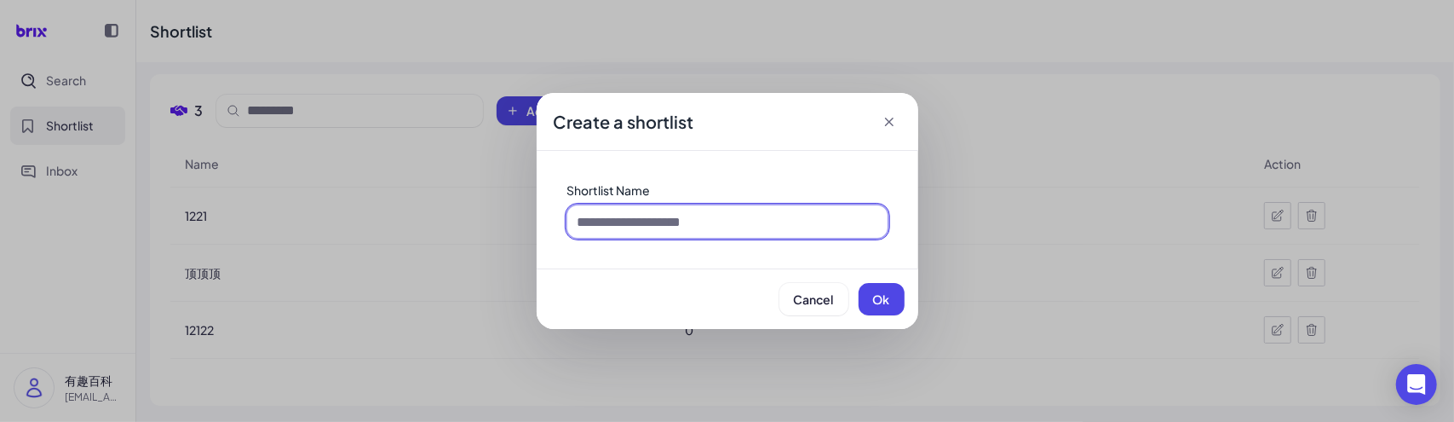
click at [621, 213] on input at bounding box center [727, 221] width 320 height 32
type input "***"
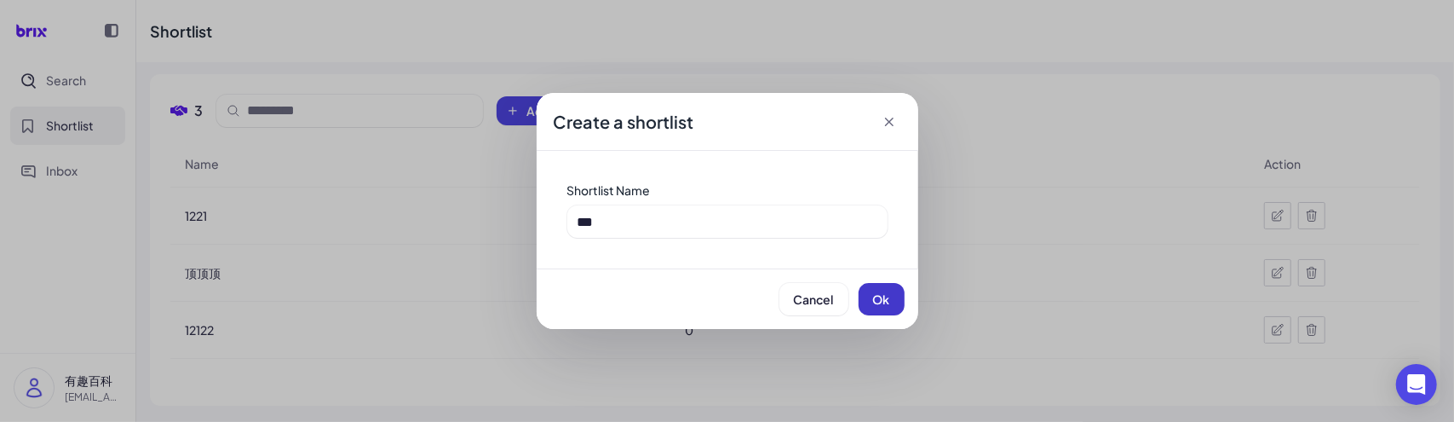
click at [867, 308] on button "Ok" at bounding box center [882, 299] width 46 height 32
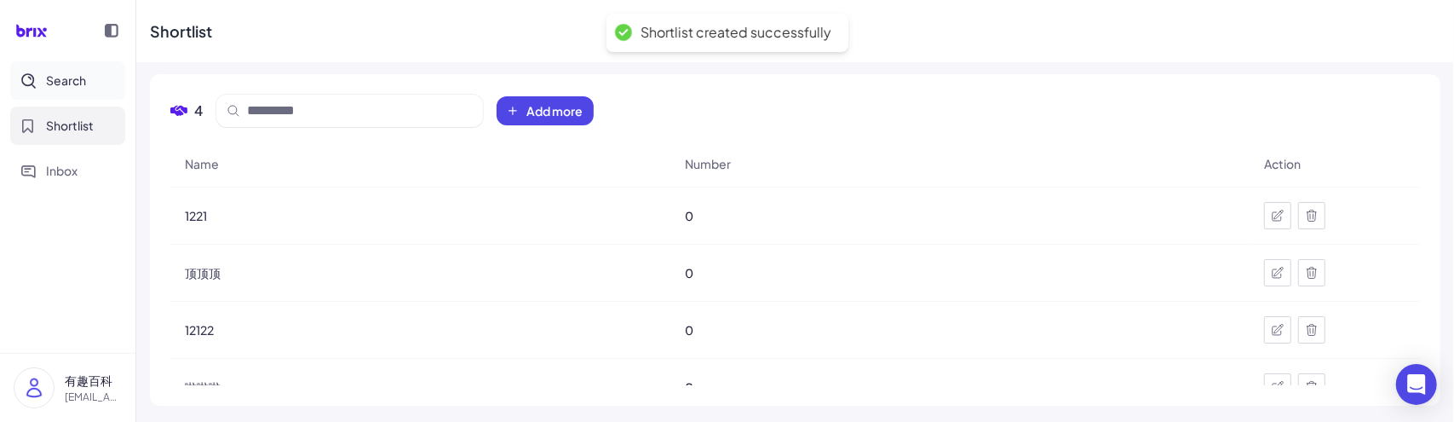
click at [91, 93] on button "Search" at bounding box center [67, 80] width 115 height 38
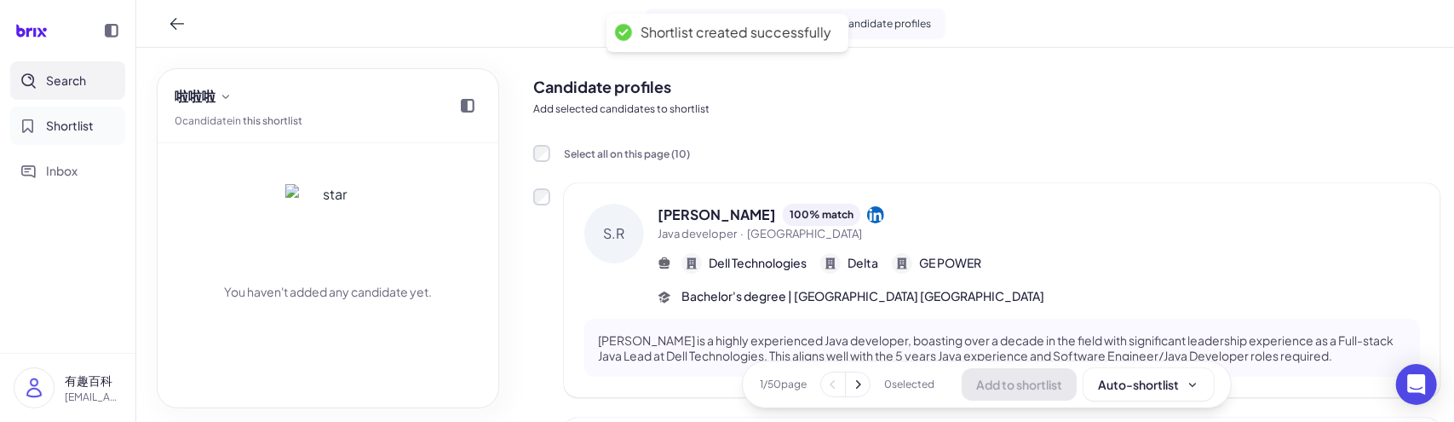
click at [89, 128] on span "Shortlist" at bounding box center [70, 126] width 48 height 18
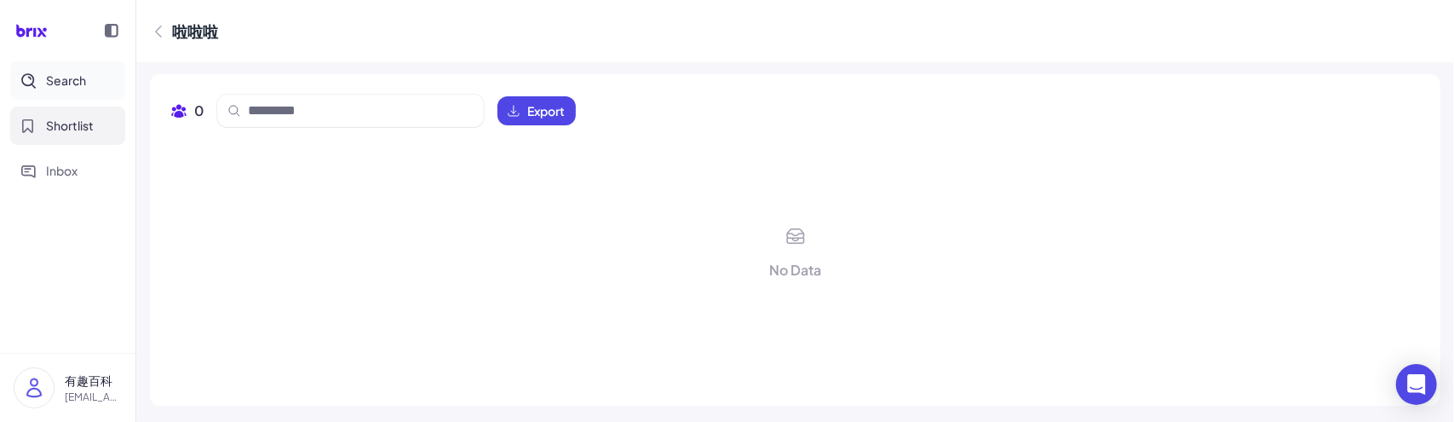
click at [73, 67] on button "Search" at bounding box center [67, 80] width 115 height 38
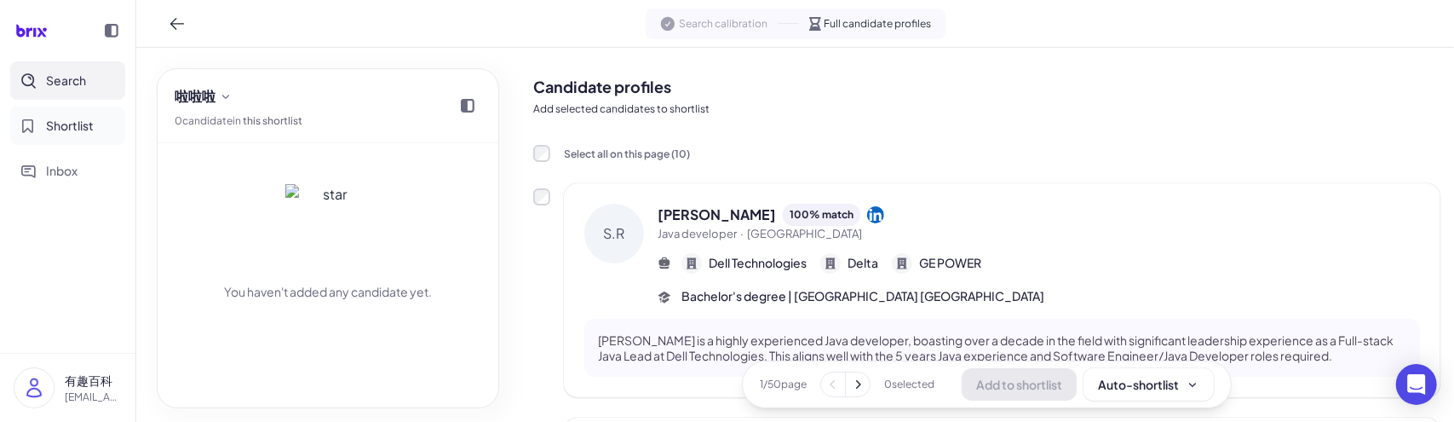
click at [55, 130] on span "Shortlist" at bounding box center [70, 126] width 48 height 18
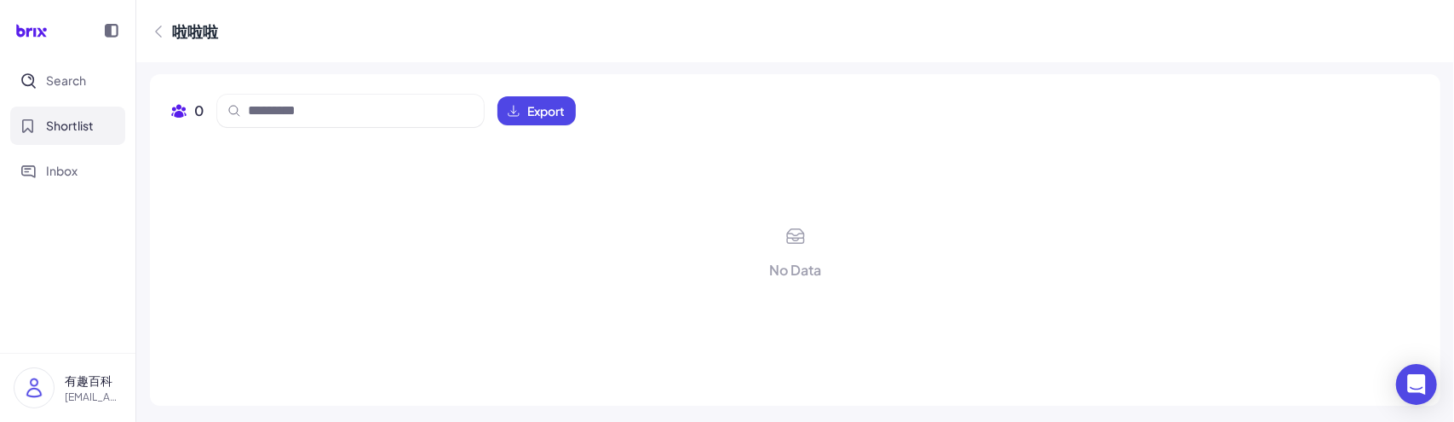
click at [159, 37] on icon at bounding box center [158, 31] width 17 height 17
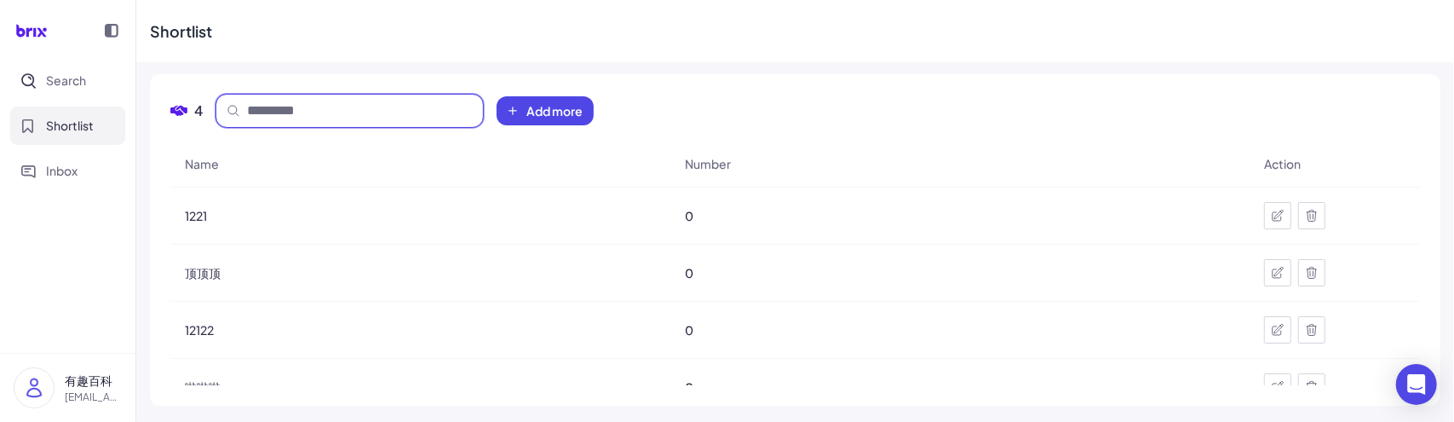
click at [278, 106] on input at bounding box center [360, 111] width 226 height 20
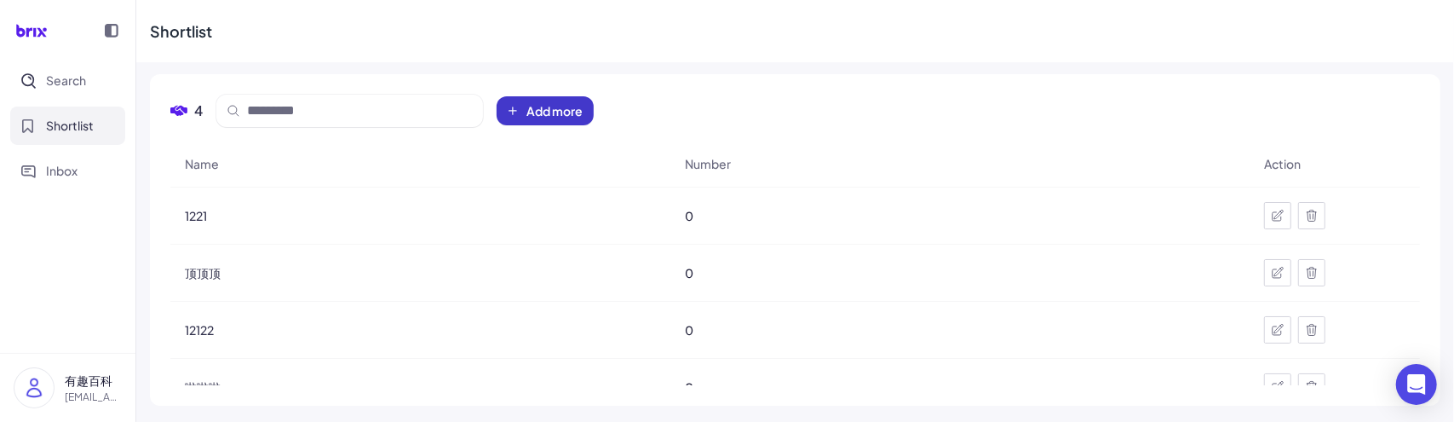
click at [557, 105] on span "Add more" at bounding box center [554, 110] width 56 height 17
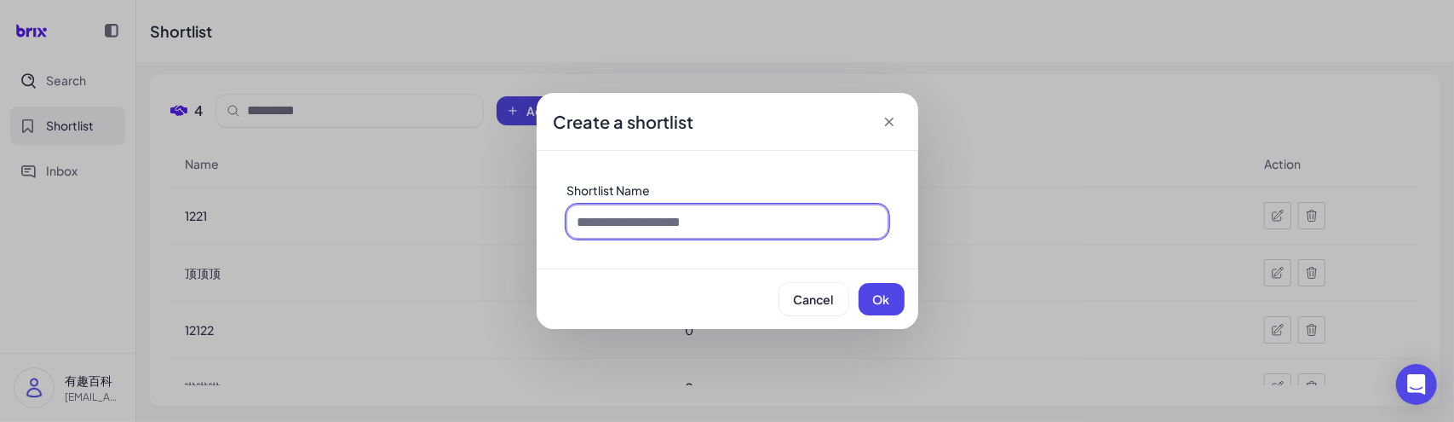
click at [617, 222] on input at bounding box center [727, 221] width 320 height 32
type input "**********"
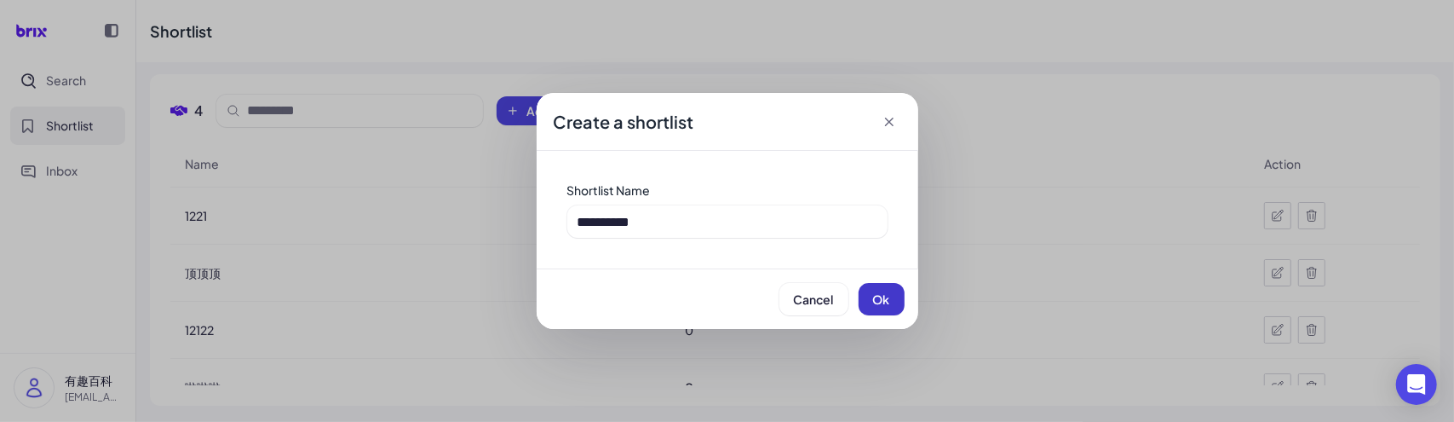
click at [885, 292] on span "Ok" at bounding box center [881, 298] width 17 height 15
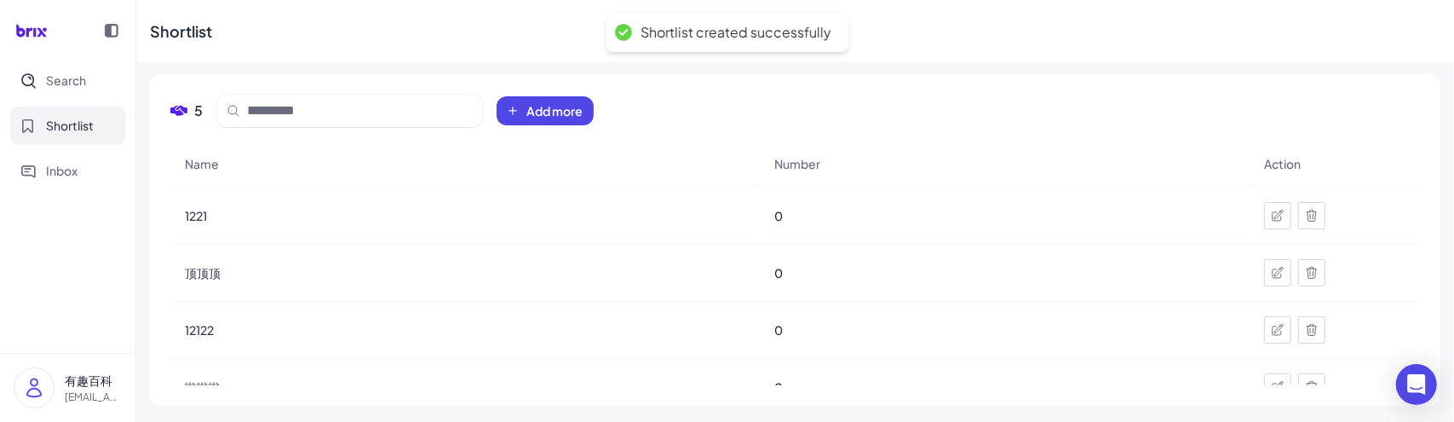
click at [116, 233] on nav "Search Shortlist Inbox" at bounding box center [67, 206] width 135 height 291
click at [65, 83] on span "Search" at bounding box center [66, 81] width 40 height 18
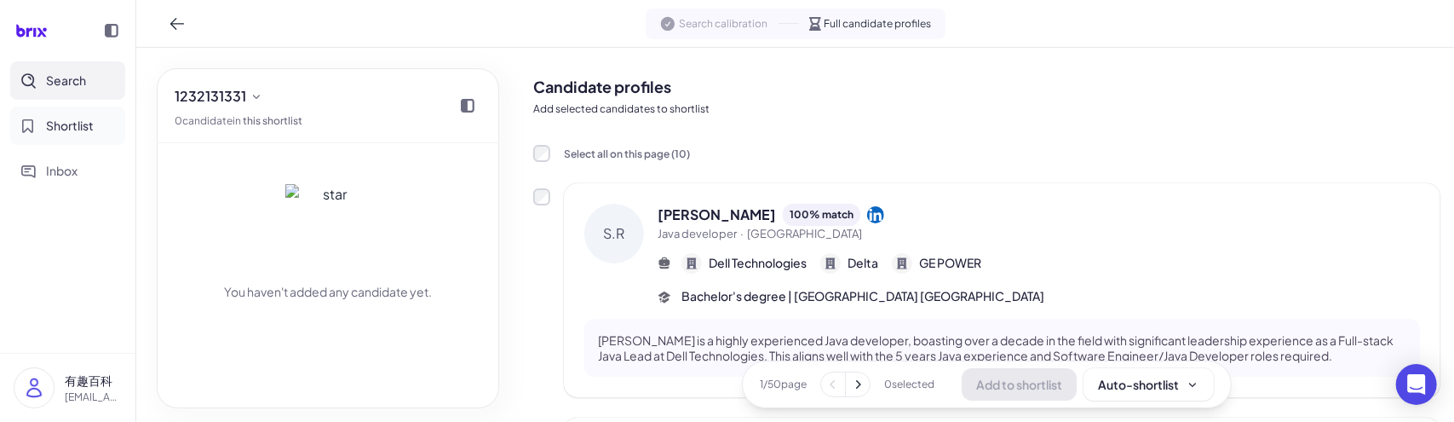
click at [60, 117] on span "Shortlist" at bounding box center [70, 126] width 48 height 18
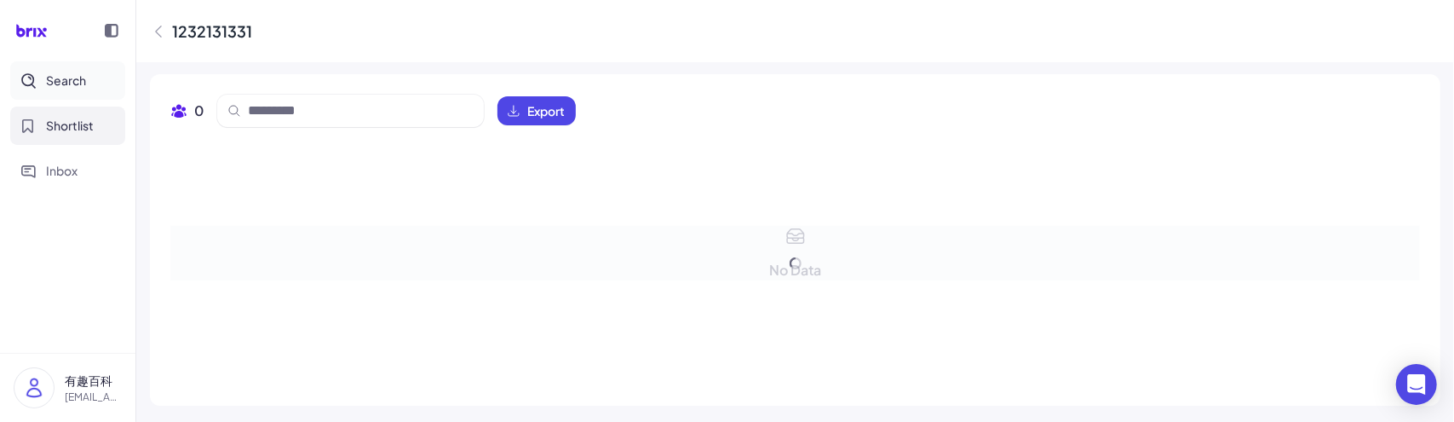
click at [74, 73] on span "Search" at bounding box center [66, 81] width 40 height 18
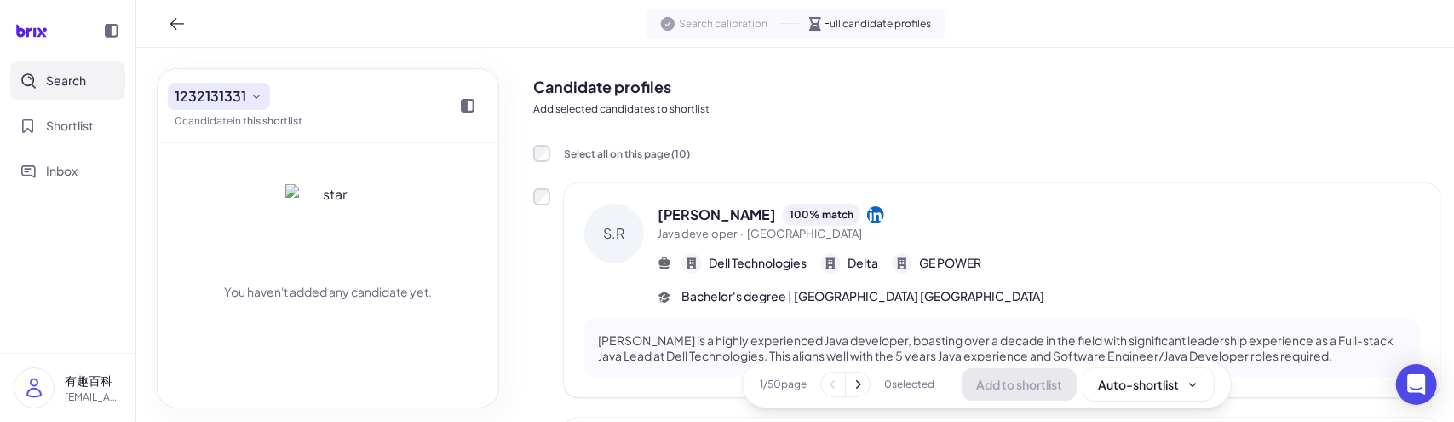
click at [242, 96] on span "1232131331" at bounding box center [211, 96] width 72 height 20
click at [121, 285] on nav "Search Shortlist Inbox" at bounding box center [67, 206] width 135 height 291
click at [95, 130] on button "Shortlist" at bounding box center [67, 125] width 115 height 38
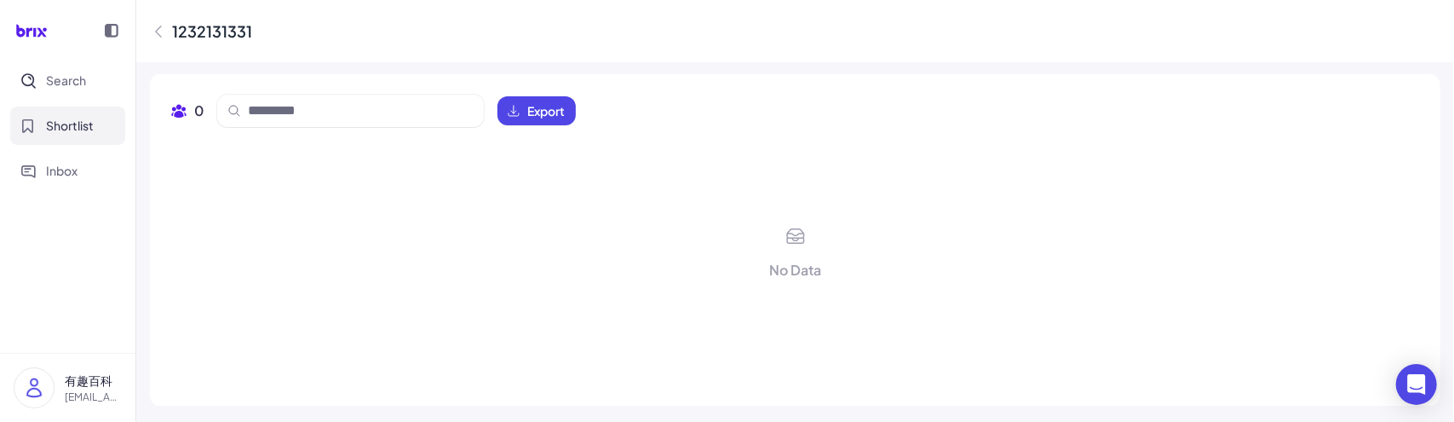
click at [153, 33] on icon at bounding box center [158, 31] width 17 height 17
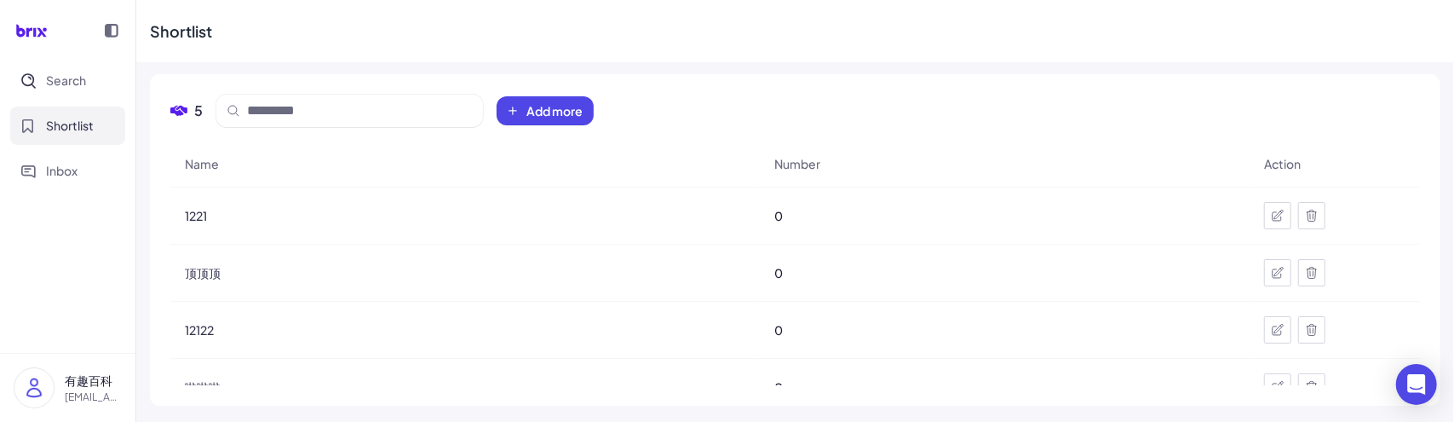
click at [1313, 215] on div at bounding box center [1311, 215] width 27 height 27
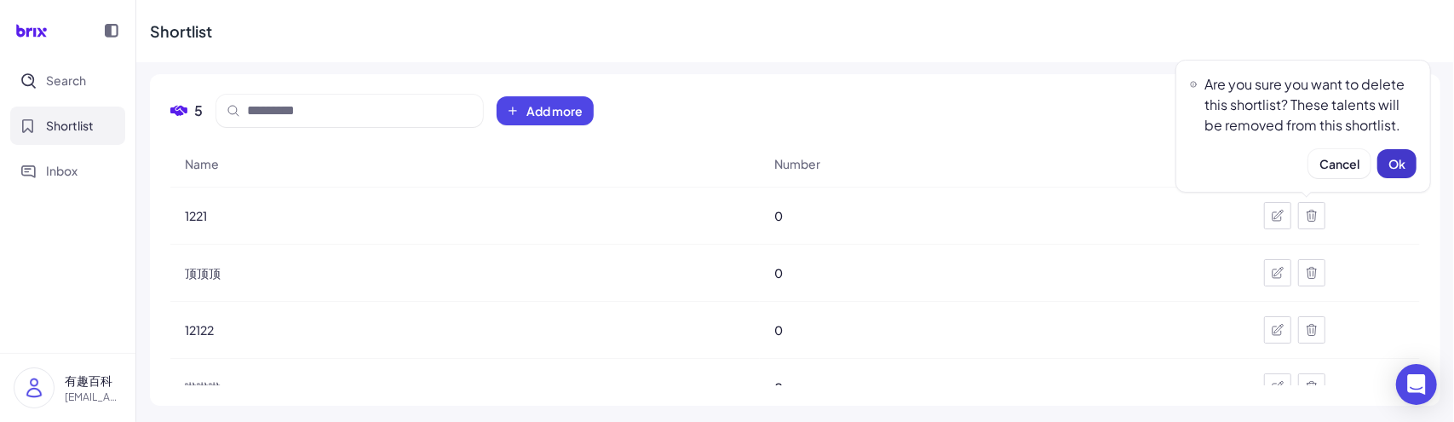
click at [1399, 159] on span "Ok" at bounding box center [1396, 163] width 17 height 15
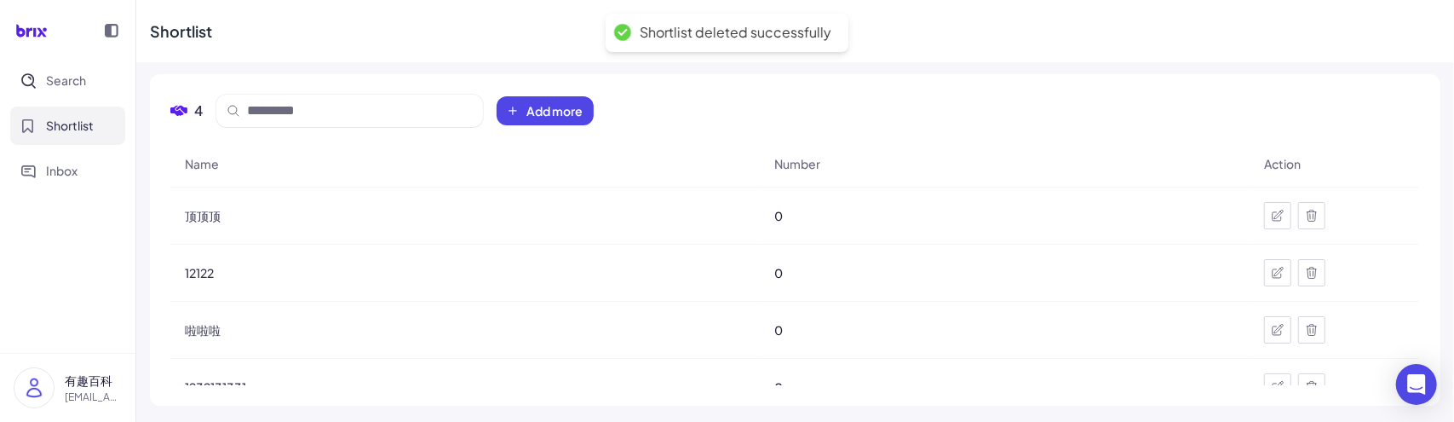
click at [1305, 210] on icon at bounding box center [1312, 216] width 14 height 14
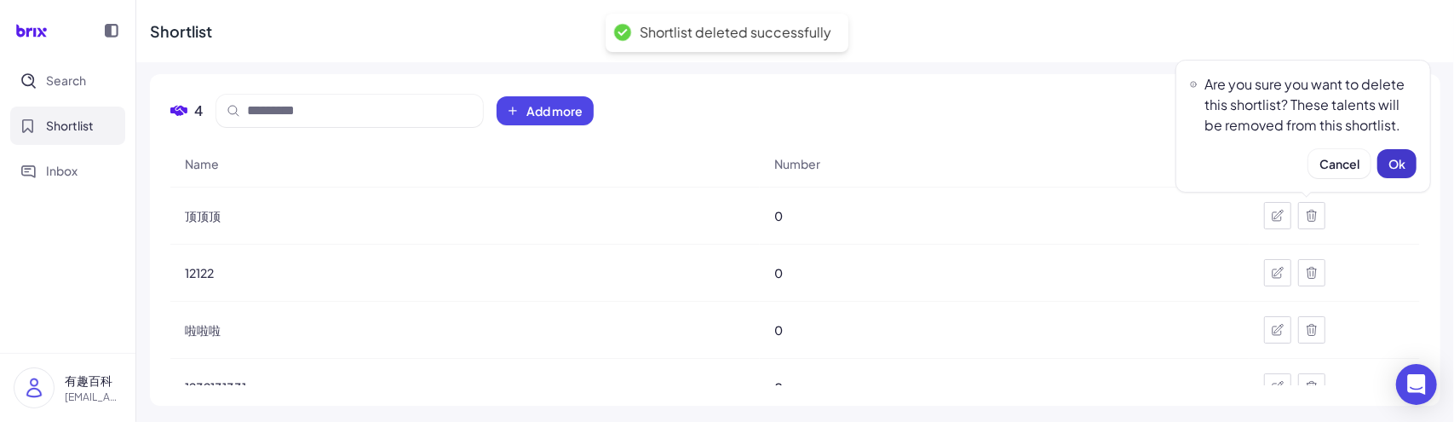
click at [1388, 166] on span "Ok" at bounding box center [1396, 163] width 17 height 15
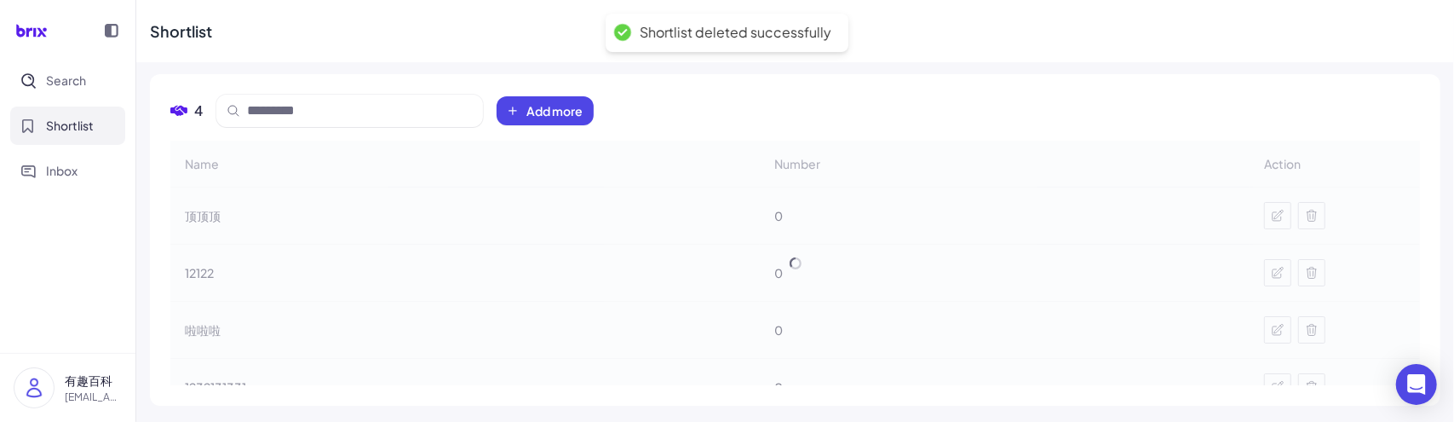
click at [1314, 206] on div "Name Number Action 顶顶顶 0 12122 0 啦啦啦 0 1232131331 0" at bounding box center [794, 278] width 1249 height 275
click at [1311, 211] on icon at bounding box center [1311, 215] width 9 height 11
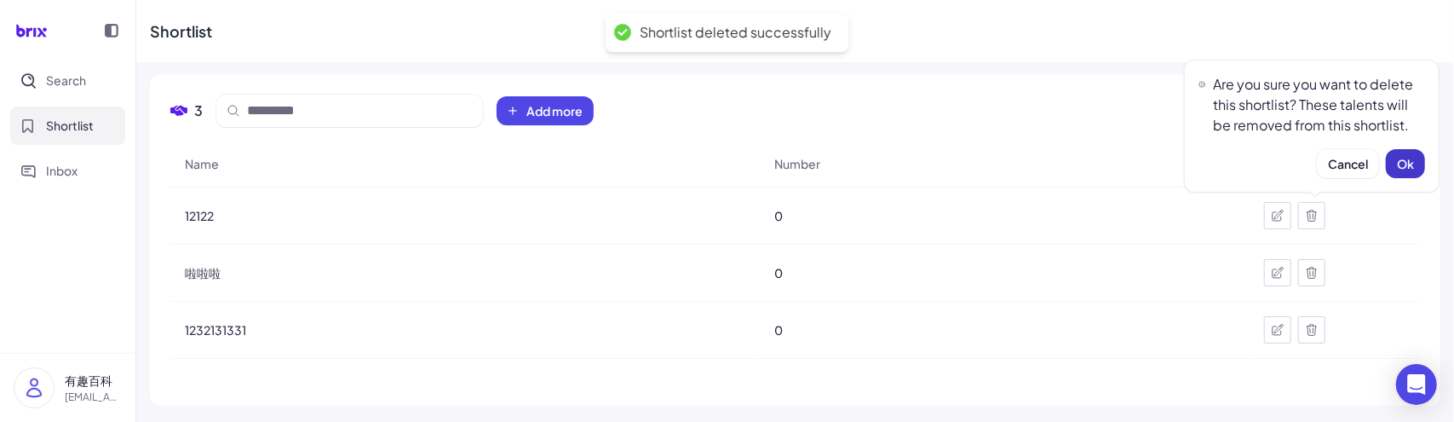
click at [1416, 156] on button "Ok" at bounding box center [1405, 163] width 39 height 29
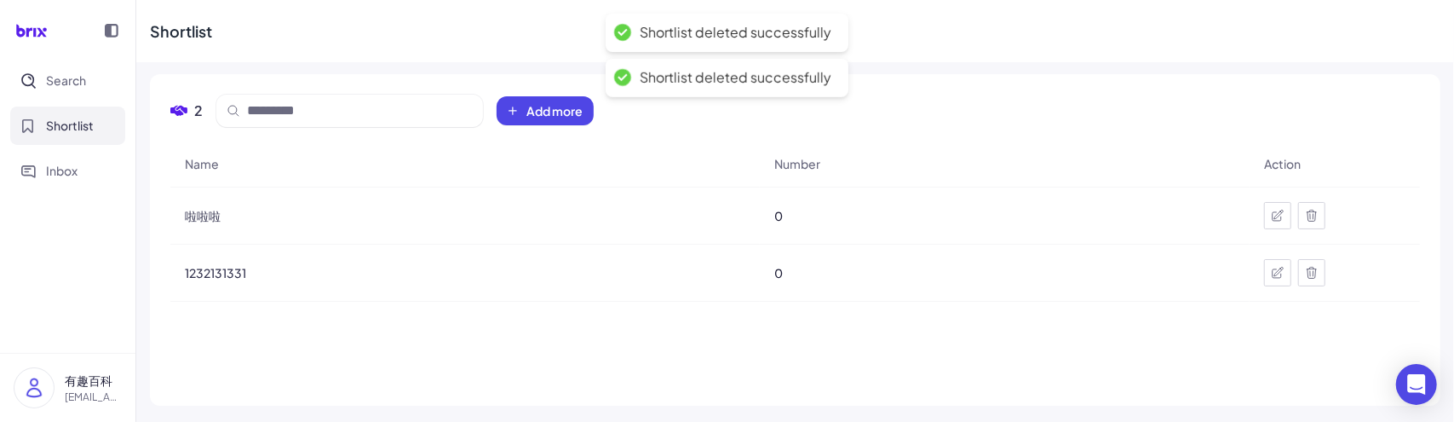
click at [1311, 210] on icon at bounding box center [1311, 215] width 9 height 11
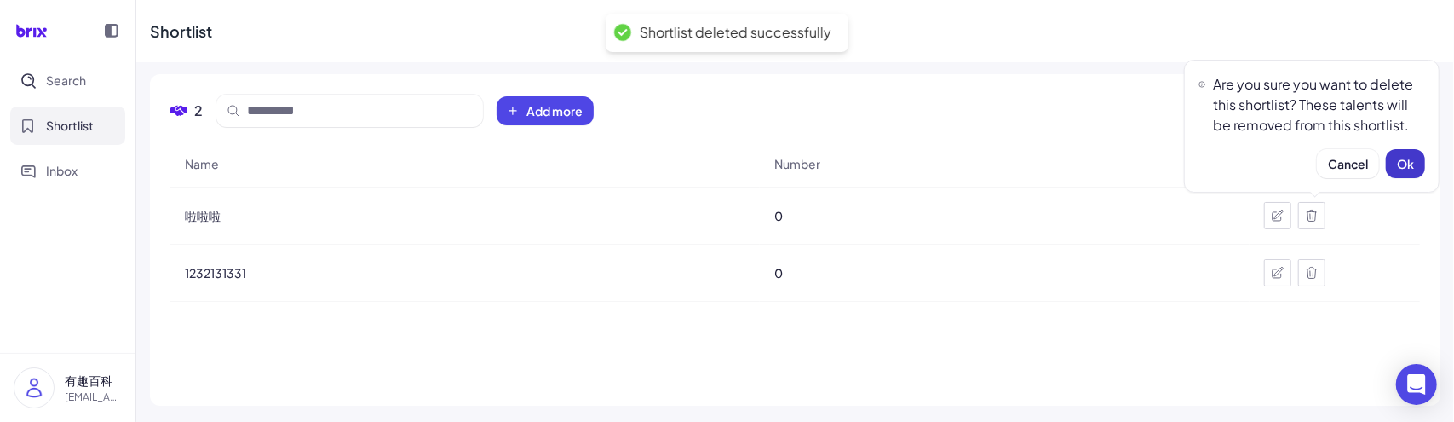
click at [1405, 165] on span "Ok" at bounding box center [1405, 163] width 17 height 15
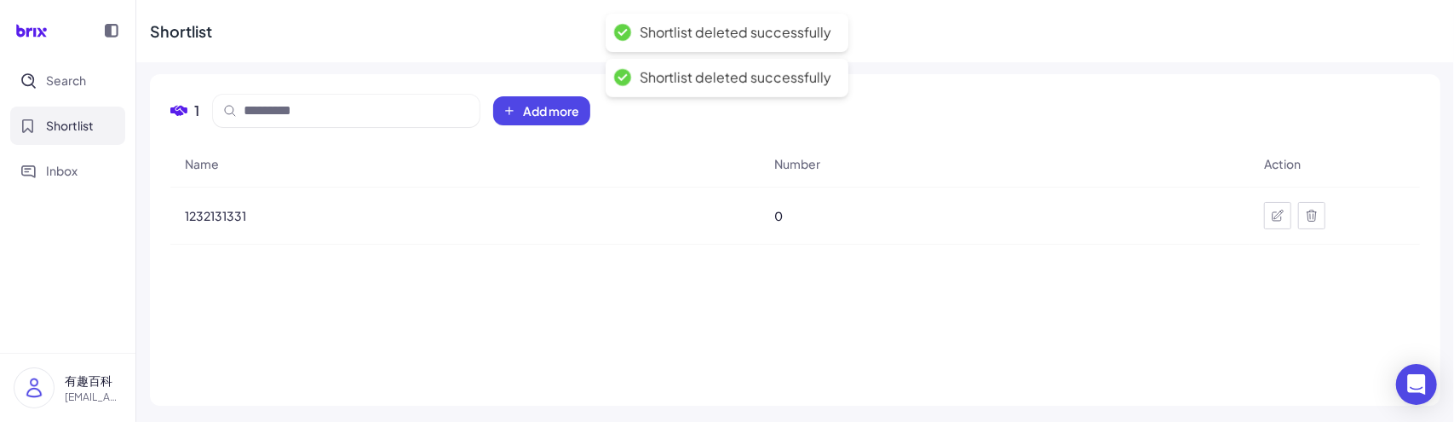
click at [1316, 217] on icon at bounding box center [1312, 216] width 14 height 14
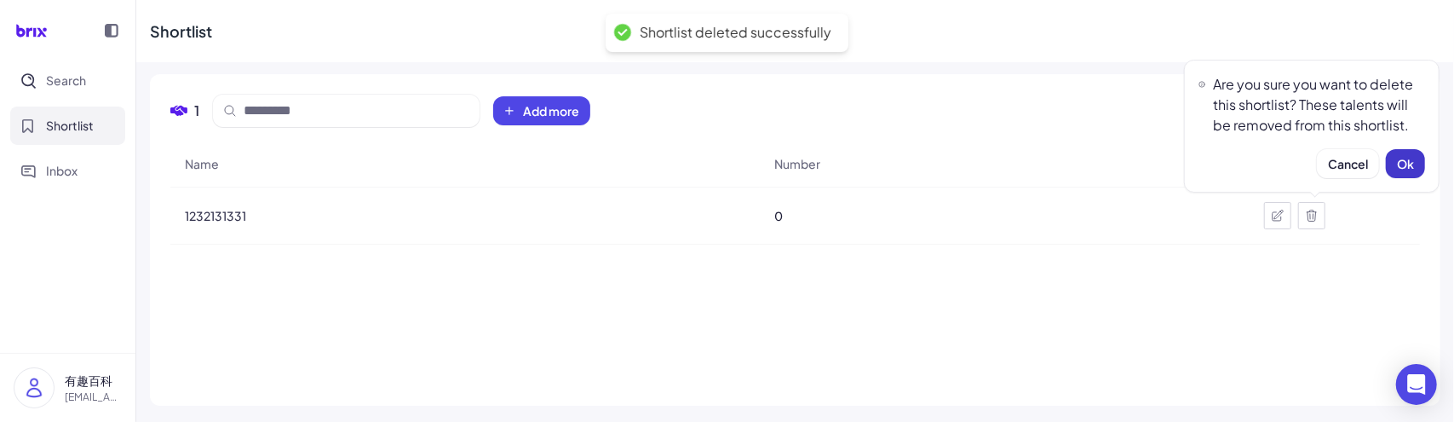
click at [1405, 169] on span "Ok" at bounding box center [1405, 163] width 17 height 15
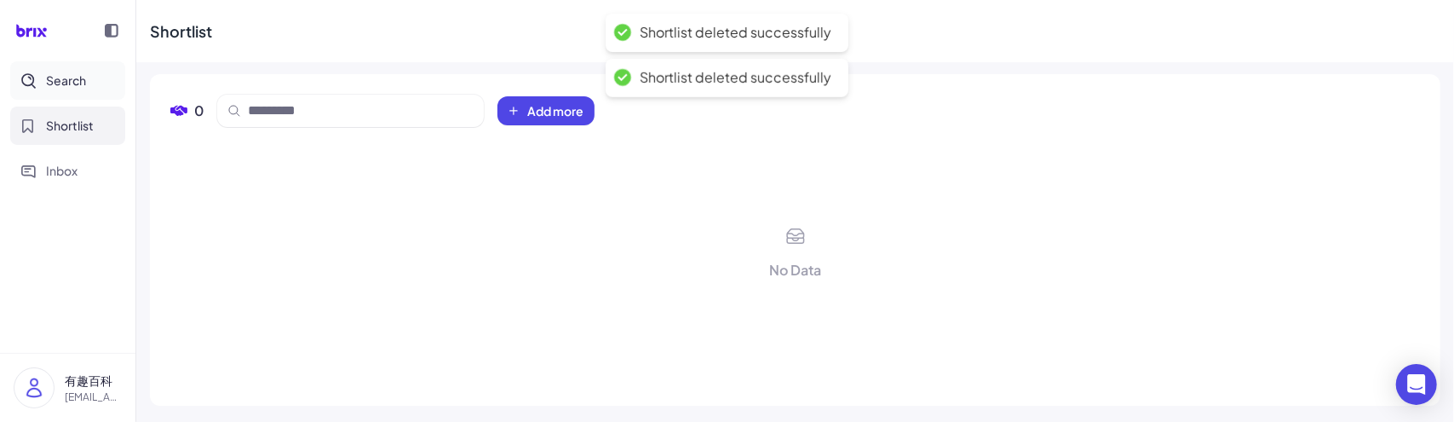
click at [106, 89] on button "Search" at bounding box center [67, 80] width 115 height 38
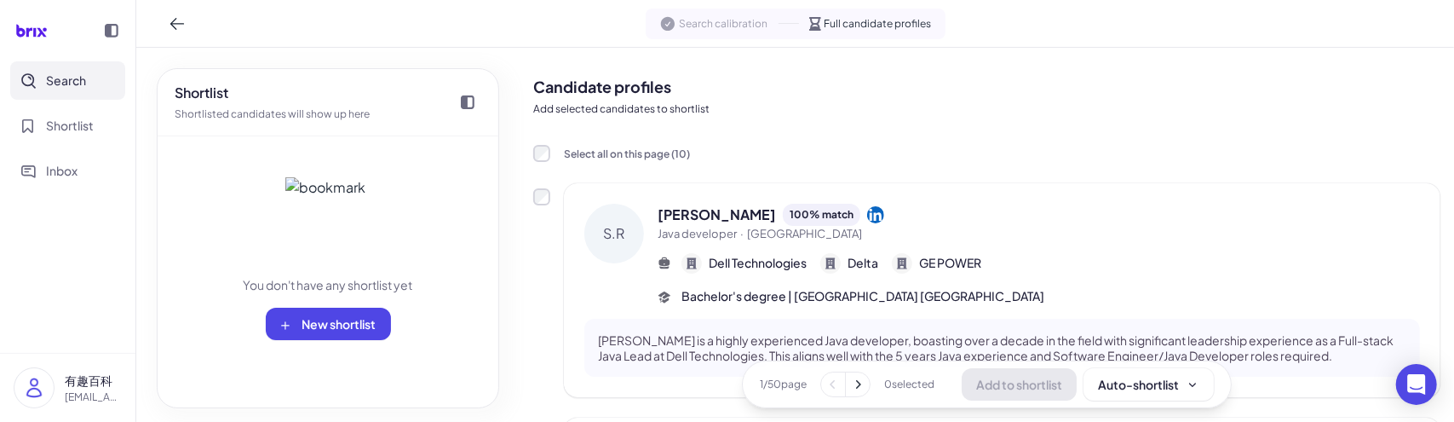
click at [297, 233] on img at bounding box center [327, 219] width 85 height 85
click at [308, 323] on span "New shortlist" at bounding box center [339, 323] width 74 height 15
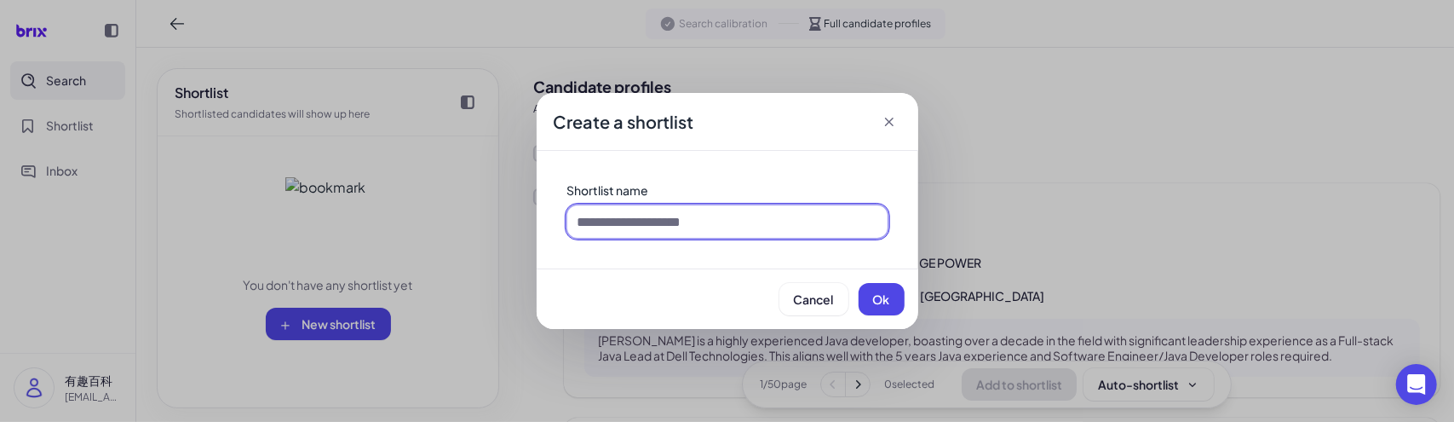
click at [620, 219] on input at bounding box center [727, 221] width 320 height 32
type input "*****"
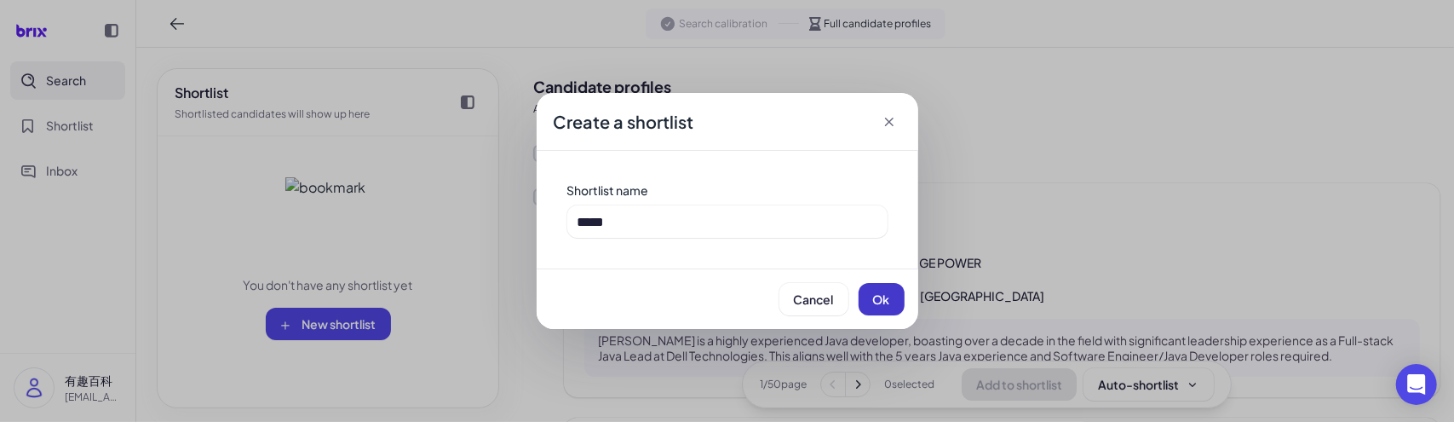
click at [873, 290] on button "Ok" at bounding box center [882, 299] width 46 height 32
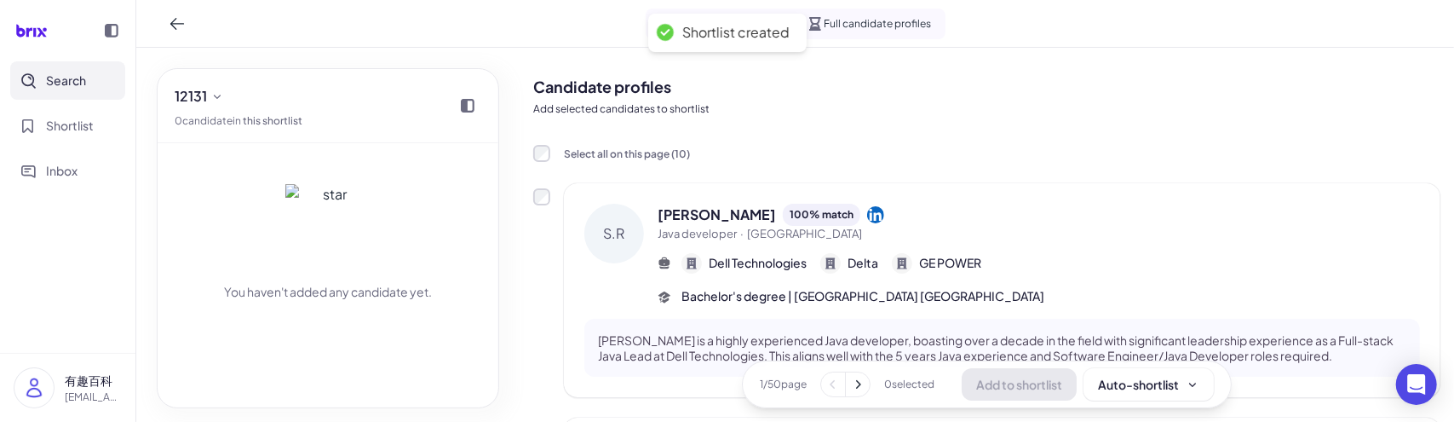
click at [270, 217] on div "You haven't added any candidate yet." at bounding box center [328, 222] width 307 height 158
click at [118, 186] on button "Inbox" at bounding box center [67, 171] width 115 height 38
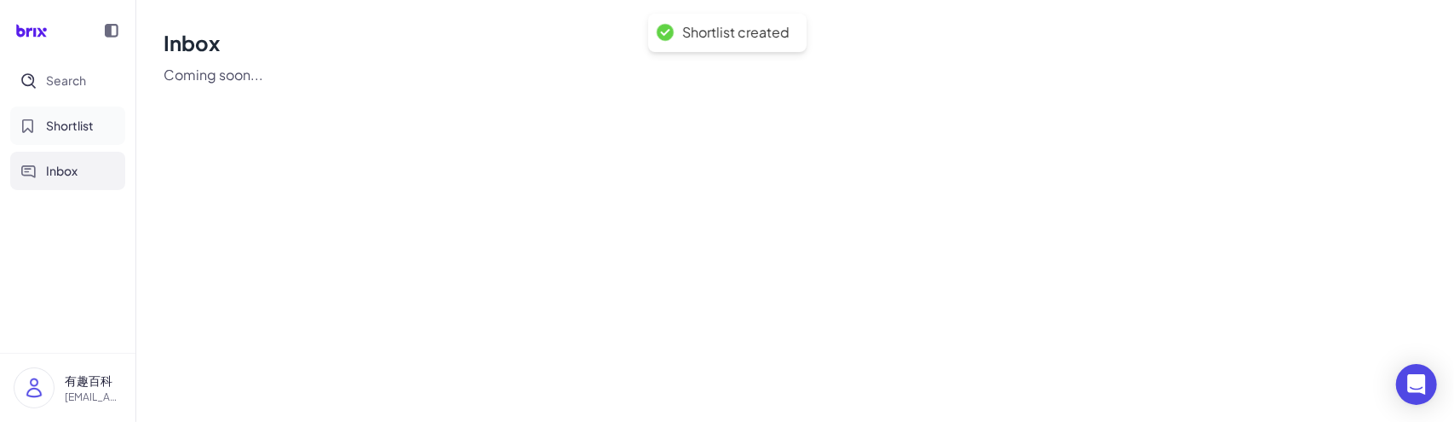
click at [79, 133] on span "Shortlist" at bounding box center [70, 126] width 48 height 18
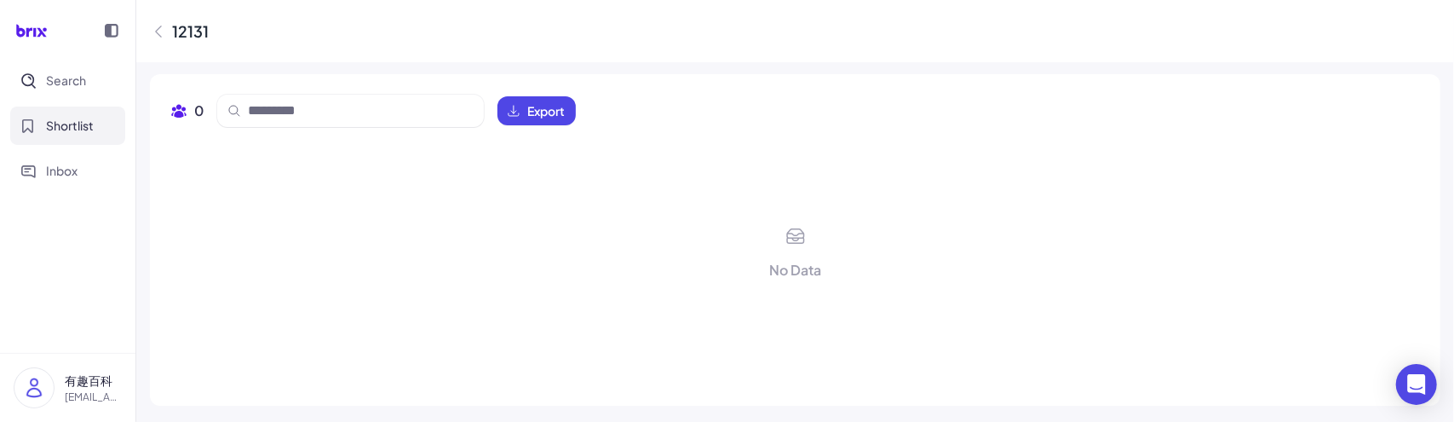
click at [315, 127] on div "0 Export" at bounding box center [794, 118] width 1249 height 46
click at [313, 114] on input at bounding box center [361, 111] width 226 height 20
click at [70, 93] on button "Search" at bounding box center [67, 80] width 115 height 38
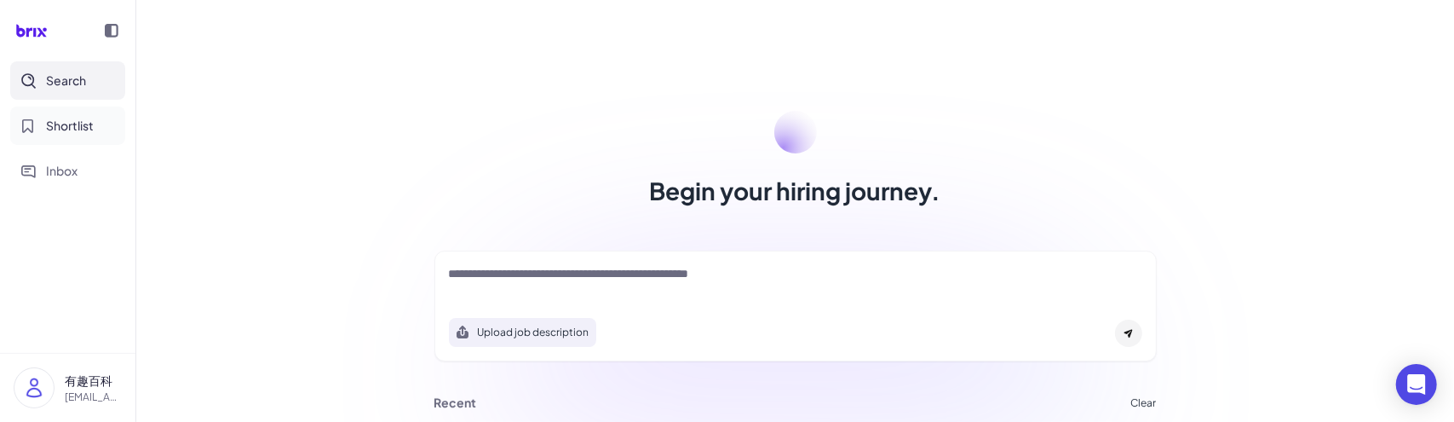
click at [37, 112] on button "Shortlist" at bounding box center [67, 125] width 115 height 38
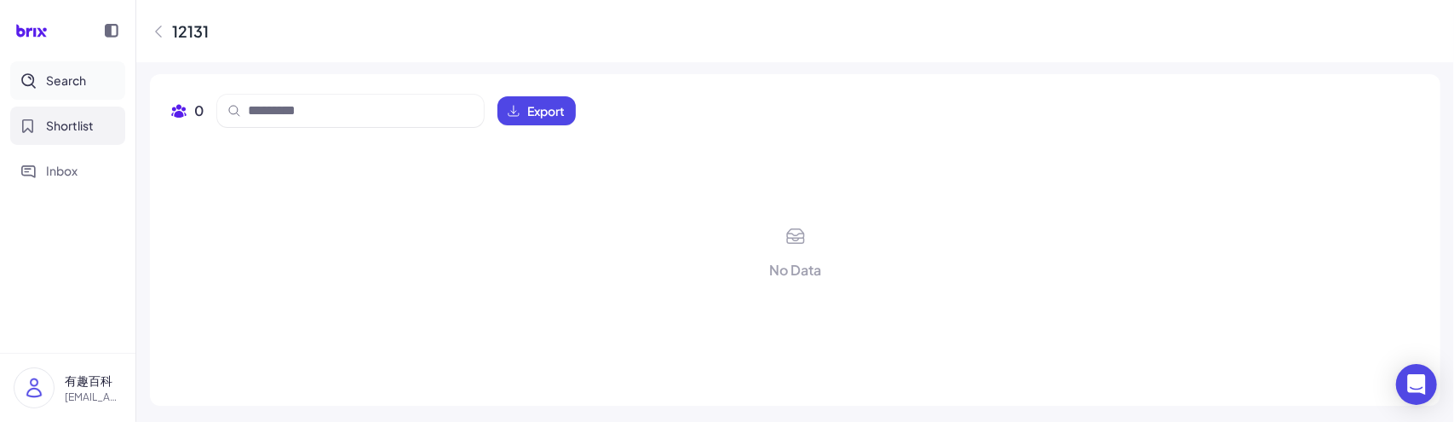
click at [61, 81] on span "Search" at bounding box center [66, 81] width 40 height 18
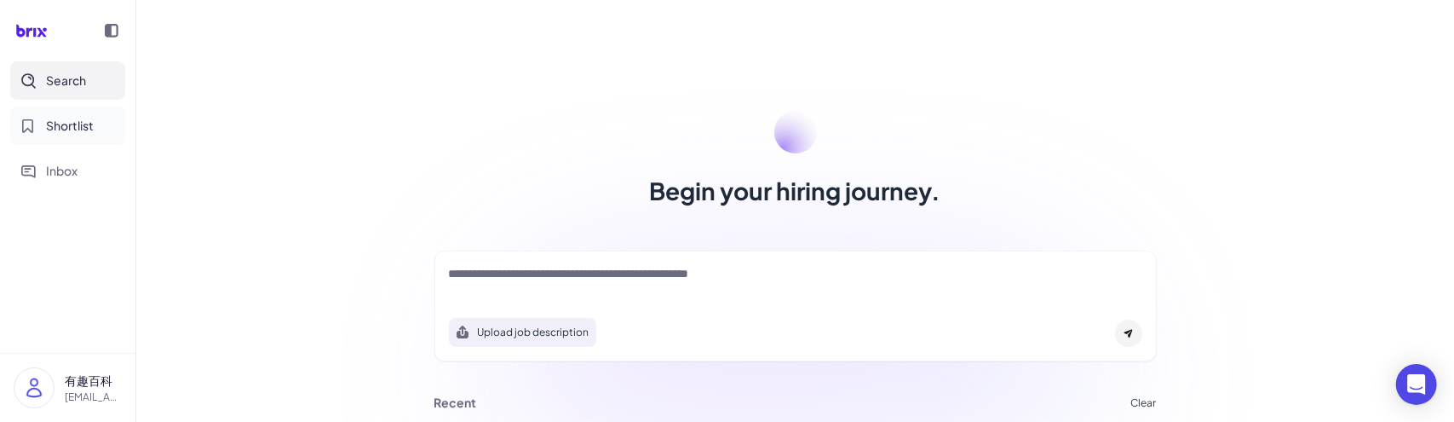
click at [68, 118] on span "Shortlist" at bounding box center [70, 126] width 48 height 18
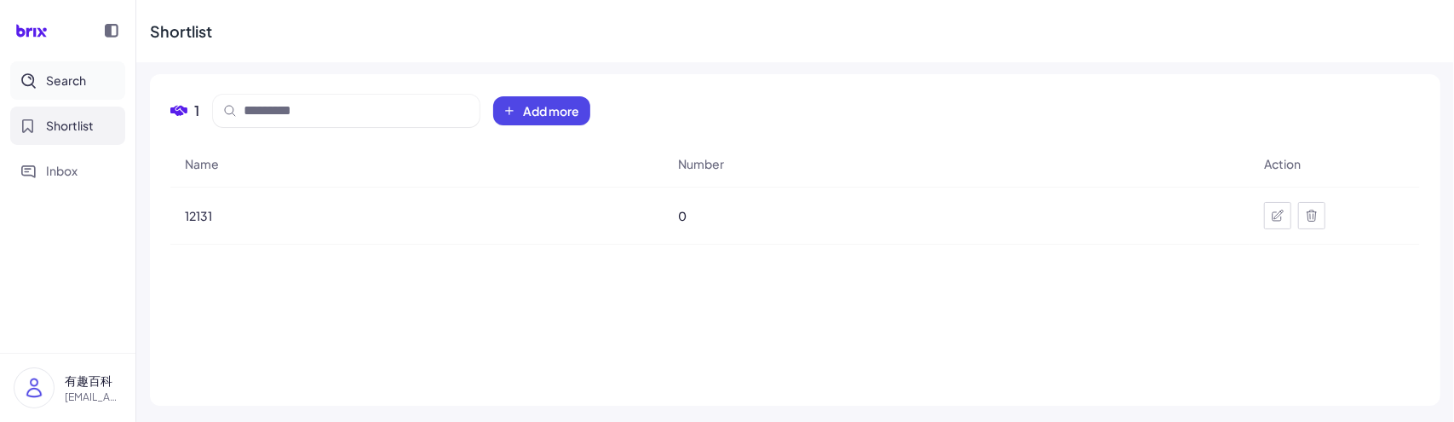
click at [97, 95] on button "Search" at bounding box center [67, 80] width 115 height 38
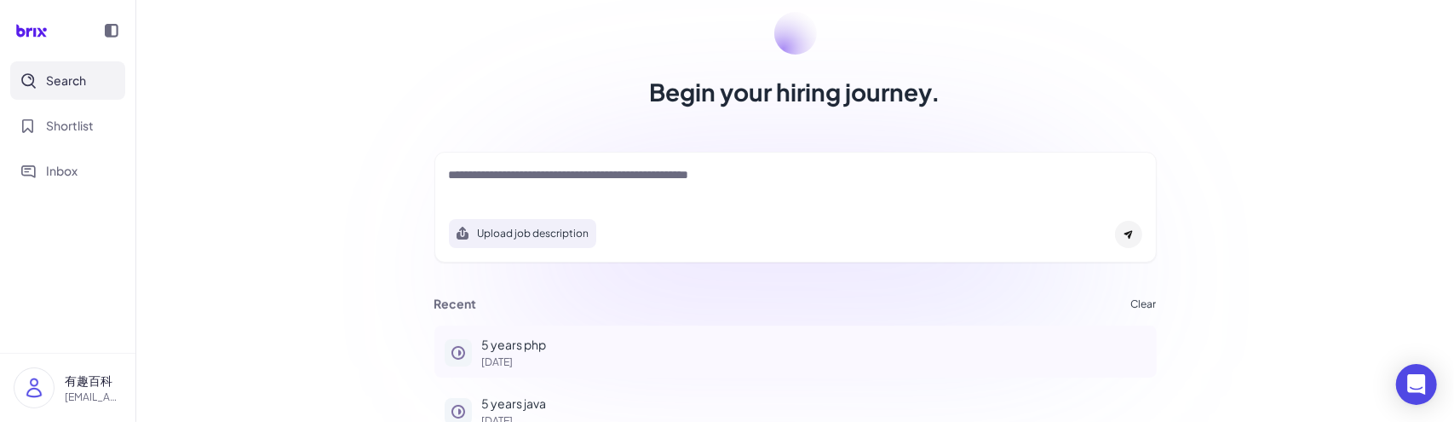
scroll to position [179, 0]
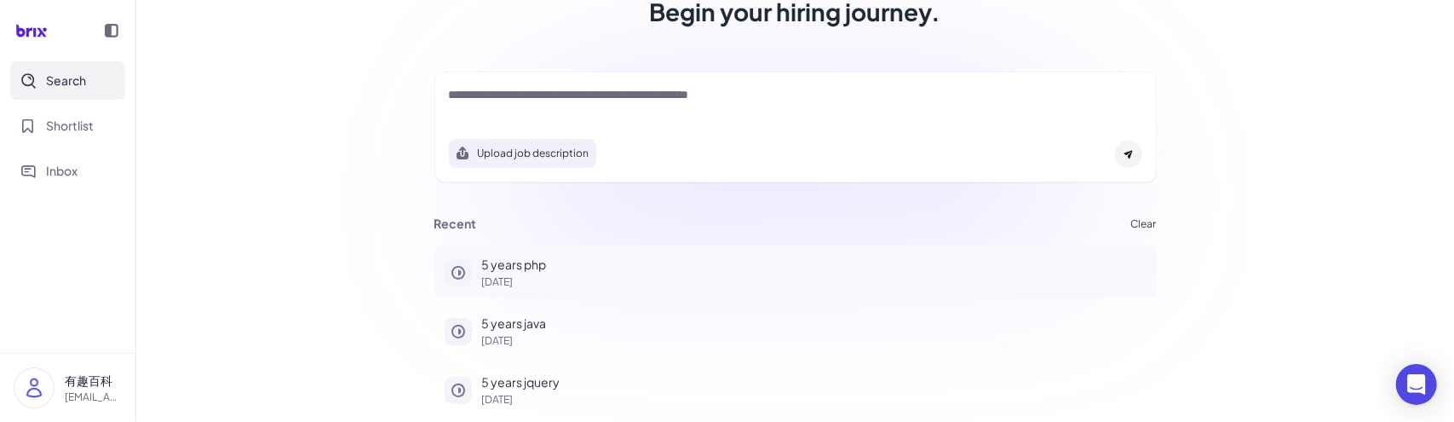
click at [524, 268] on p "5 years php" at bounding box center [814, 265] width 664 height 18
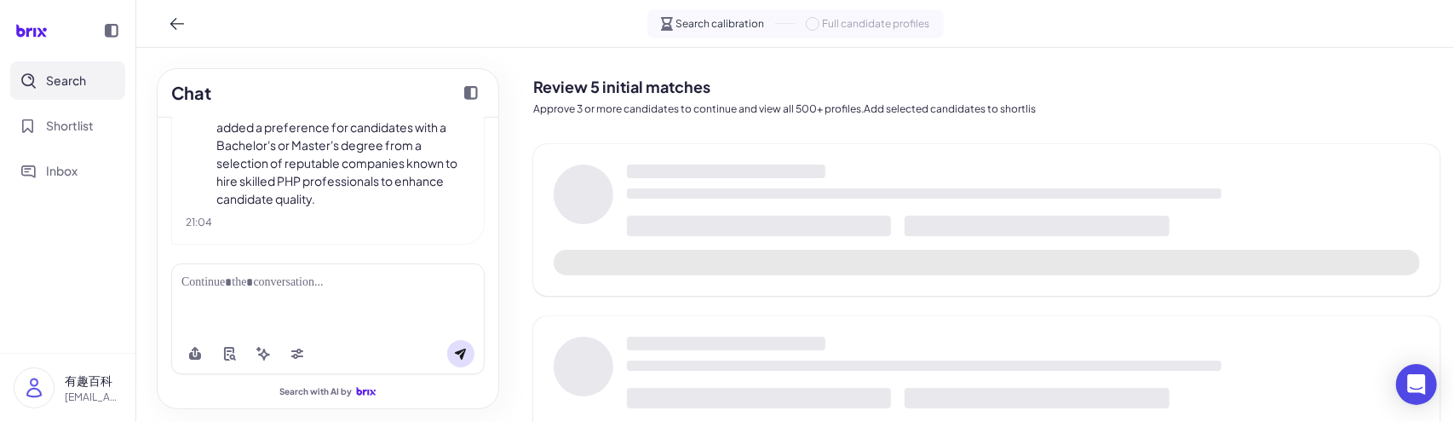
scroll to position [218, 0]
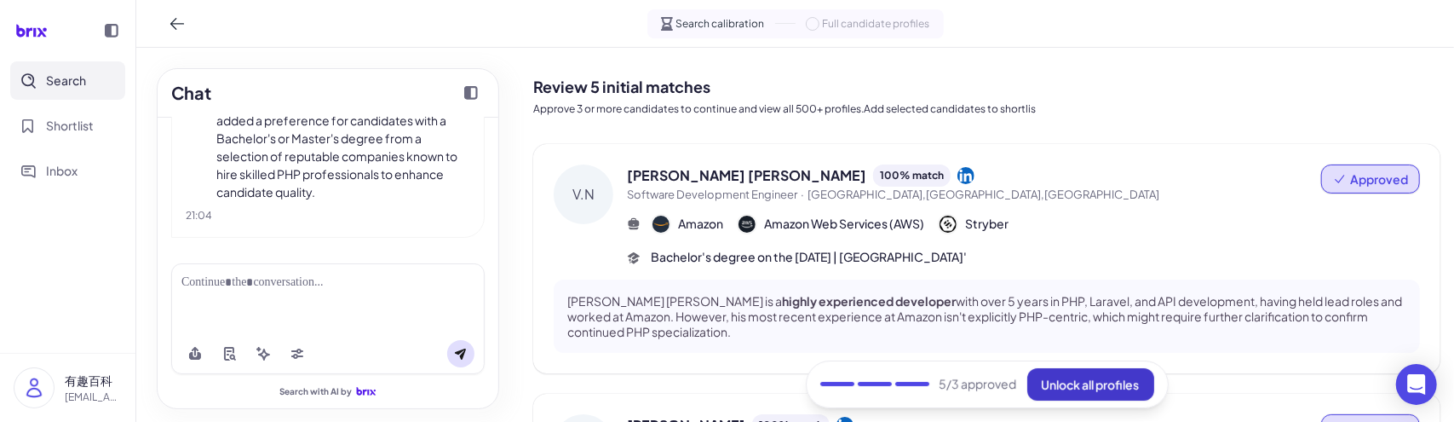
click at [1055, 386] on span "Unlock all profiles" at bounding box center [1091, 383] width 98 height 15
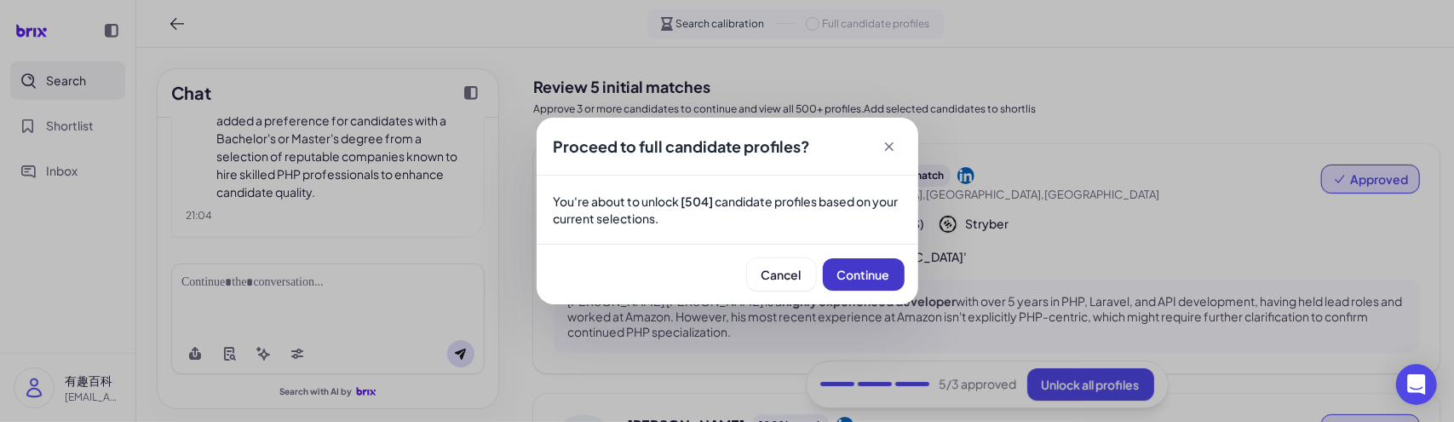
click at [840, 285] on button "Continue" at bounding box center [864, 274] width 82 height 32
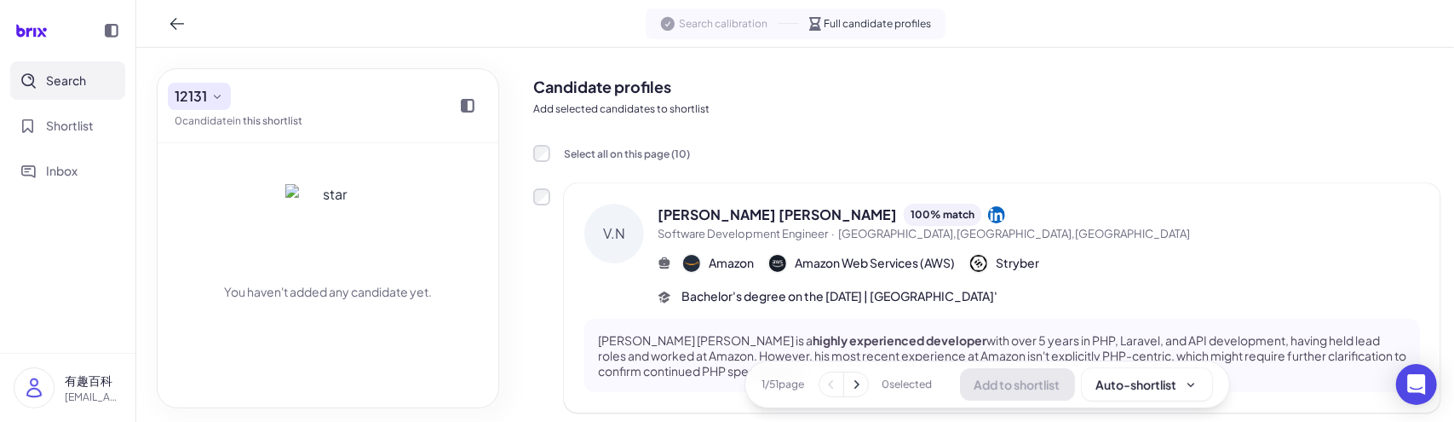
click at [223, 104] on button "12131" at bounding box center [199, 96] width 63 height 27
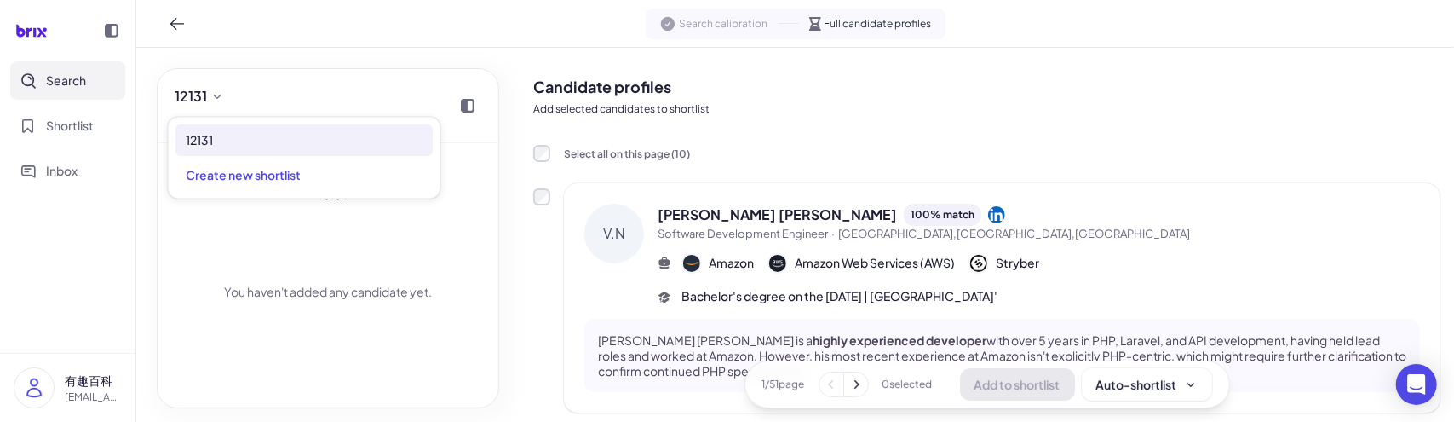
click at [158, 259] on div "You haven't added any candidate yet." at bounding box center [328, 275] width 341 height 264
click at [63, 139] on button "Shortlist" at bounding box center [67, 125] width 115 height 38
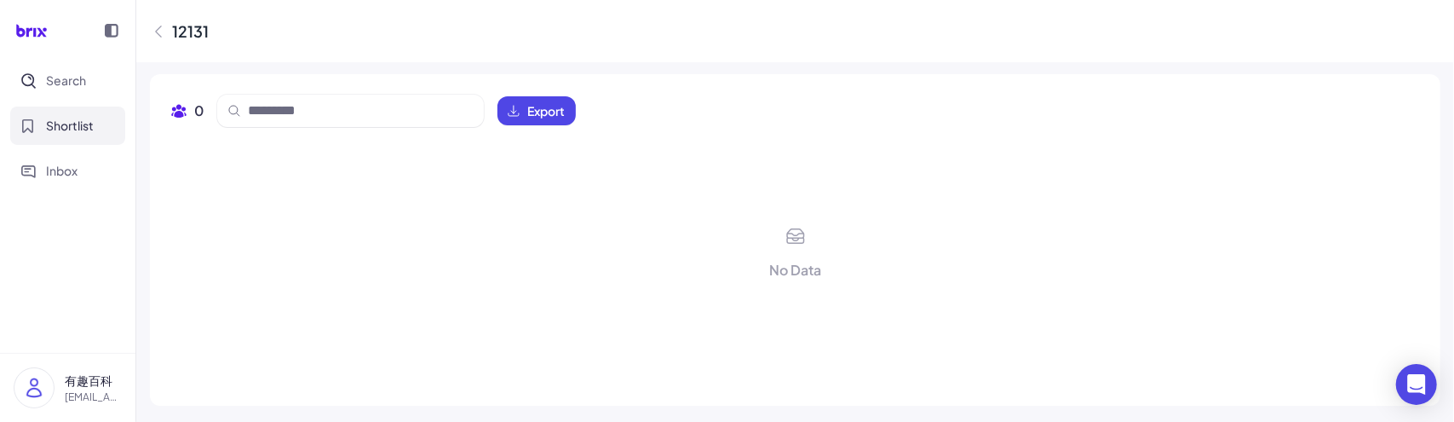
click at [157, 32] on icon at bounding box center [158, 31] width 5 height 11
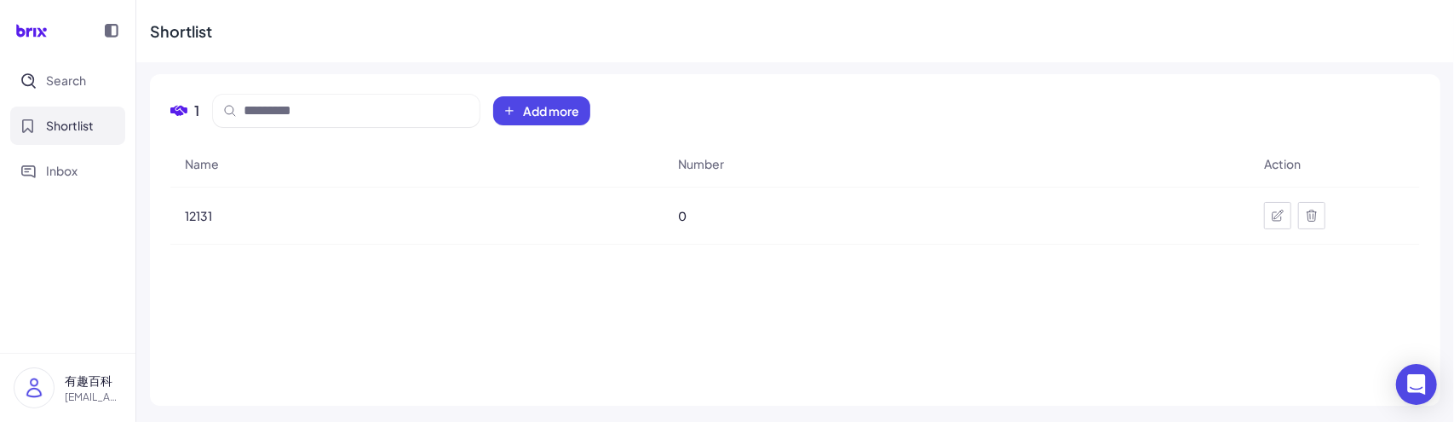
click at [1312, 219] on icon at bounding box center [1312, 216] width 14 height 14
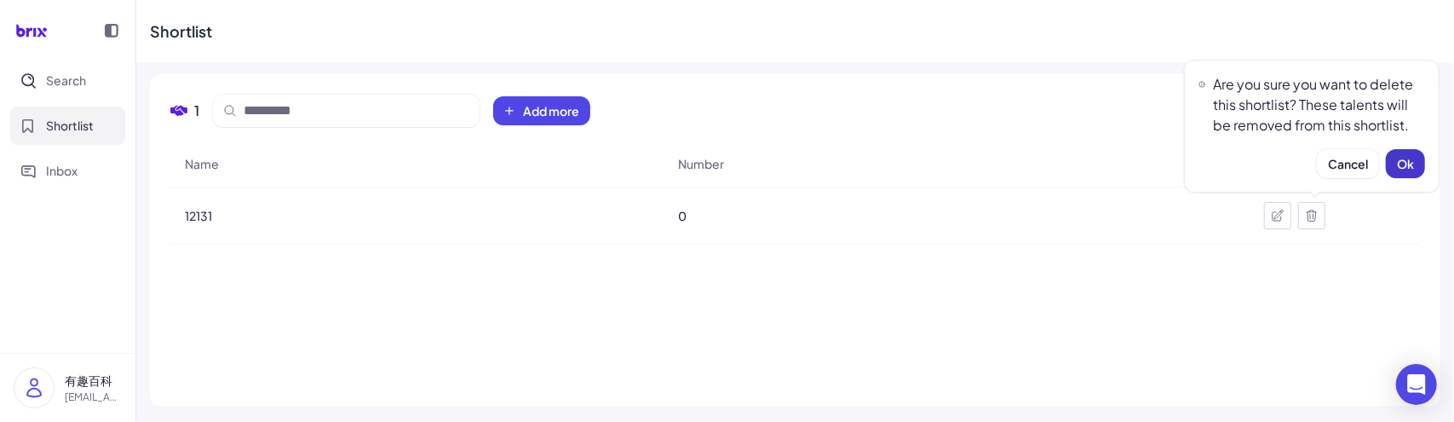
click at [1395, 155] on button "Ok" at bounding box center [1405, 163] width 39 height 29
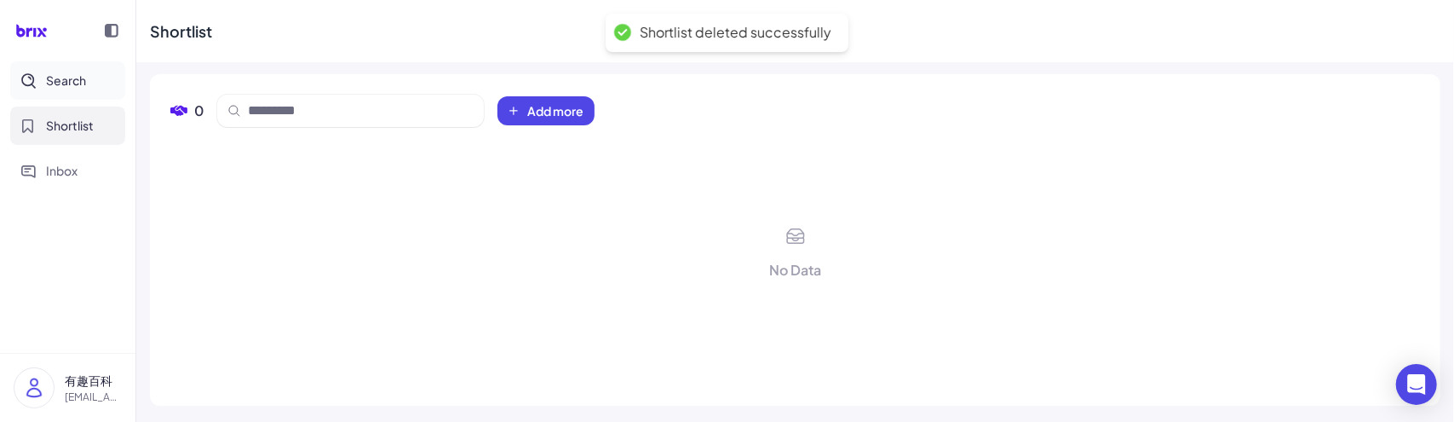
click at [65, 94] on button "Search" at bounding box center [67, 80] width 115 height 38
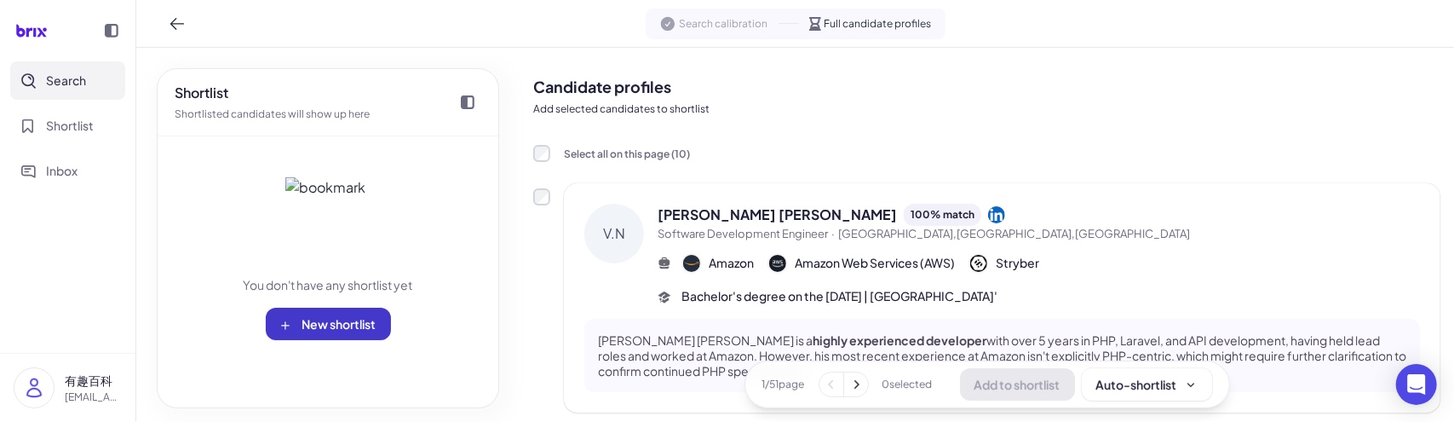
click at [335, 326] on span "New shortlist" at bounding box center [339, 323] width 74 height 15
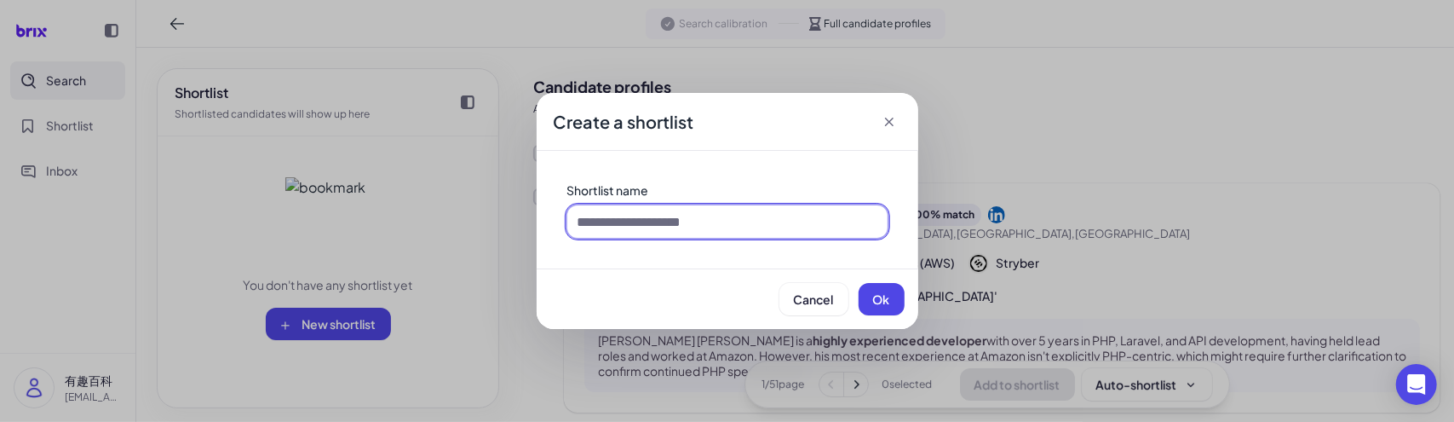
click at [690, 222] on input at bounding box center [727, 221] width 320 height 32
type input "*****"
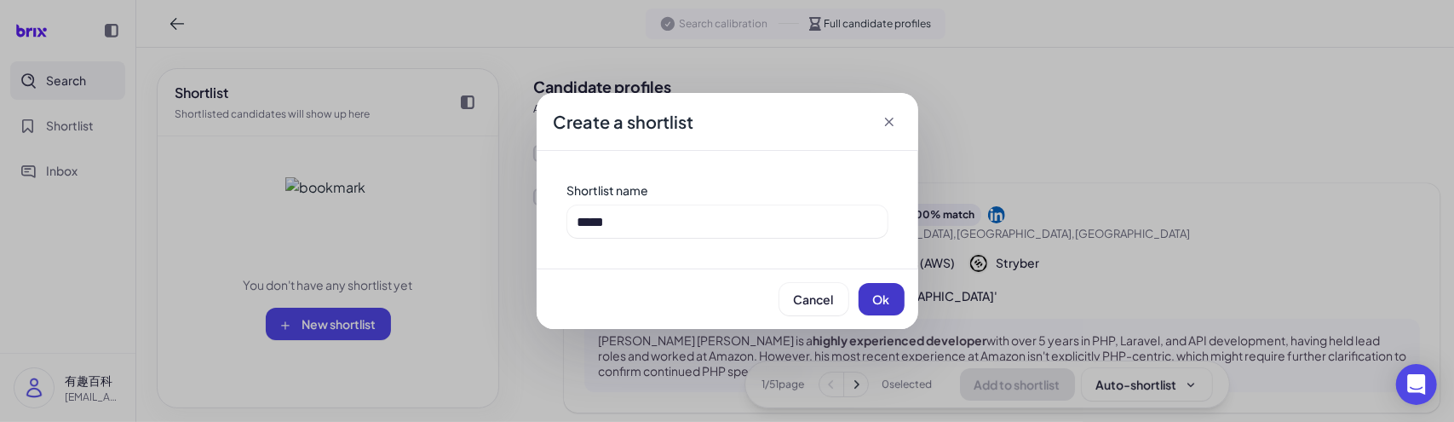
click at [882, 296] on span "Ok" at bounding box center [881, 298] width 17 height 15
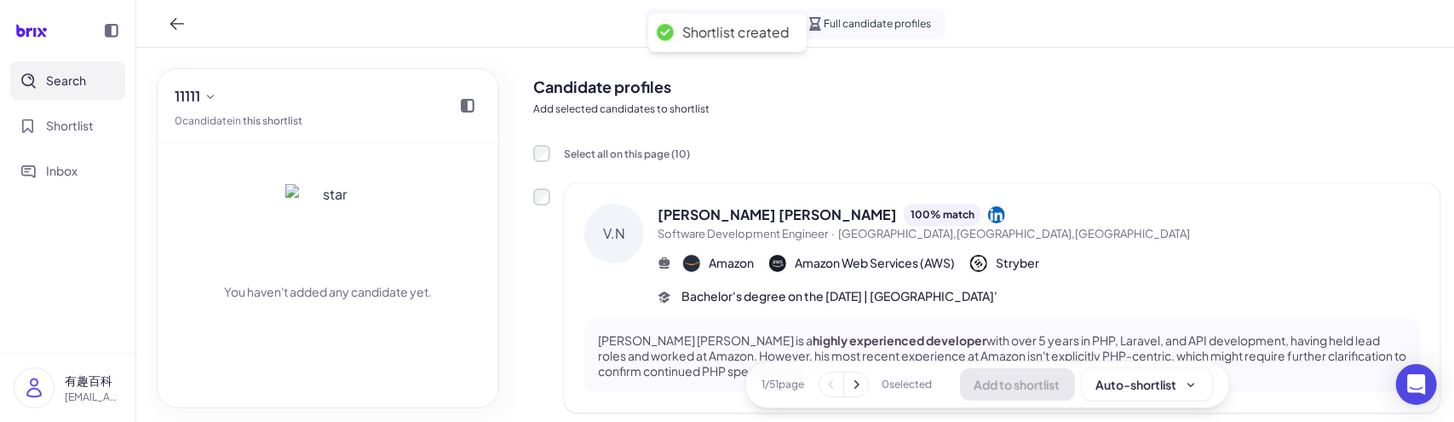
click at [463, 227] on div "You haven't added any candidate yet." at bounding box center [328, 222] width 307 height 158
click at [211, 95] on icon at bounding box center [211, 96] width 14 height 14
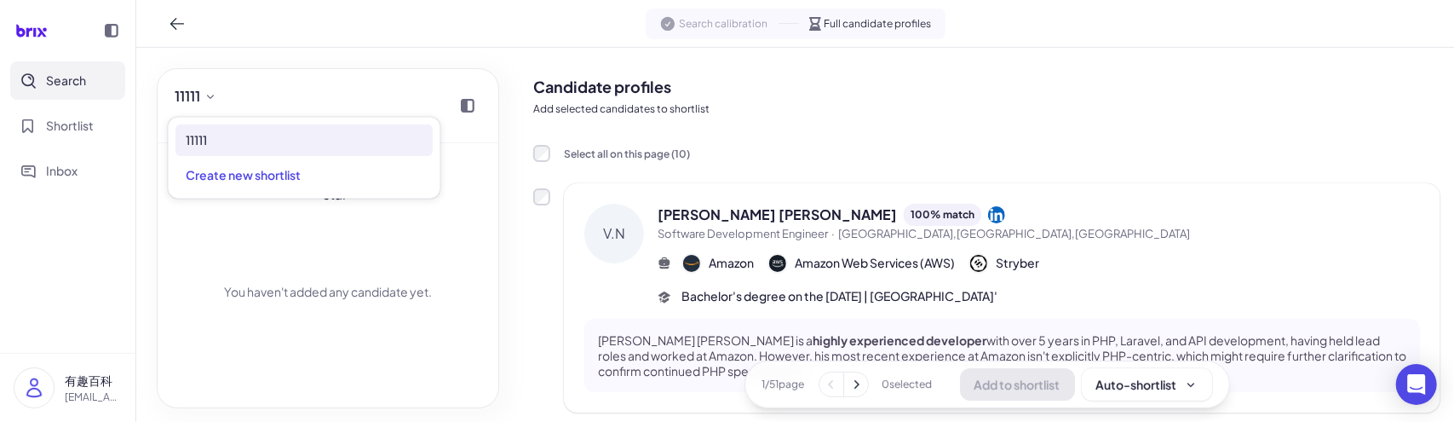
click at [459, 241] on div "You haven't added any candidate yet." at bounding box center [328, 222] width 307 height 158
click at [104, 137] on button "Shortlist" at bounding box center [67, 125] width 115 height 38
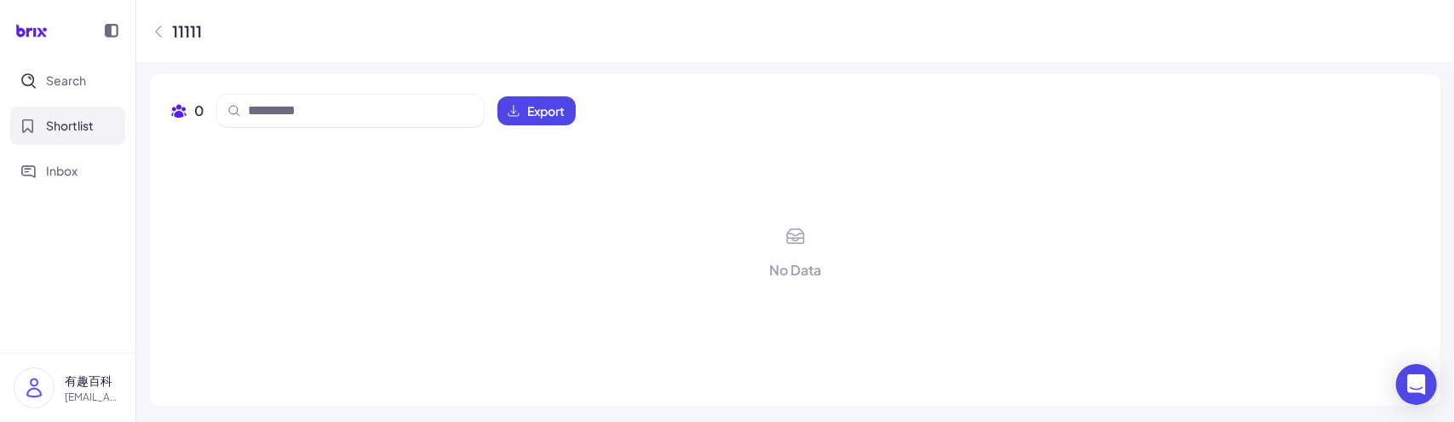
click at [160, 30] on icon at bounding box center [158, 31] width 17 height 17
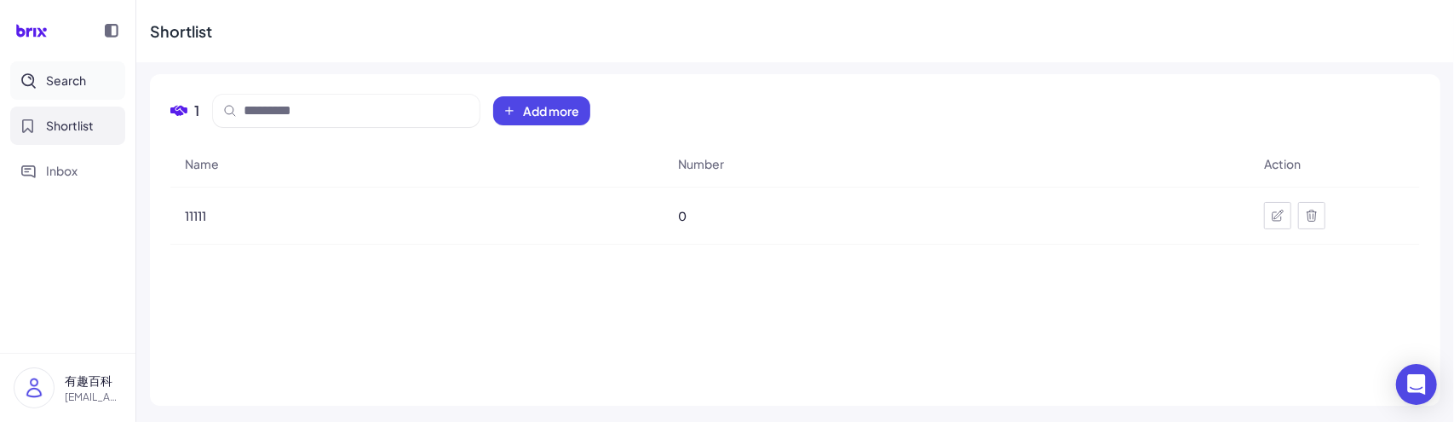
click at [90, 81] on button "Search" at bounding box center [67, 80] width 115 height 38
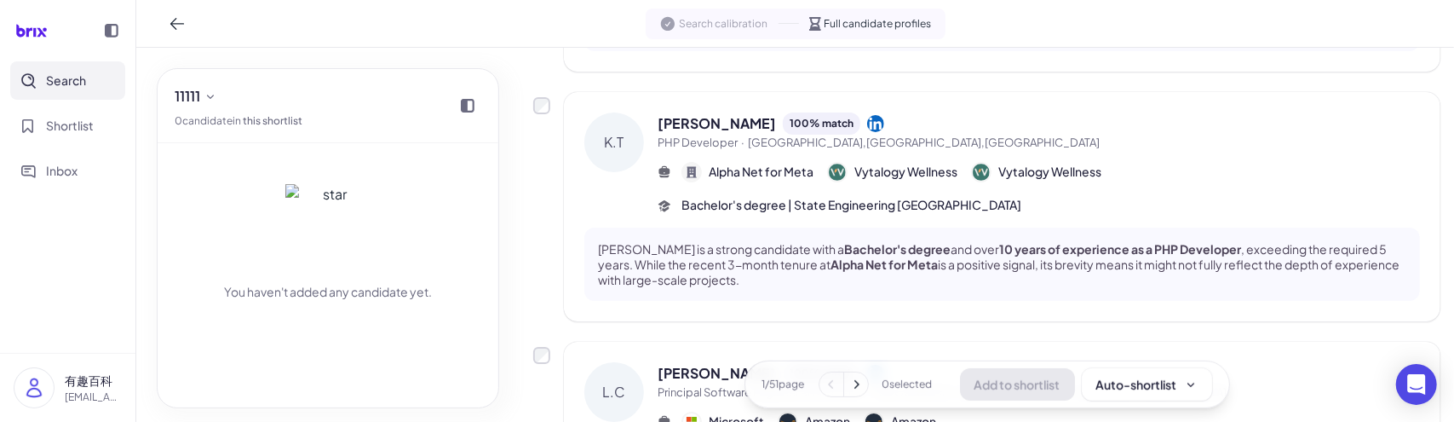
scroll to position [681, 0]
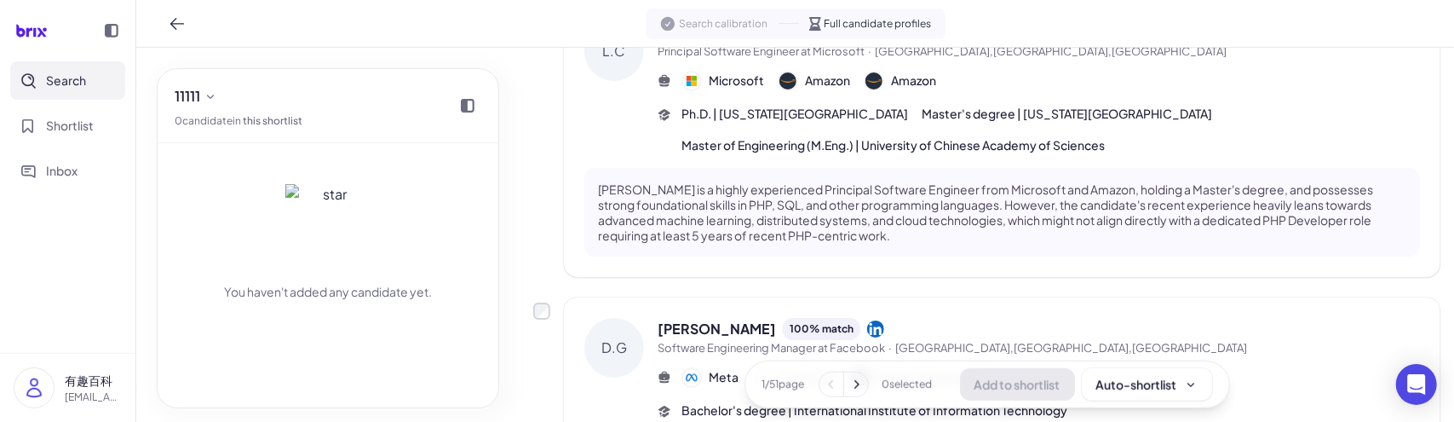
click at [542, 321] on div "D.G Deepan Gupta 100 % match Software Engineering Manager at Facebook · Menlo P…" at bounding box center [986, 419] width 907 height 244
click at [542, 319] on div "D.G Deepan Gupta 100 % match Software Engineering Manager at Facebook · Menlo P…" at bounding box center [986, 419] width 907 height 244
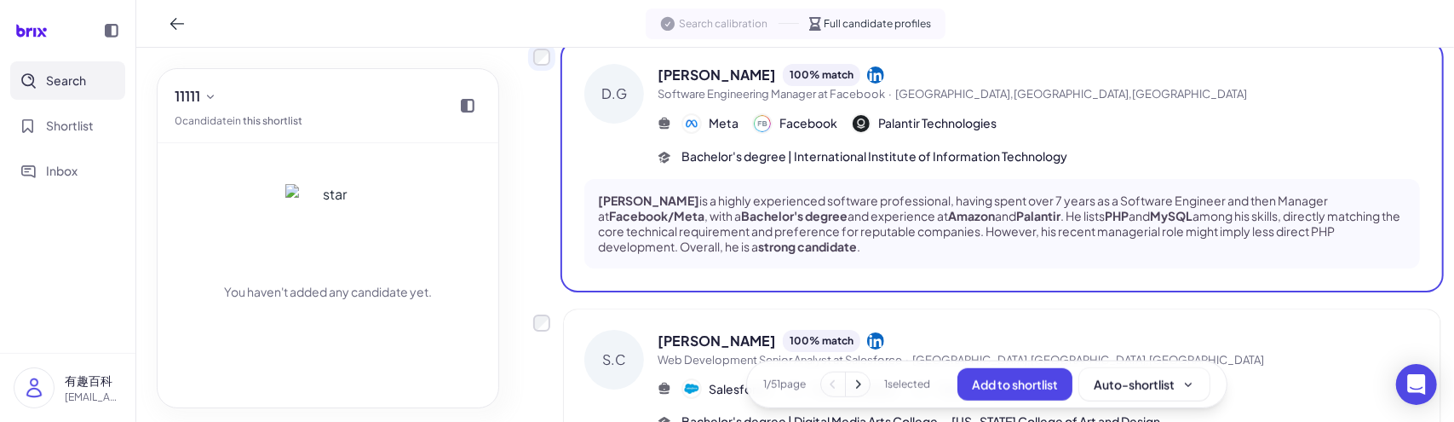
scroll to position [1107, 0]
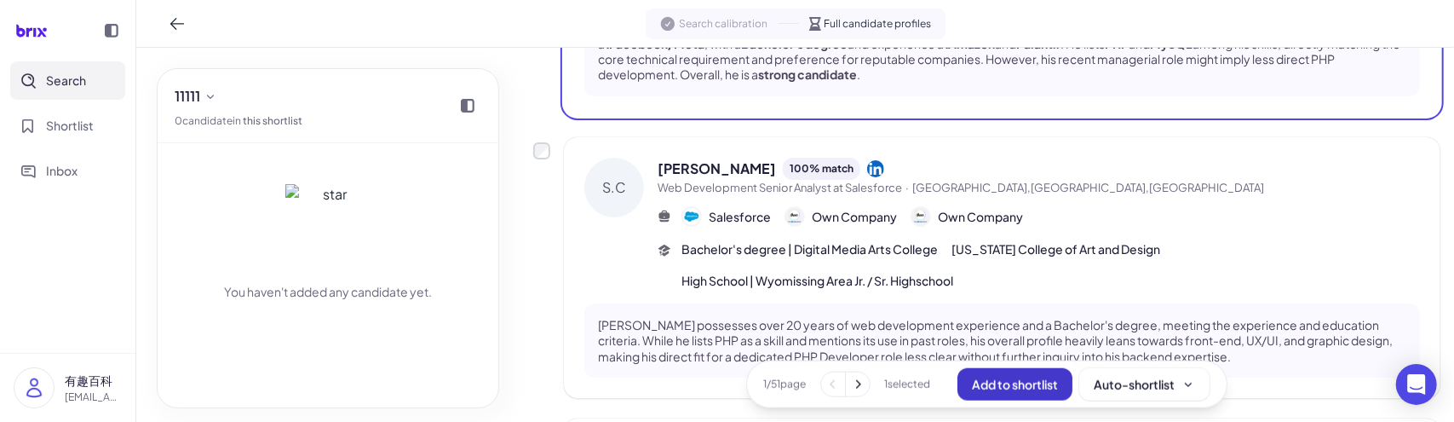
click at [1048, 377] on span "Add to shortlist" at bounding box center [1015, 383] width 86 height 15
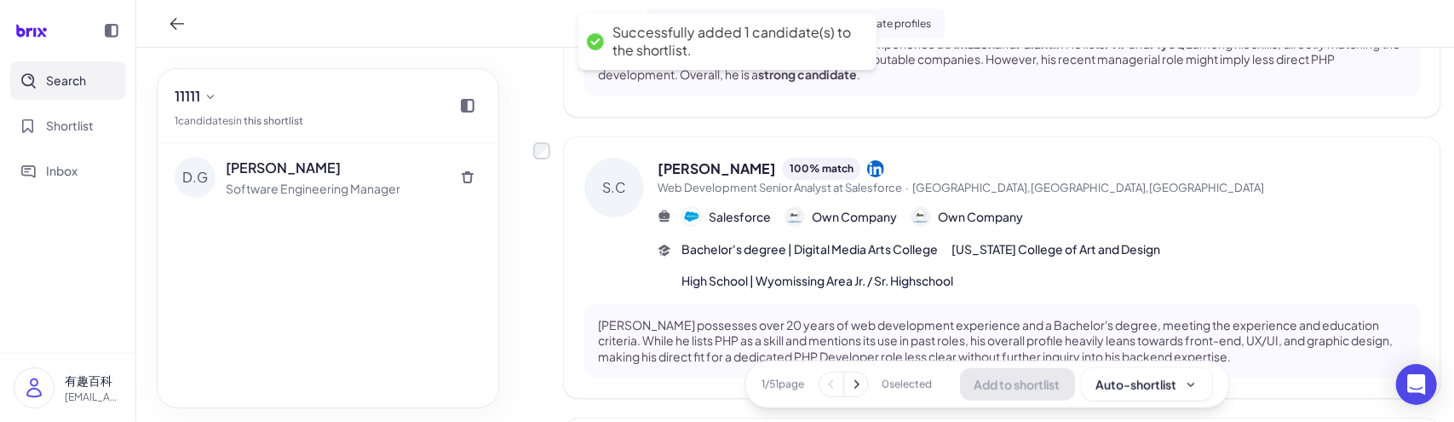
click at [543, 262] on div "S.C Steven Connerton 100 % match Web Development Senior Analyst at Salesforce ·…" at bounding box center [986, 267] width 907 height 261
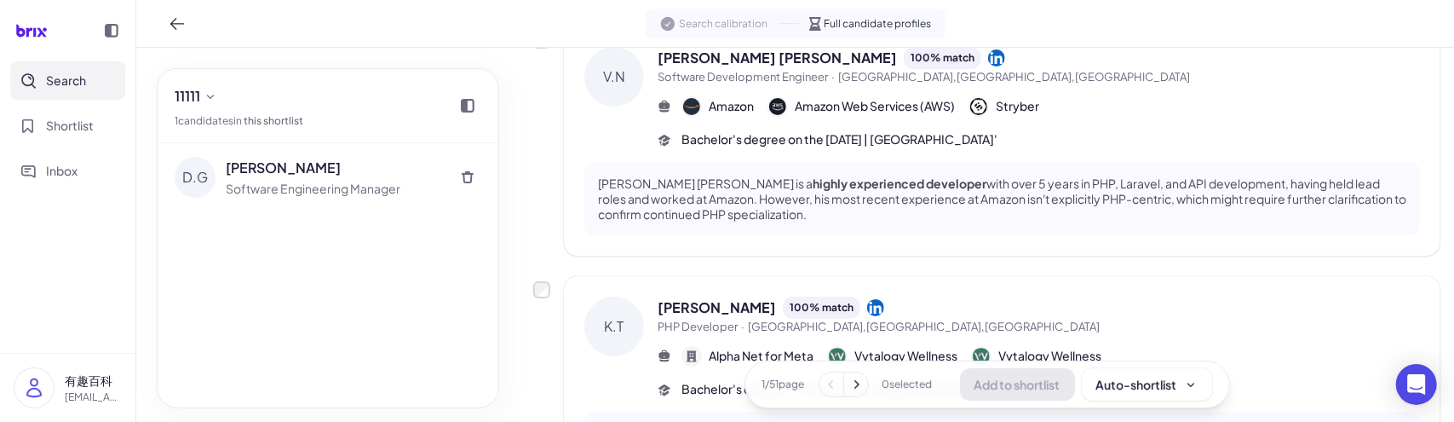
scroll to position [0, 0]
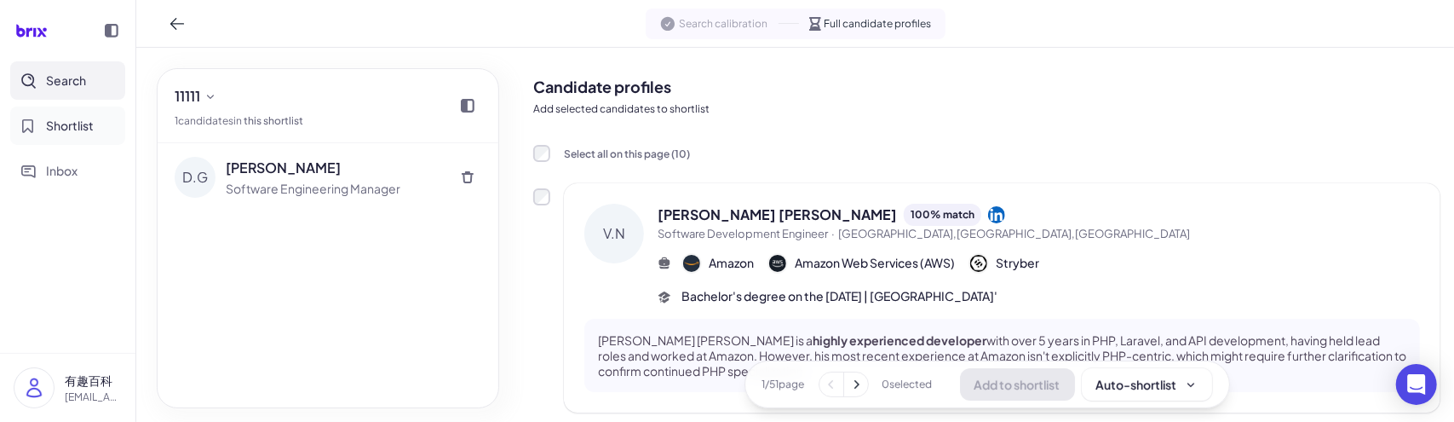
click at [72, 119] on span "Shortlist" at bounding box center [70, 126] width 48 height 18
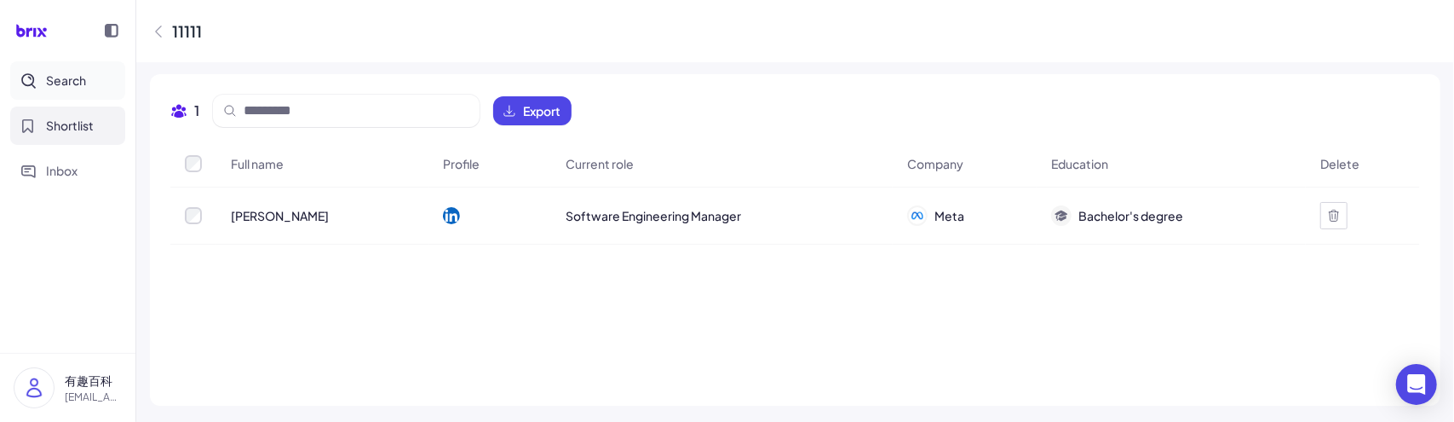
click at [55, 95] on button "Search" at bounding box center [67, 80] width 115 height 38
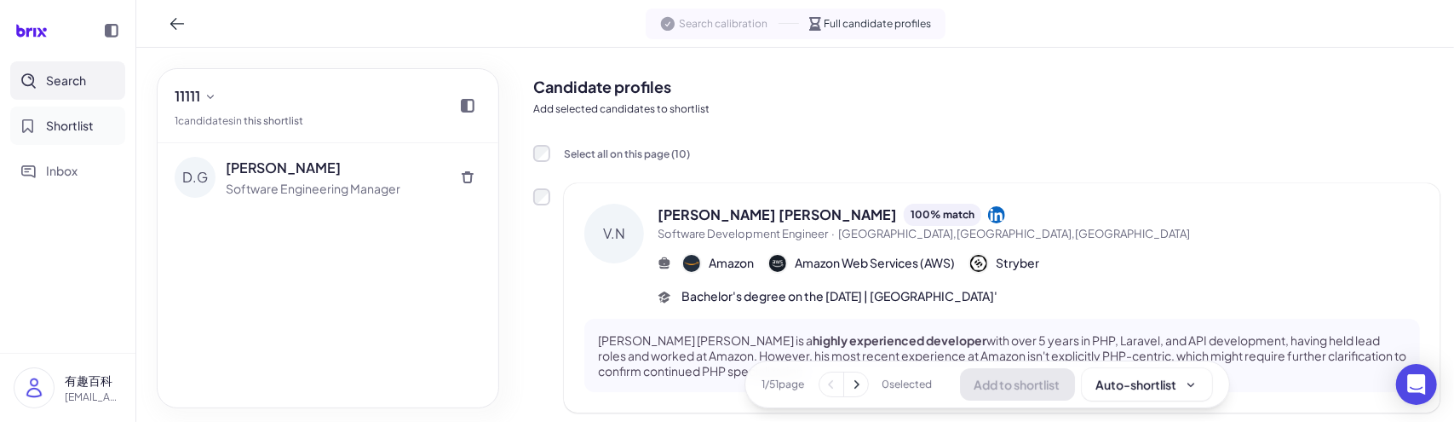
click at [65, 130] on span "Shortlist" at bounding box center [70, 126] width 48 height 18
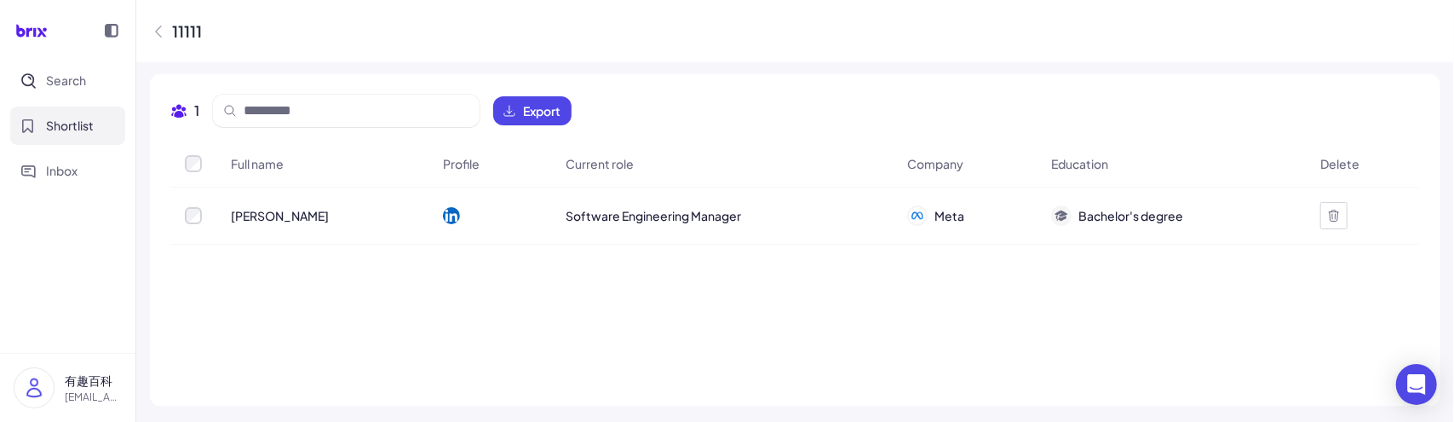
click at [1337, 211] on icon at bounding box center [1334, 215] width 9 height 11
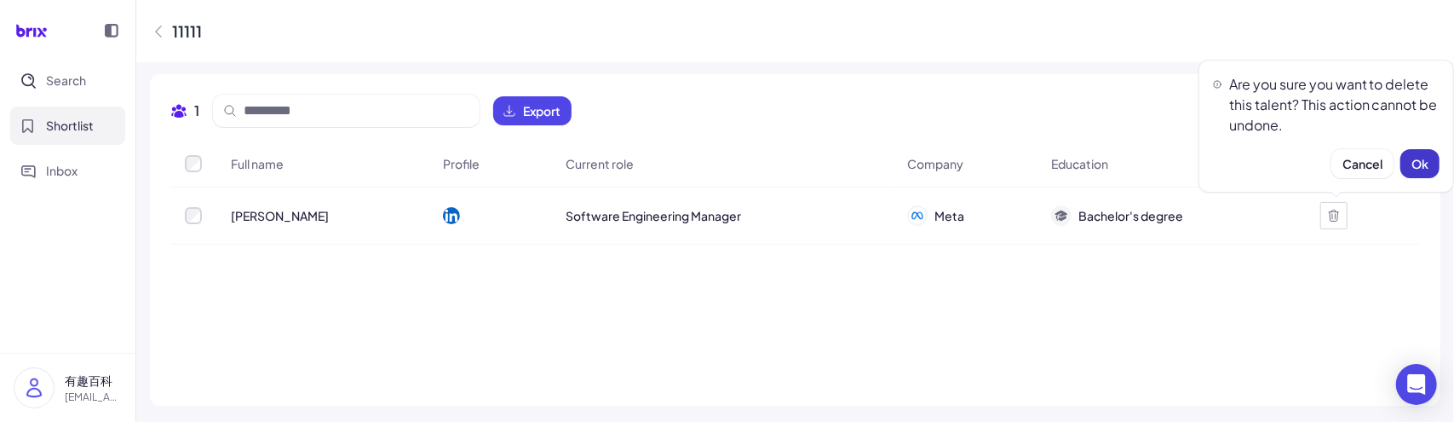
click at [1413, 162] on span "Ok" at bounding box center [1419, 163] width 17 height 15
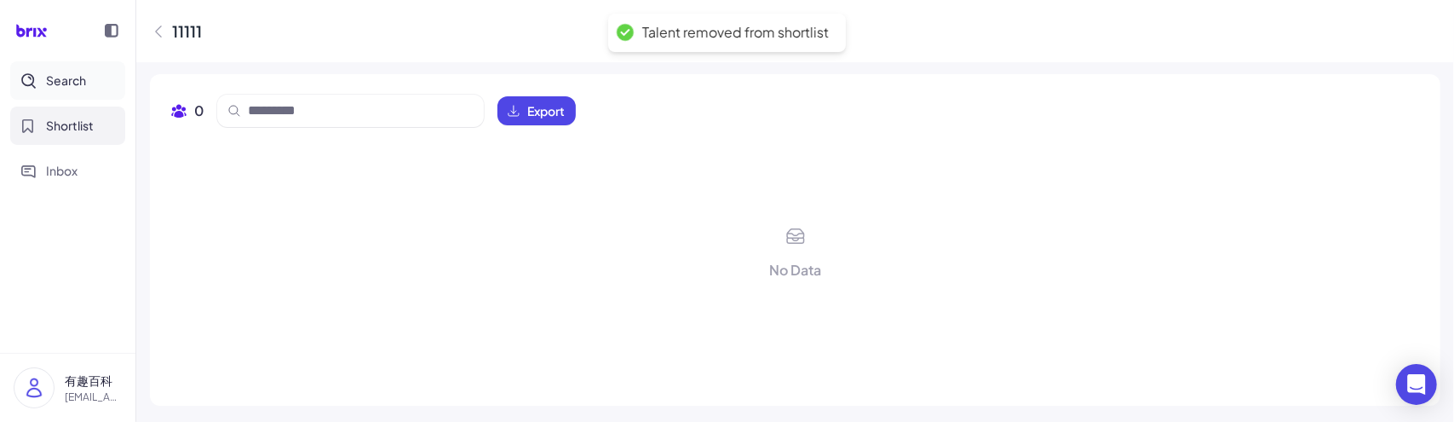
click at [60, 91] on button "Search" at bounding box center [67, 80] width 115 height 38
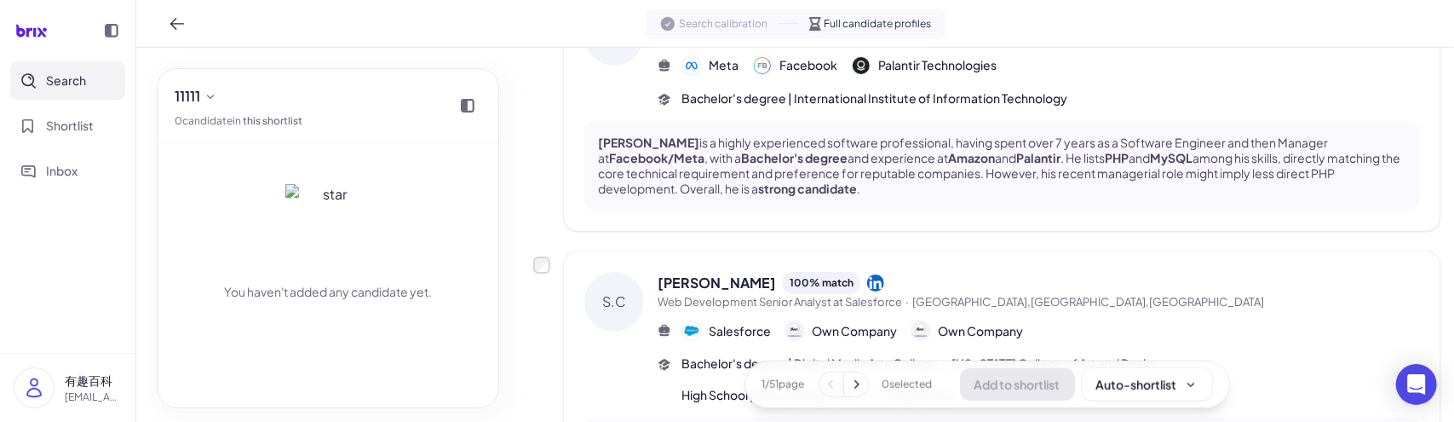
scroll to position [937, 0]
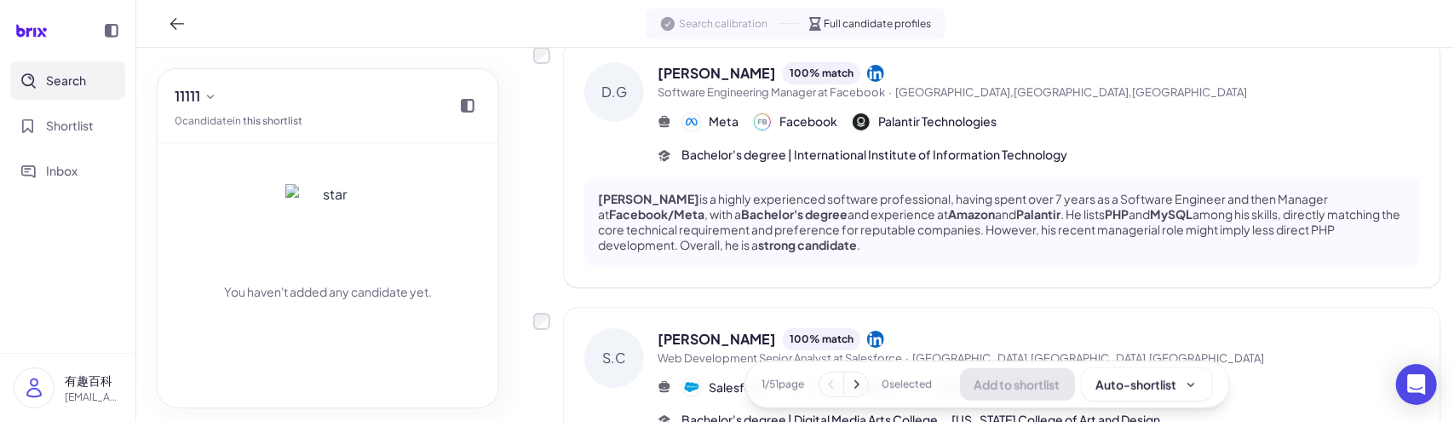
click at [549, 98] on div "D.G Deepan Gupta 100 % match Software Engineering Manager at Facebook · Menlo P…" at bounding box center [986, 164] width 907 height 244
click at [175, 28] on icon at bounding box center [177, 24] width 14 height 12
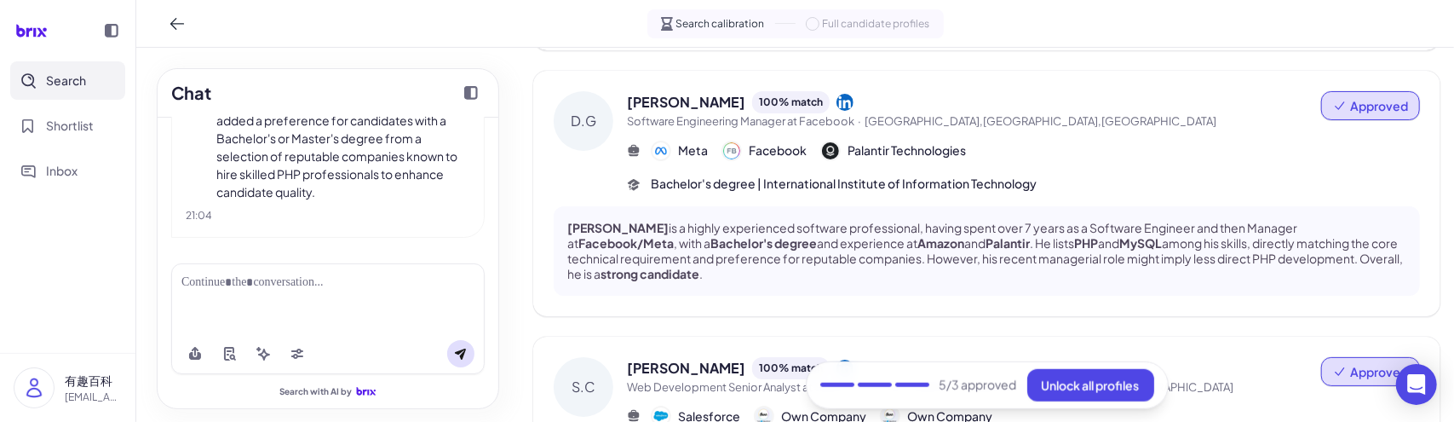
scroll to position [698, 0]
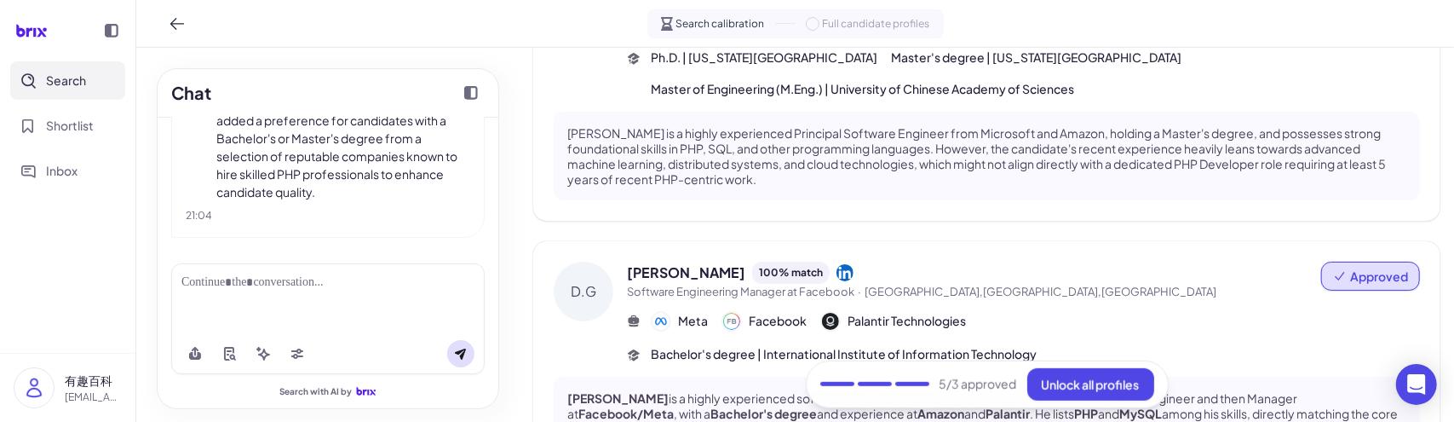
click at [1350, 271] on span "Approved" at bounding box center [1379, 275] width 58 height 17
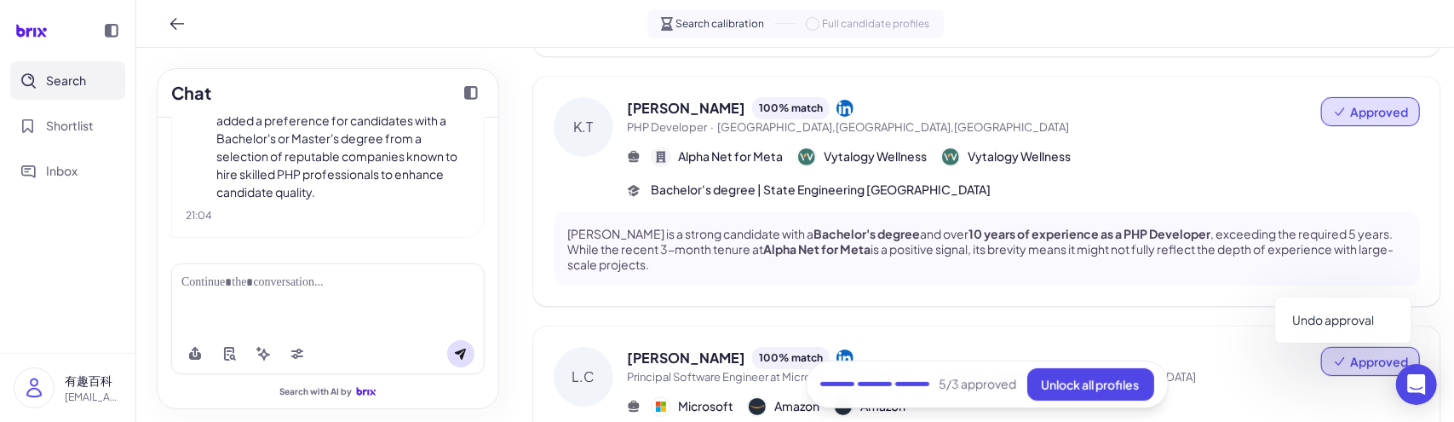
scroll to position [187, 0]
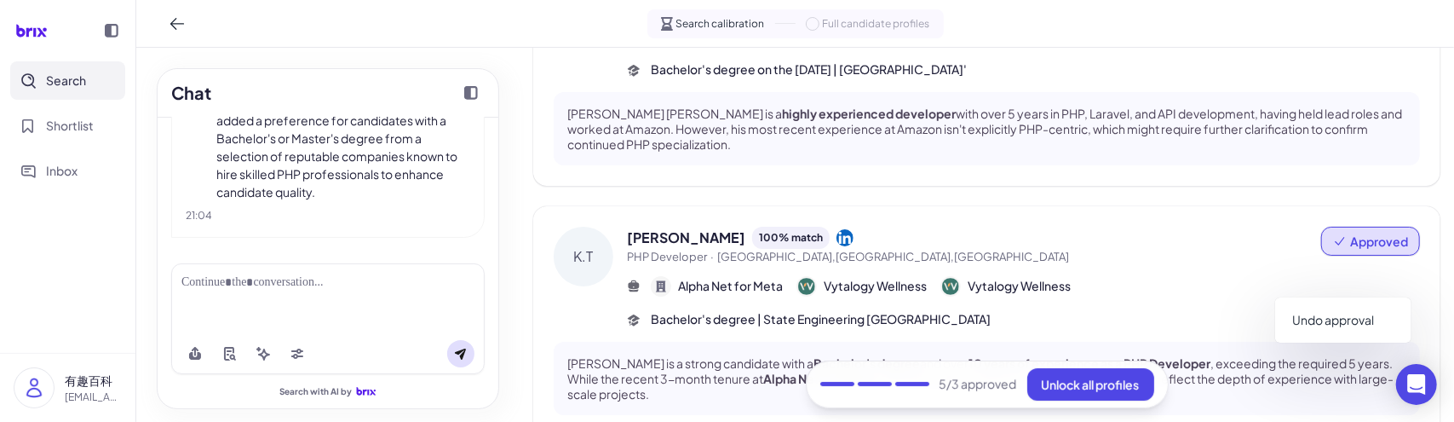
click at [1153, 261] on span "PHP Developer · Greater Los Angeles,CA,United States" at bounding box center [974, 257] width 694 height 17
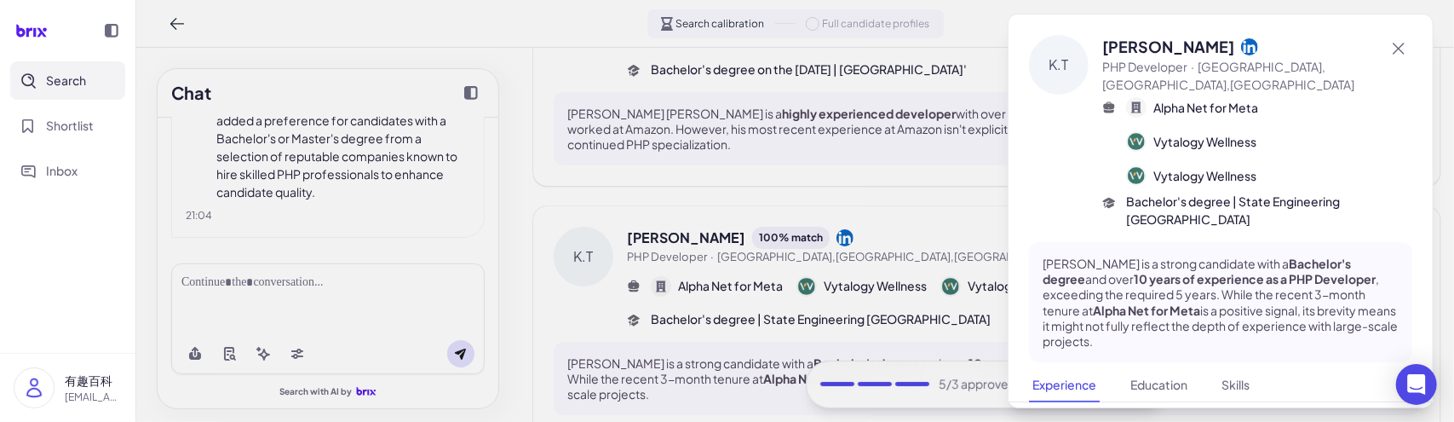
click at [870, 179] on div at bounding box center [727, 211] width 1454 height 422
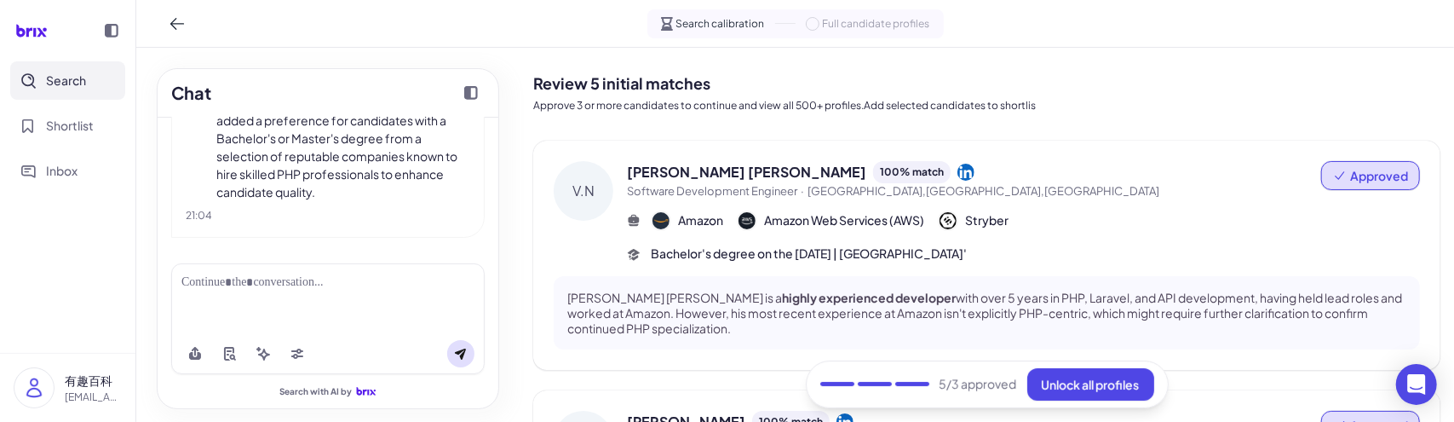
scroll to position [0, 0]
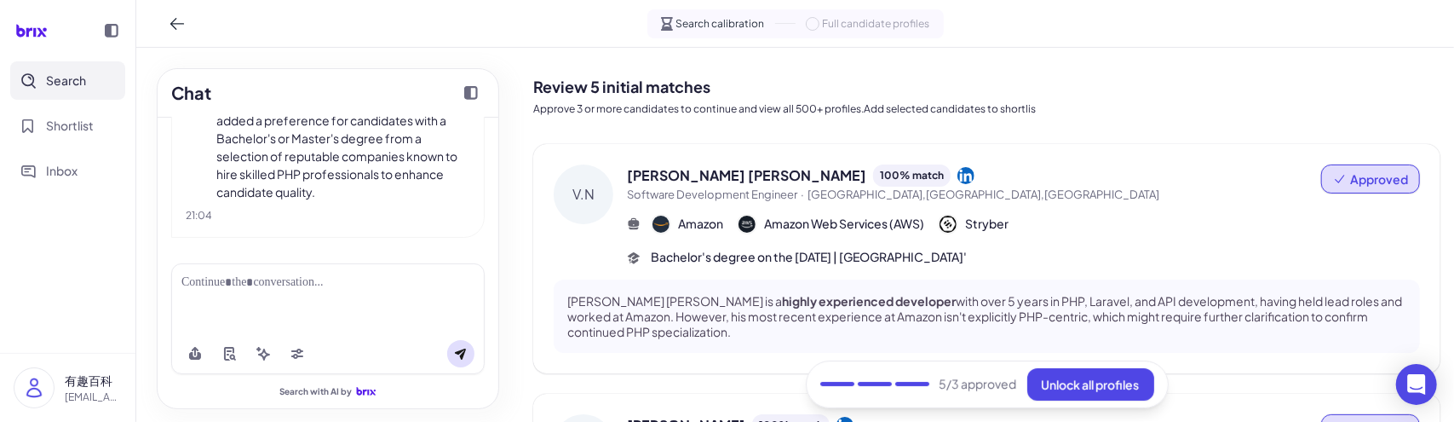
click at [1341, 180] on span "Approved" at bounding box center [1370, 178] width 75 height 17
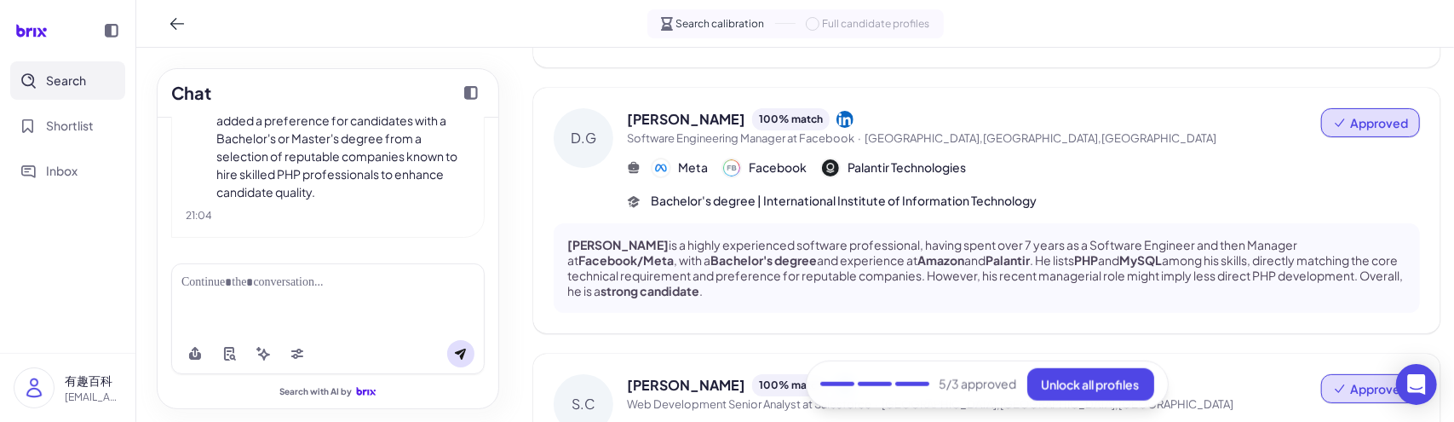
scroll to position [426, 0]
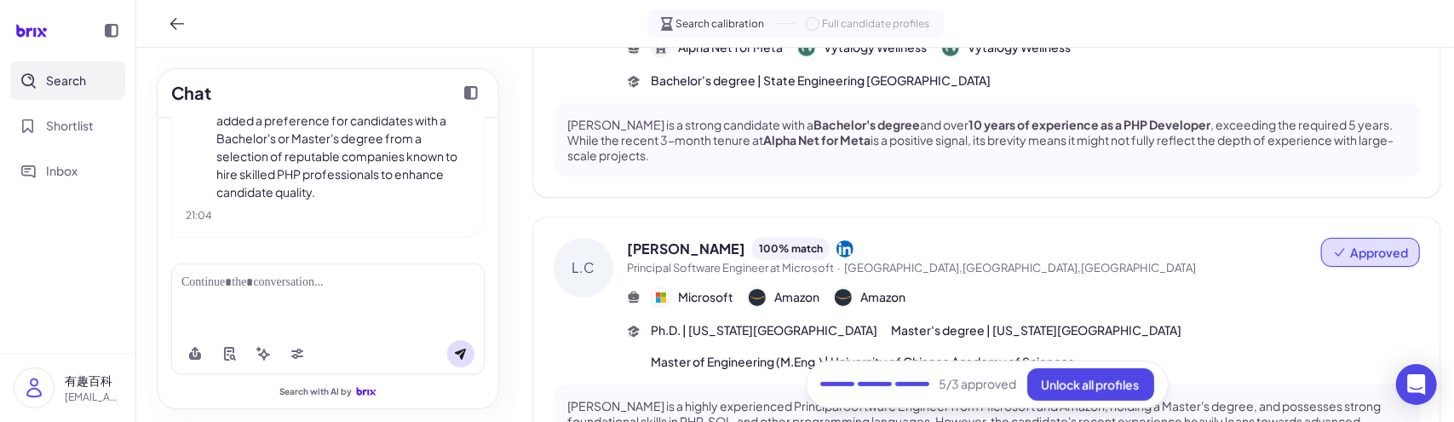
click at [1350, 255] on span "Approved" at bounding box center [1379, 252] width 58 height 17
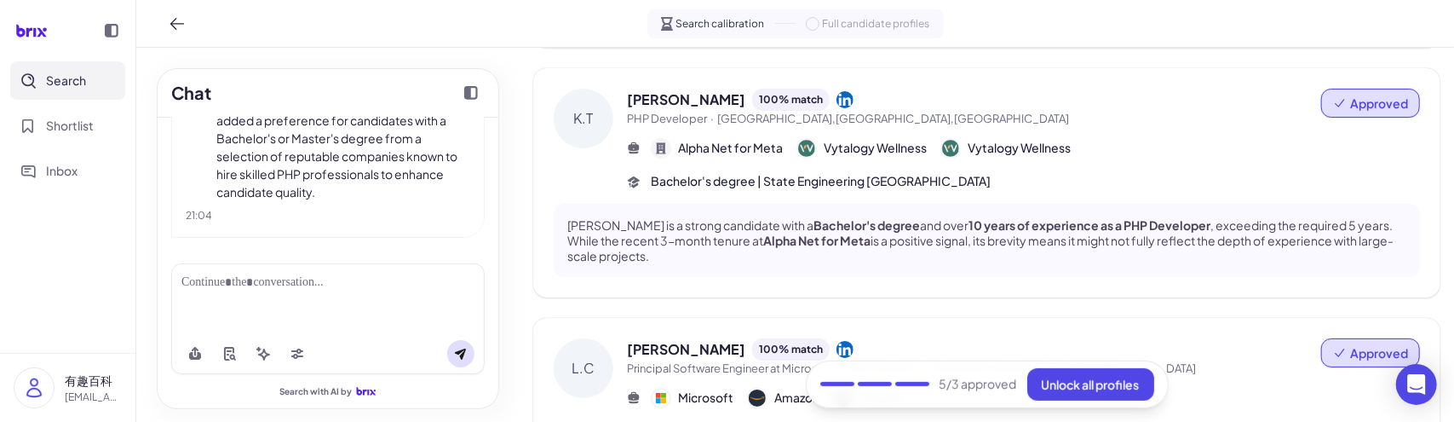
scroll to position [170, 0]
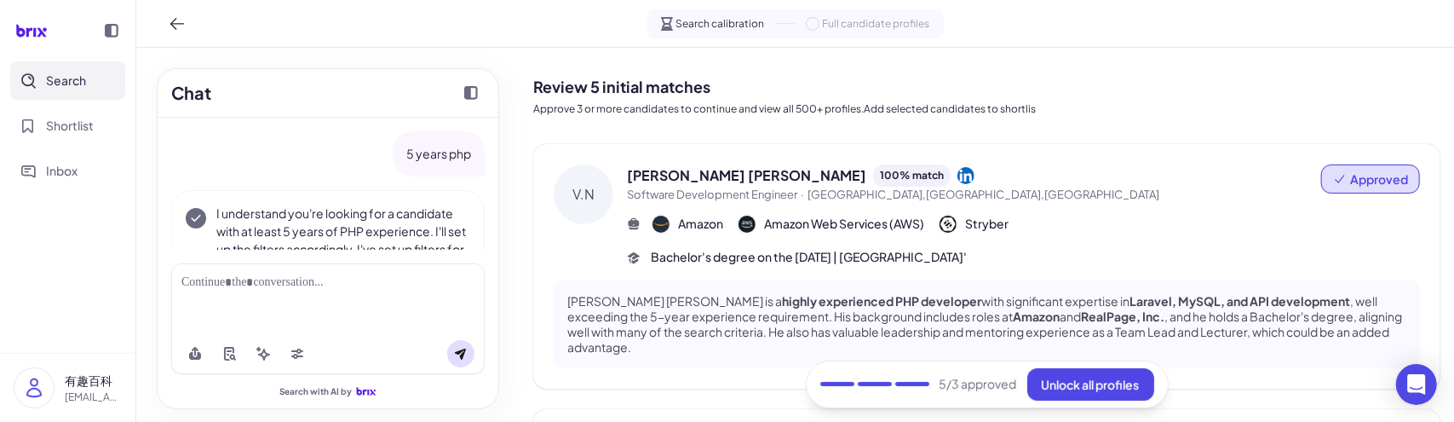
scroll to position [218, 0]
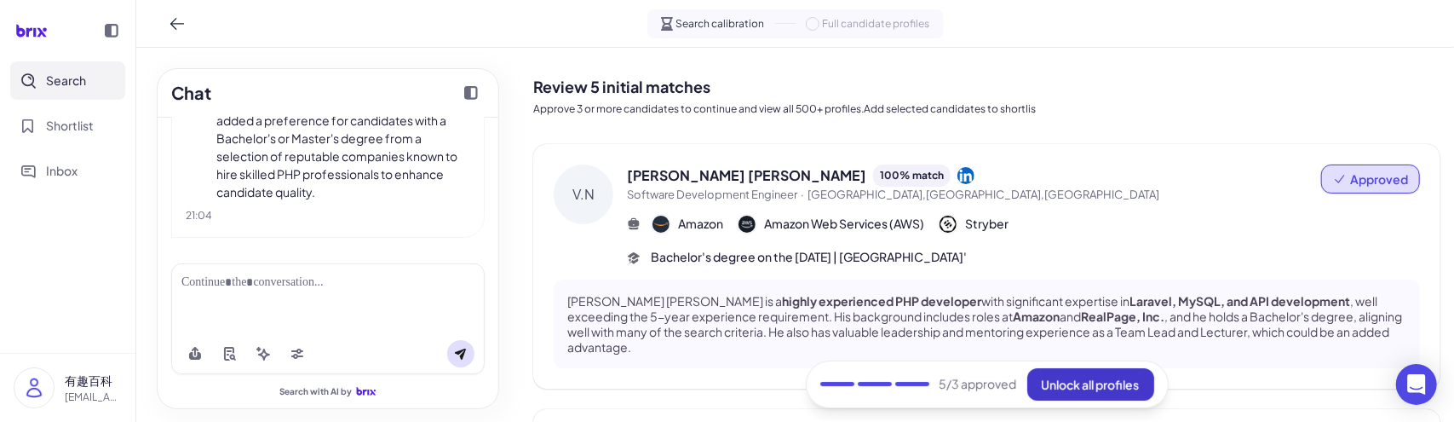
click at [1071, 374] on button "Unlock all profiles" at bounding box center [1090, 384] width 127 height 32
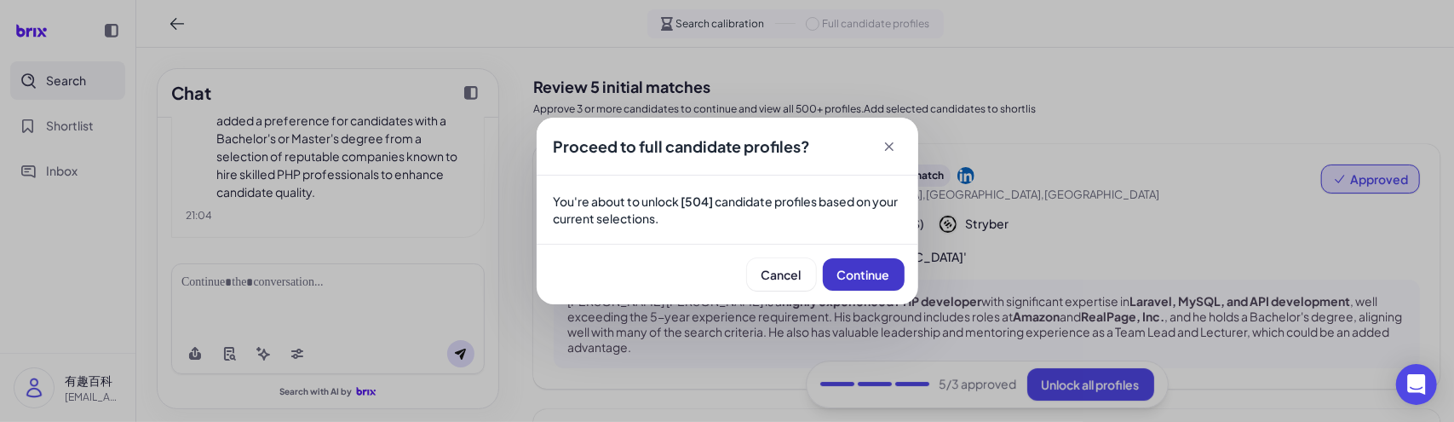
click at [850, 267] on span "Continue" at bounding box center [863, 274] width 53 height 15
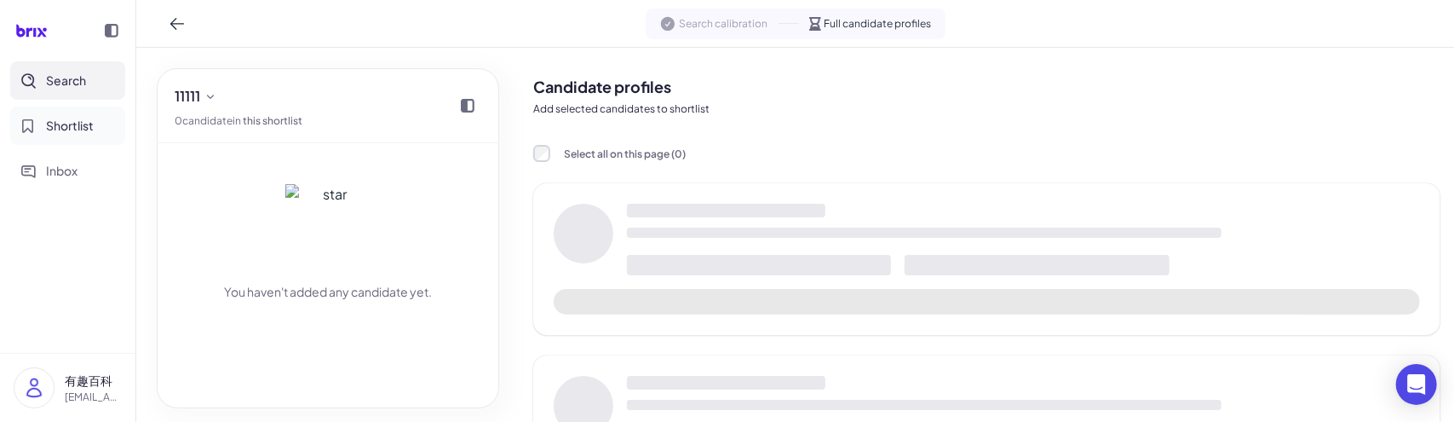
click at [59, 138] on button "Shortlist" at bounding box center [67, 125] width 115 height 38
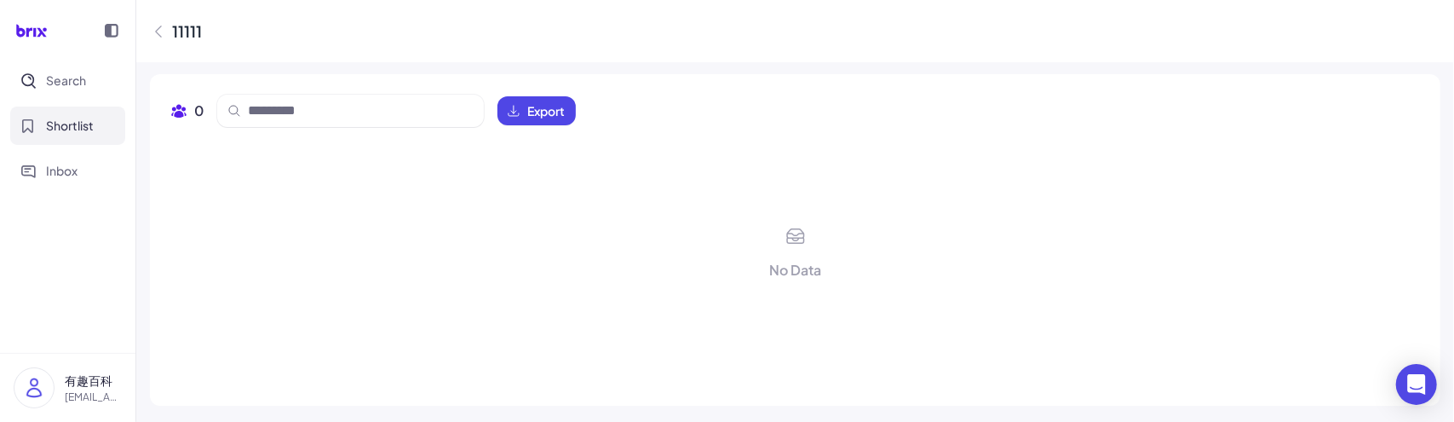
click at [158, 21] on div "11111" at bounding box center [176, 31] width 52 height 23
click at [157, 24] on icon at bounding box center [158, 31] width 17 height 17
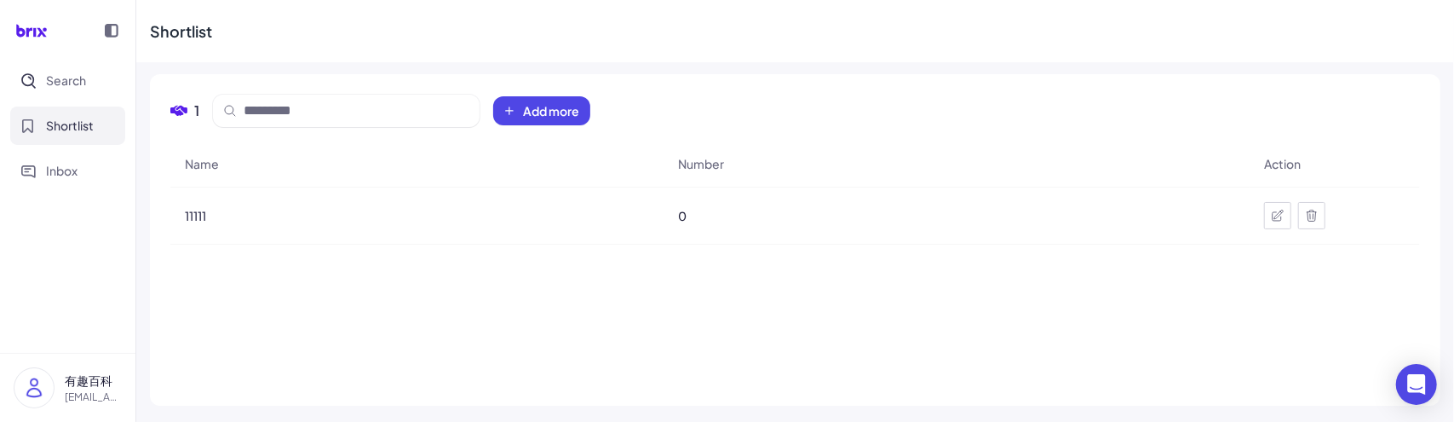
click at [1313, 216] on icon at bounding box center [1312, 216] width 14 height 14
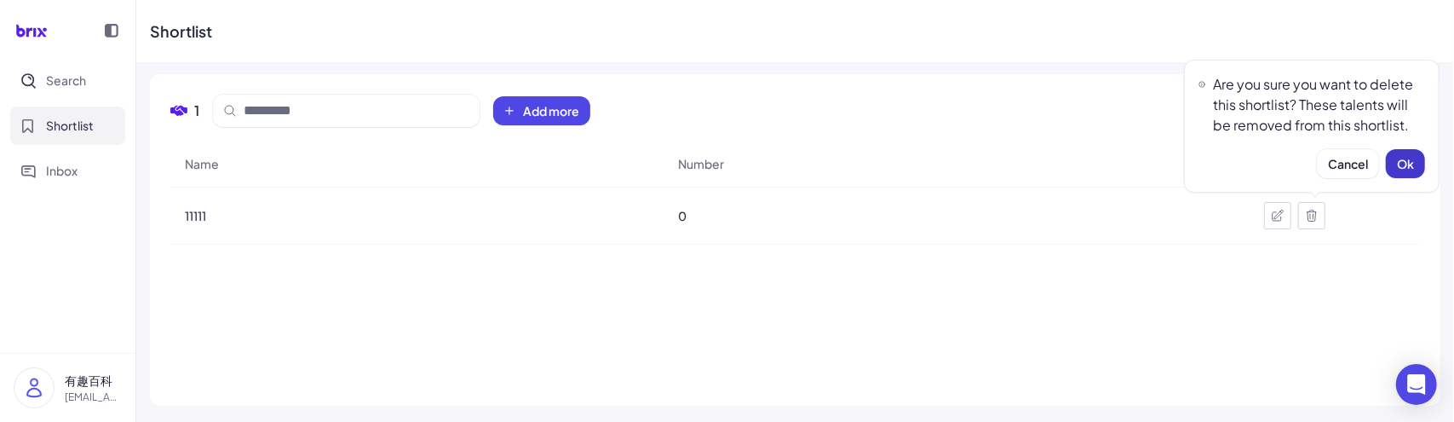
click at [1406, 159] on span "Ok" at bounding box center [1405, 163] width 17 height 15
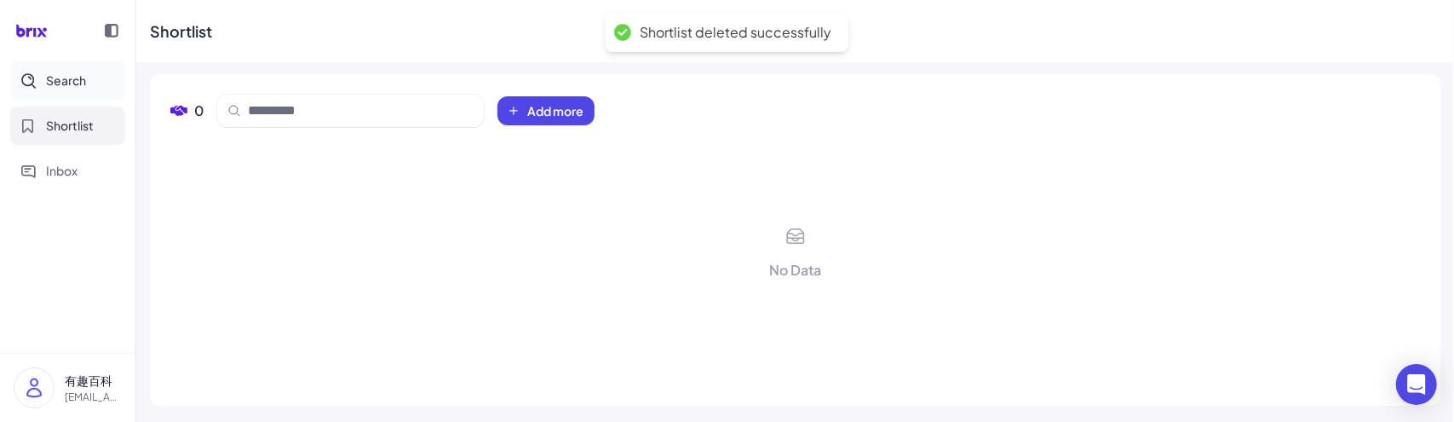
click at [65, 83] on span "Search" at bounding box center [66, 81] width 40 height 18
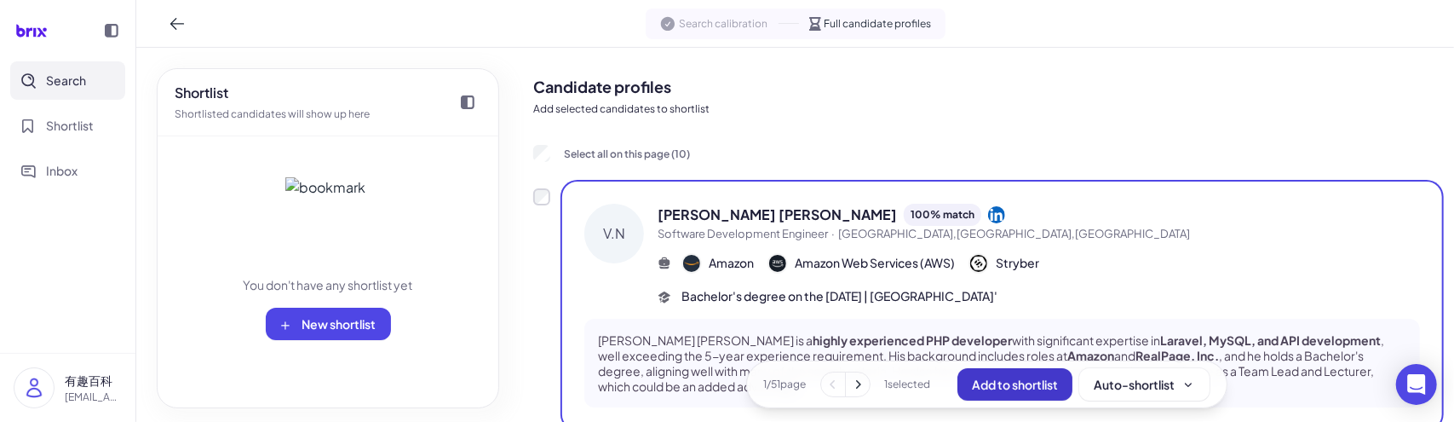
click at [979, 385] on span "Add to shortlist" at bounding box center [1015, 383] width 86 height 15
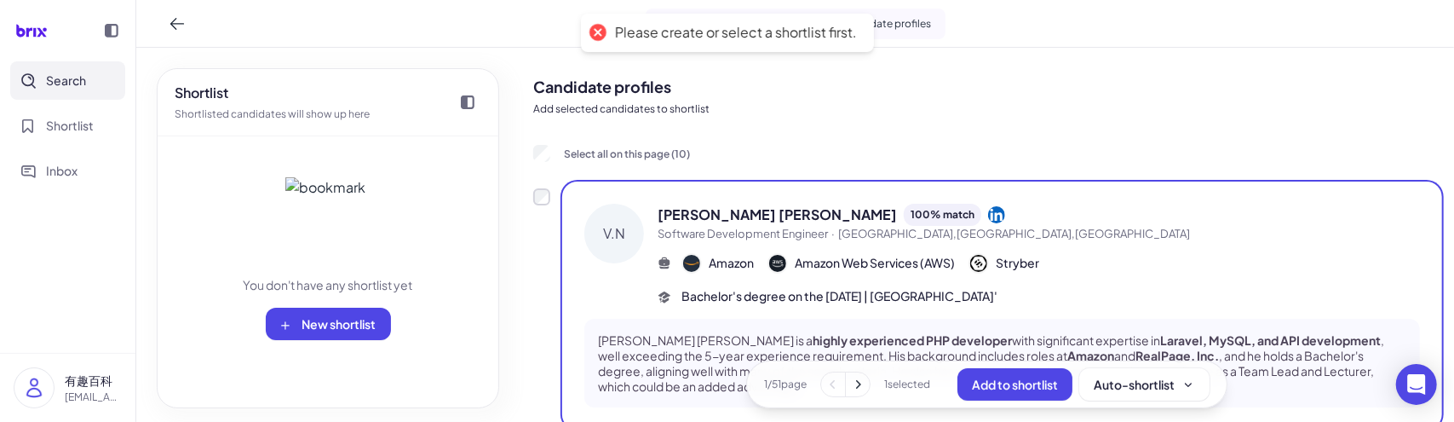
click at [857, 389] on icon at bounding box center [857, 384] width 17 height 17
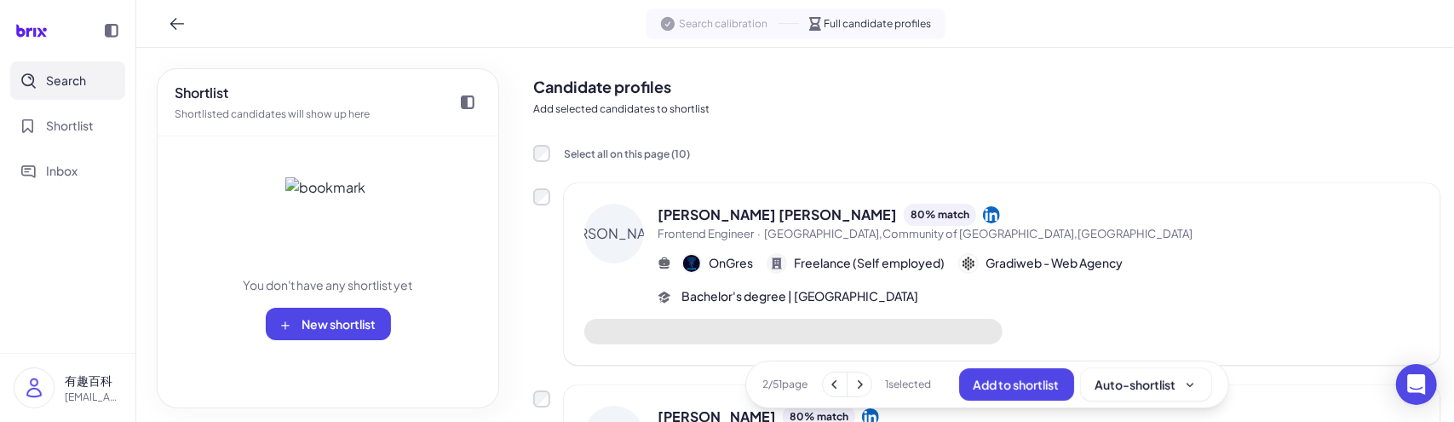
click at [826, 384] on icon at bounding box center [834, 384] width 17 height 17
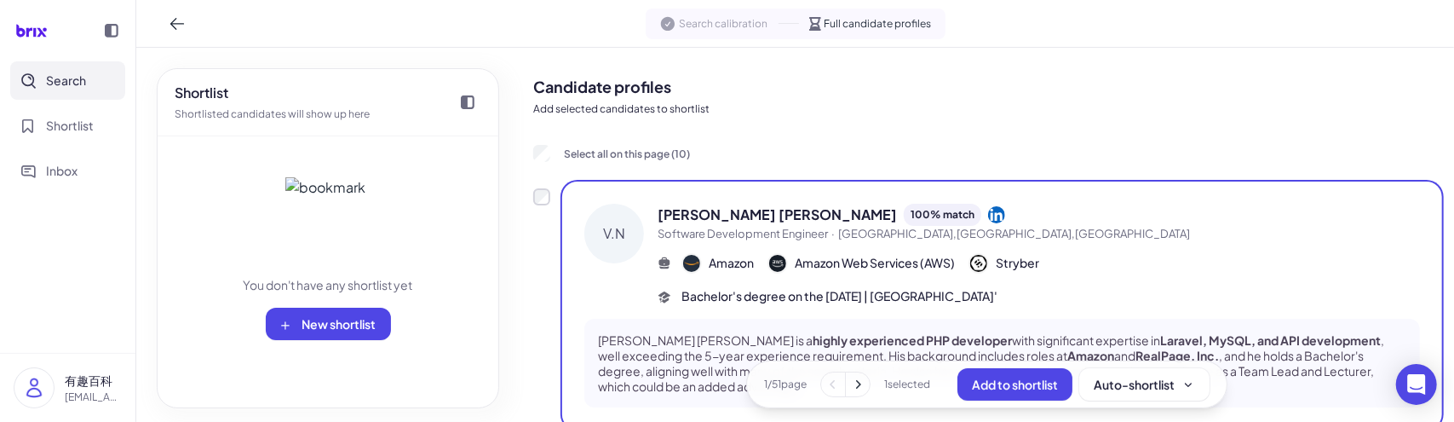
click at [1058, 102] on p "Add selected candidates to shortlist" at bounding box center [986, 108] width 907 height 15
